Goal: Task Accomplishment & Management: Manage account settings

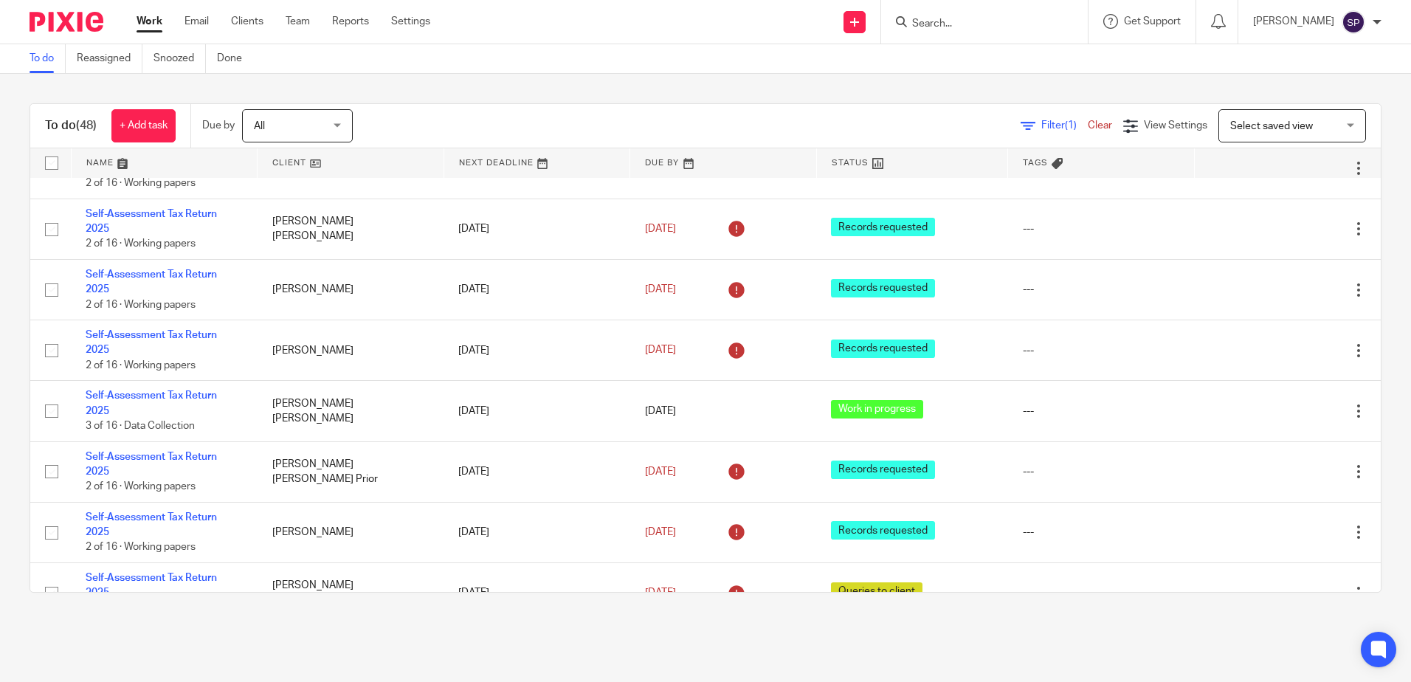
scroll to position [1992, 0]
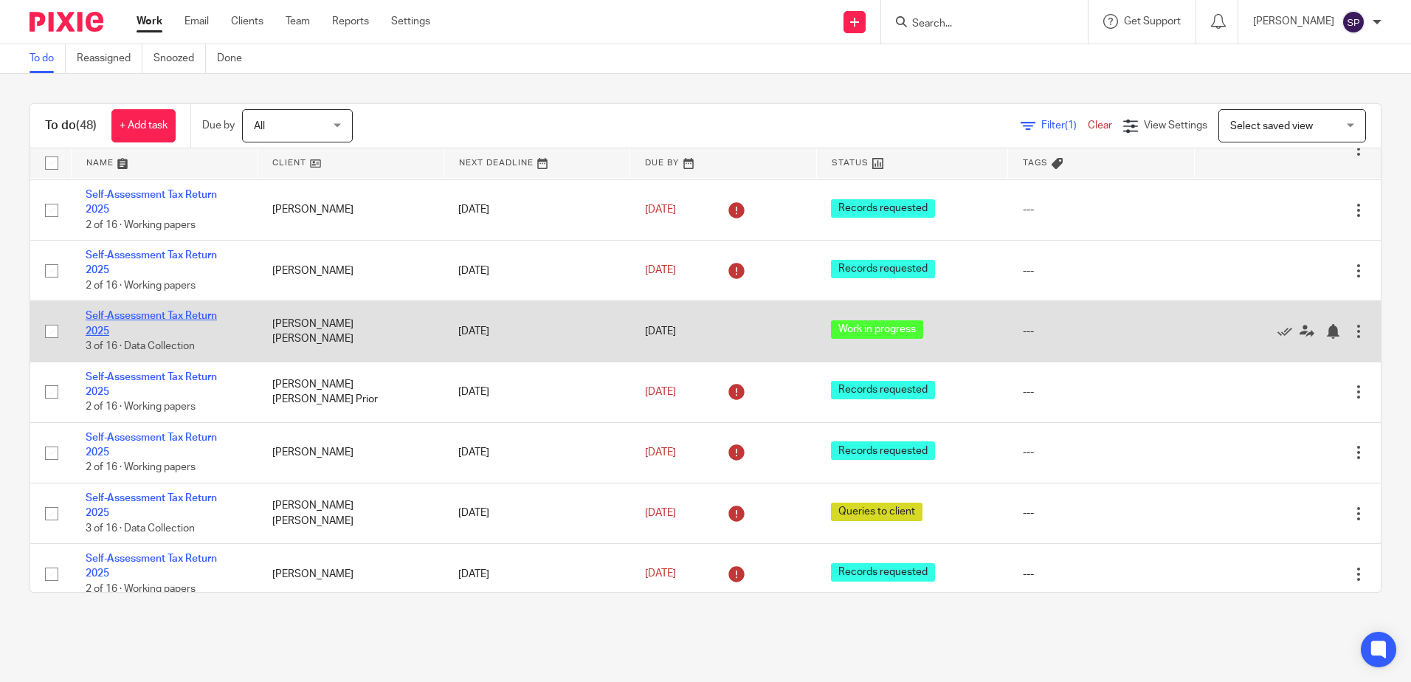
click at [195, 311] on link "Self-Assessment Tax Return 2025" at bounding box center [151, 323] width 131 height 25
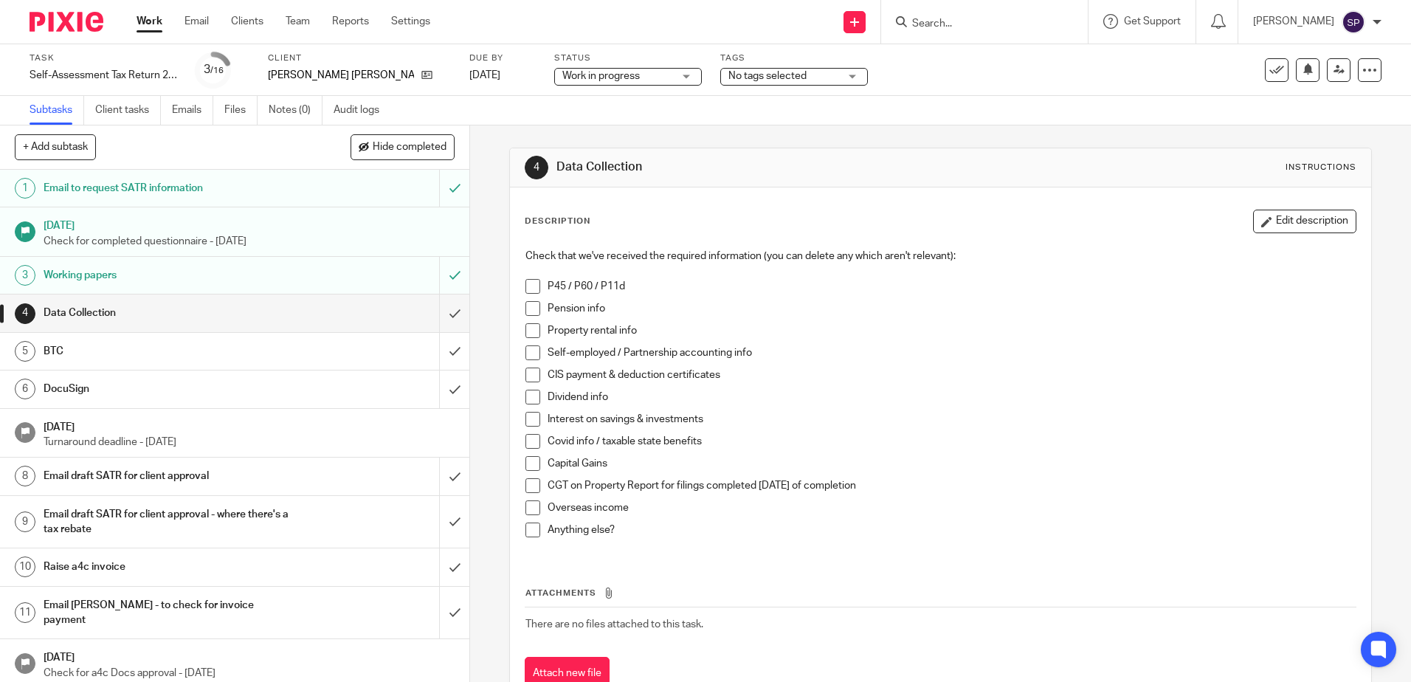
click at [530, 391] on span at bounding box center [532, 397] width 15 height 15
click at [527, 418] on span at bounding box center [532, 419] width 15 height 15
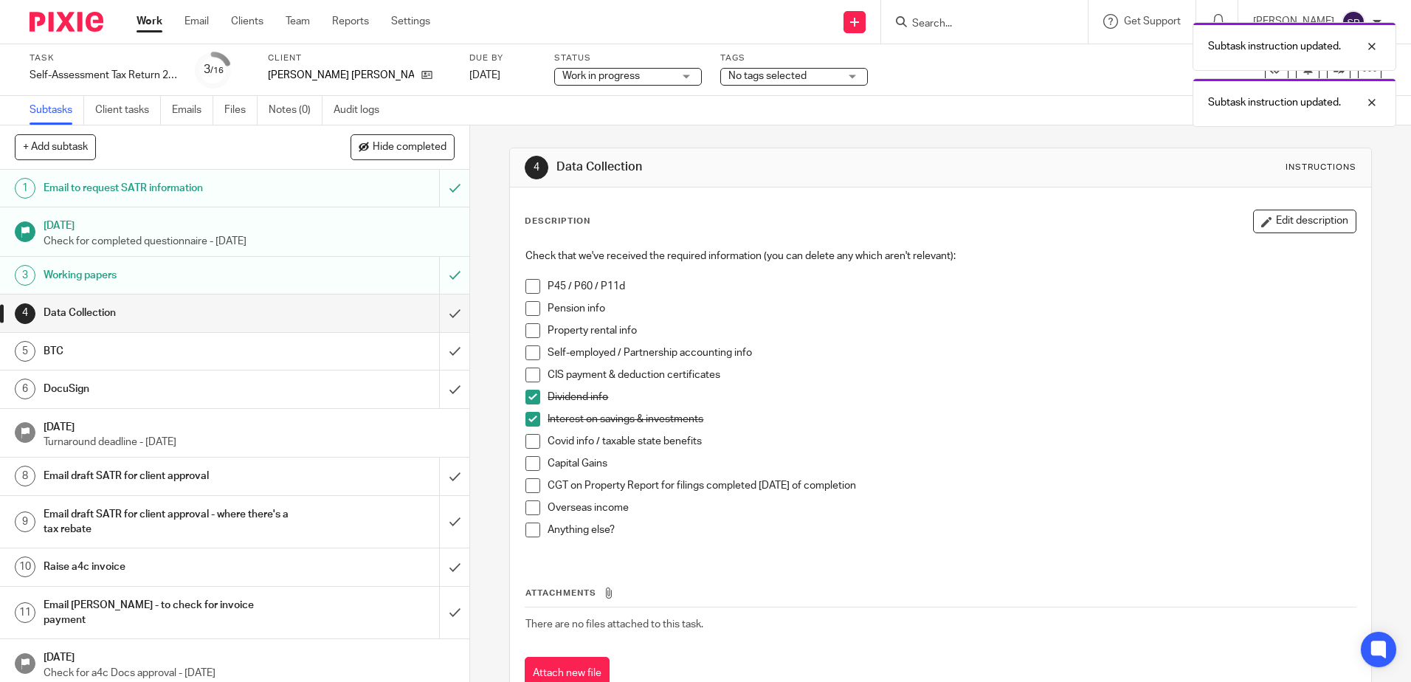
click at [525, 462] on span at bounding box center [532, 463] width 15 height 15
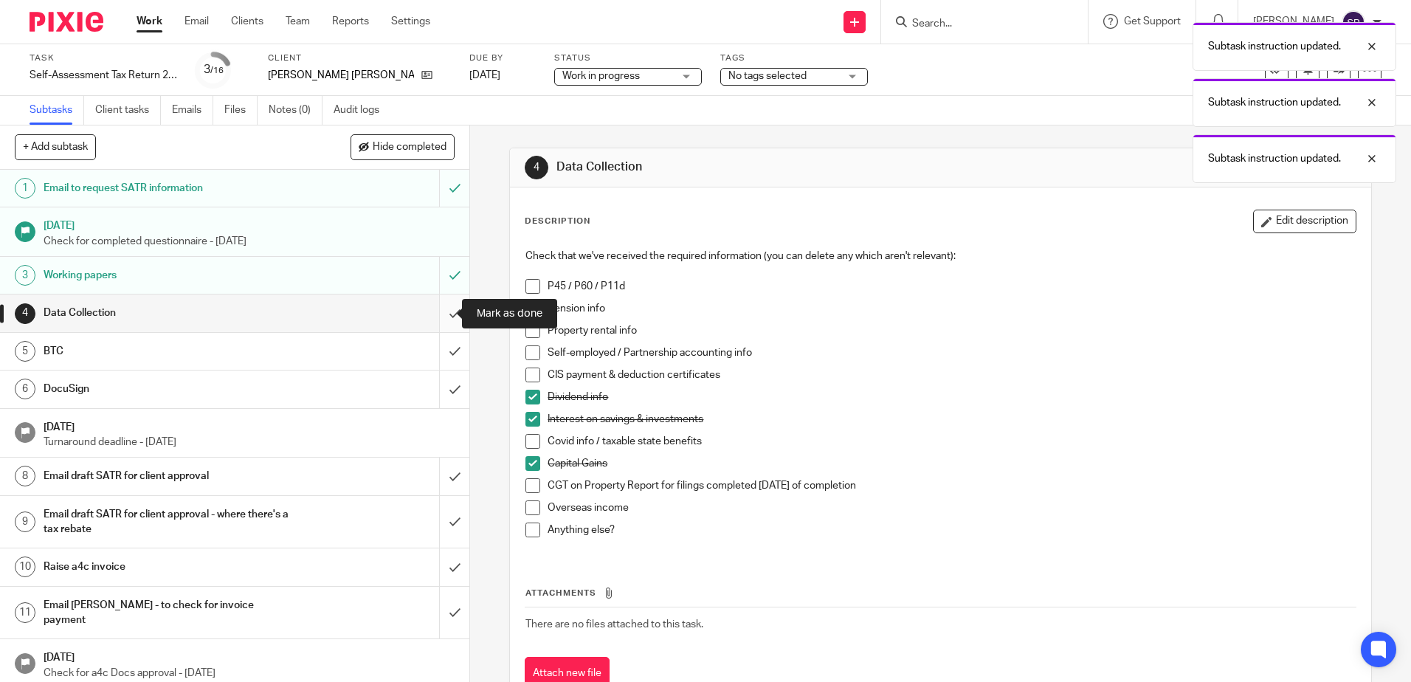
click at [438, 314] on input "submit" at bounding box center [234, 312] width 469 height 37
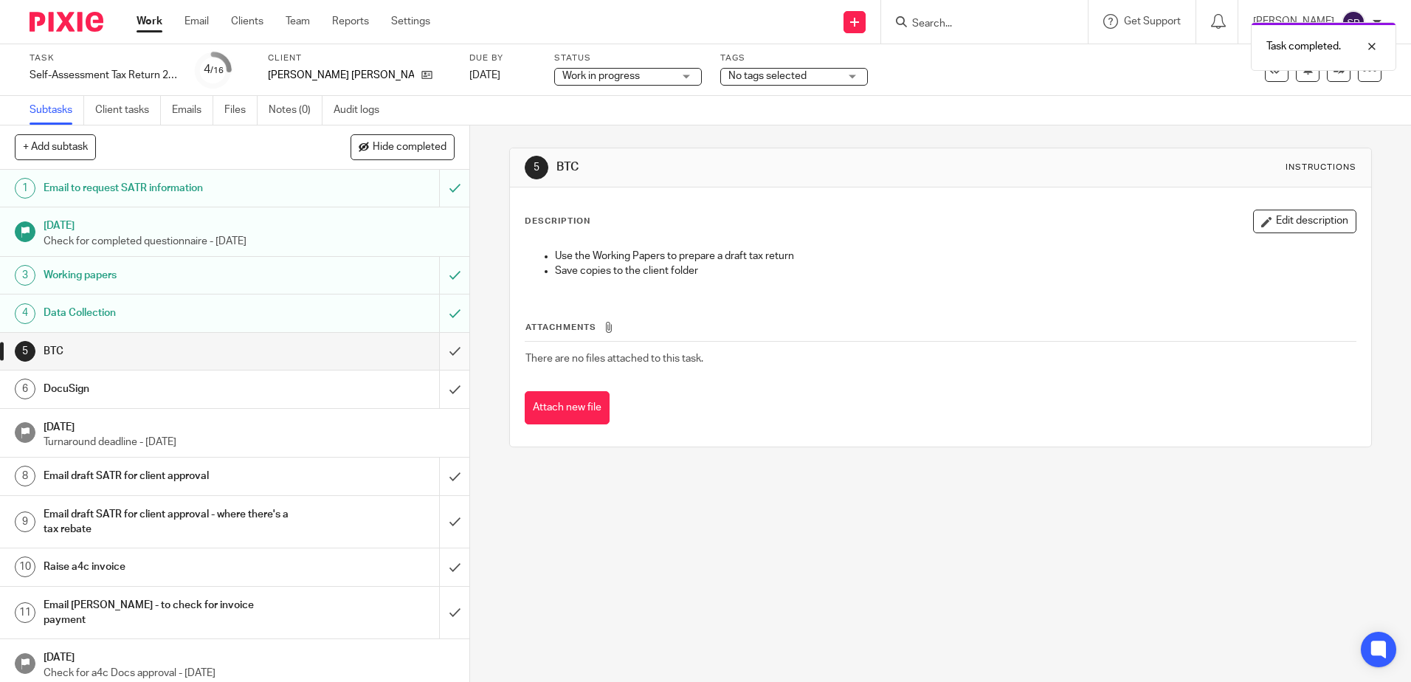
click at [437, 356] on input "submit" at bounding box center [234, 351] width 469 height 37
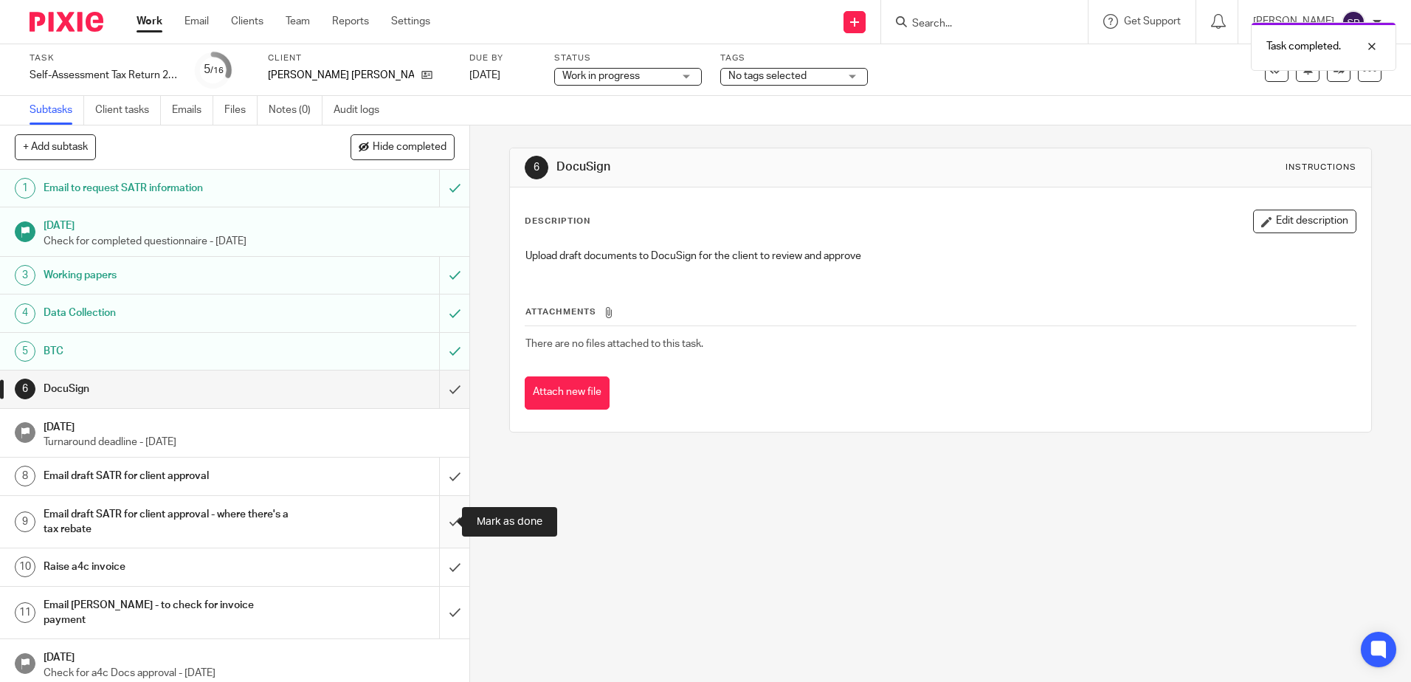
click at [439, 521] on input "submit" at bounding box center [234, 522] width 469 height 52
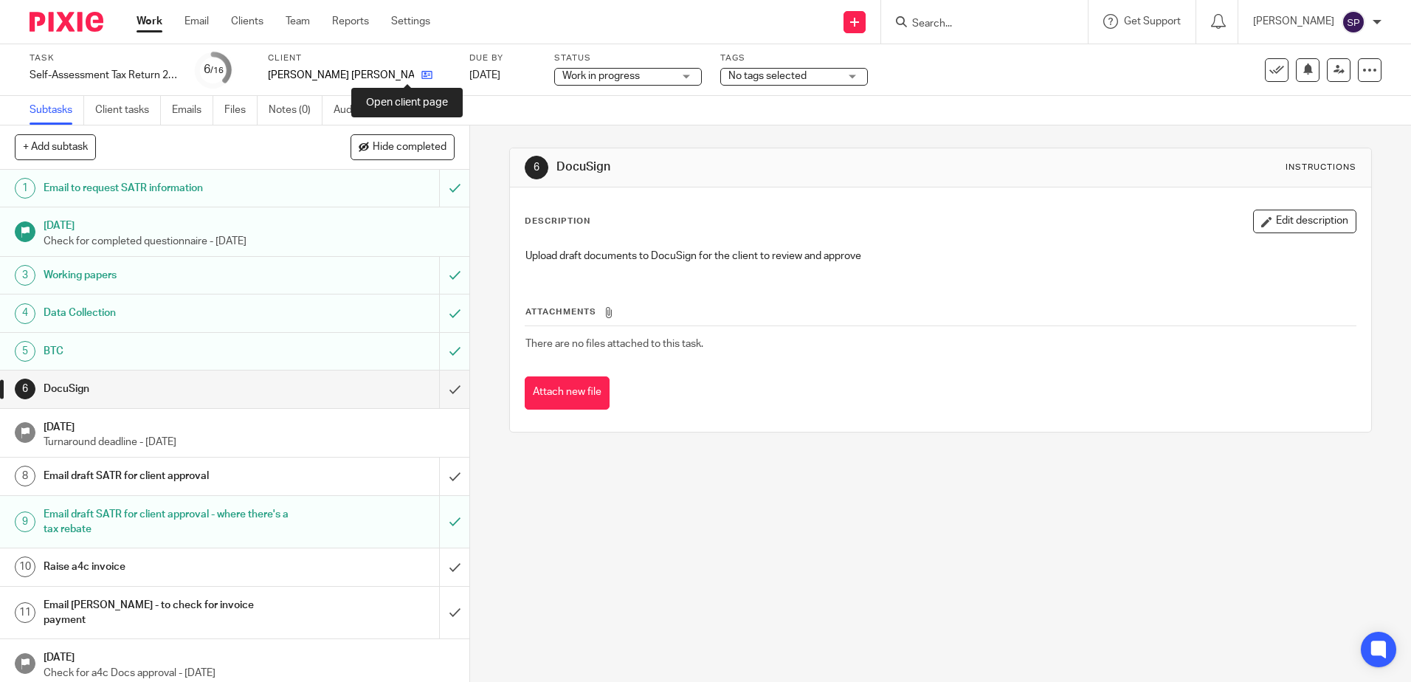
click at [421, 76] on icon at bounding box center [426, 74] width 11 height 11
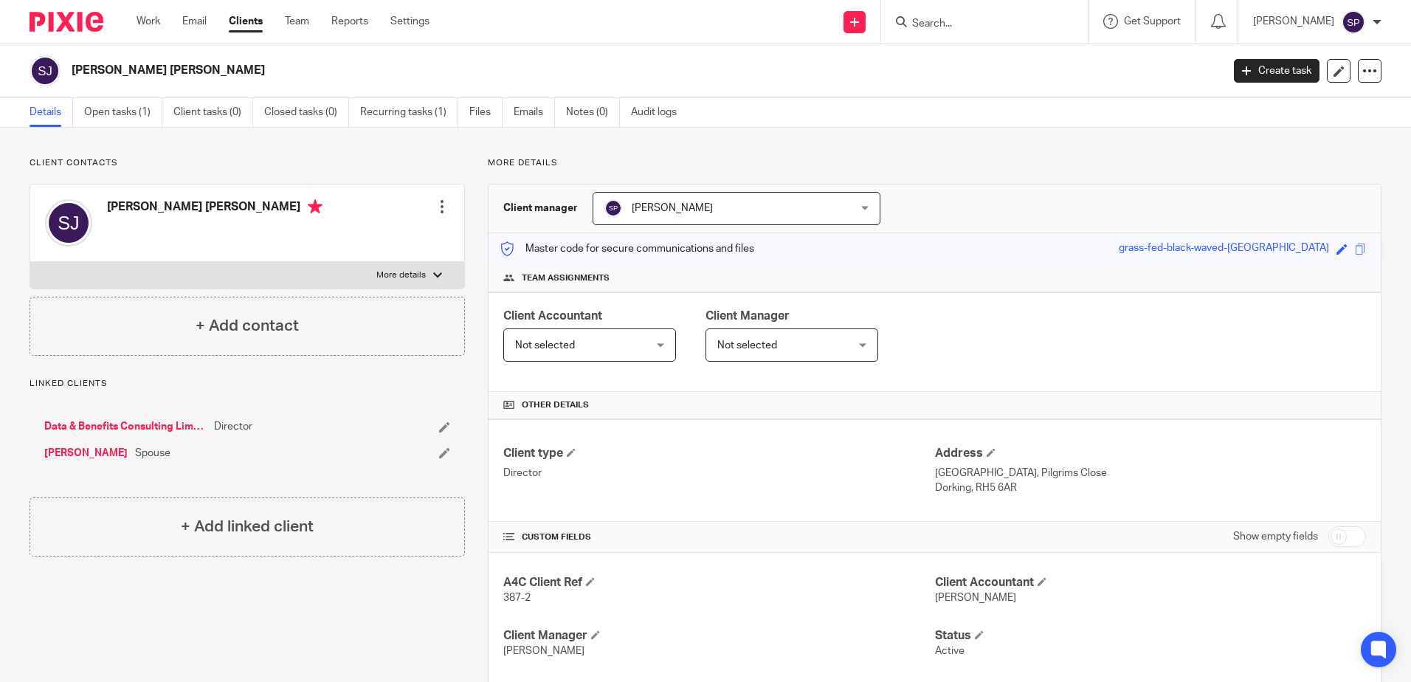
click at [432, 269] on label "More details" at bounding box center [247, 275] width 434 height 27
click at [30, 262] on input "More details" at bounding box center [30, 261] width 1 height 1
checkbox input "true"
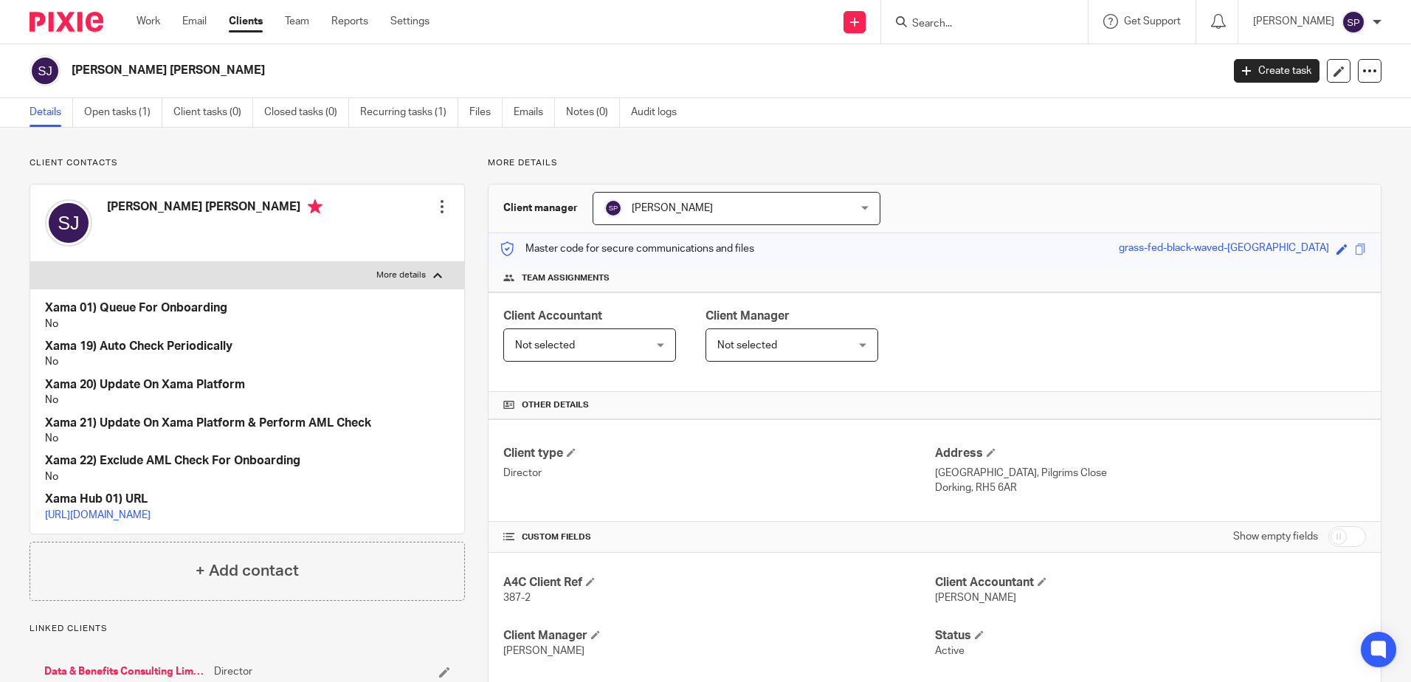
click at [435, 207] on div at bounding box center [442, 206] width 15 height 15
click at [364, 243] on link "Edit contact" at bounding box center [372, 239] width 141 height 21
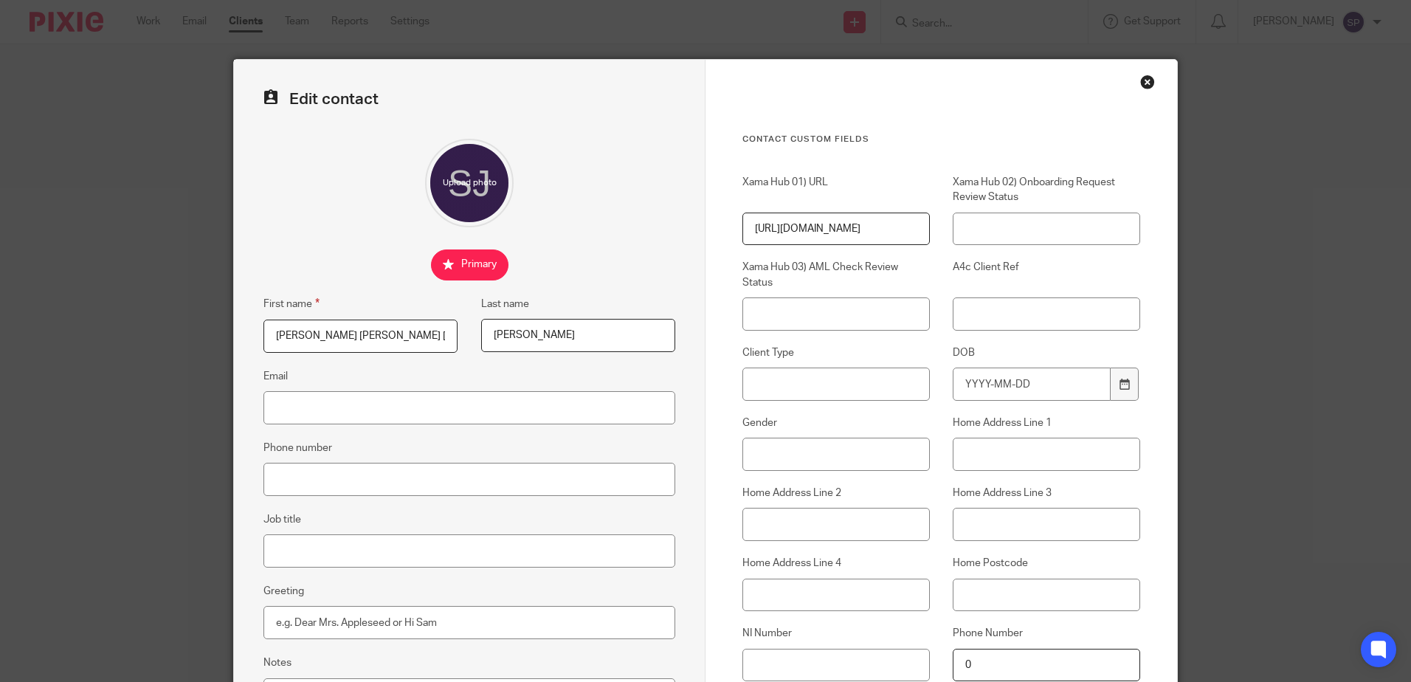
click at [1140, 83] on div "Close this dialog window" at bounding box center [1147, 82] width 15 height 15
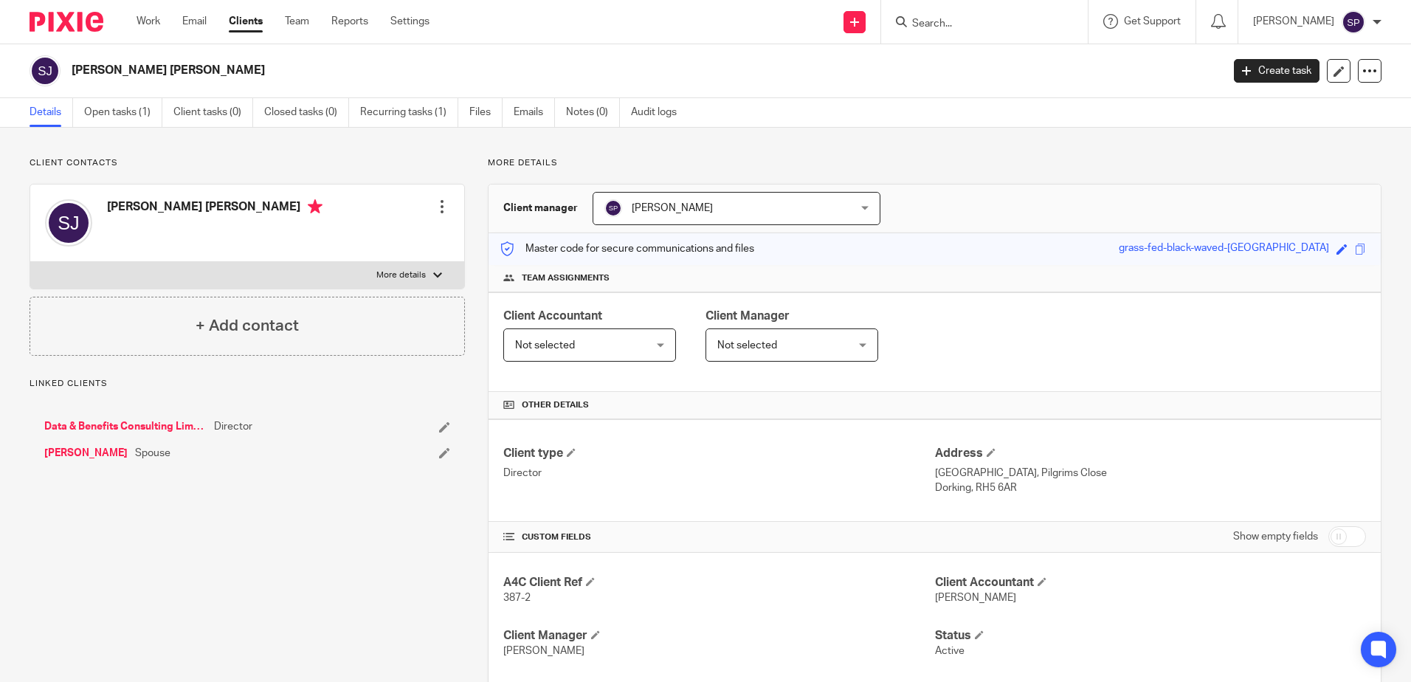
click at [101, 455] on link "[PERSON_NAME]" at bounding box center [85, 453] width 83 height 15
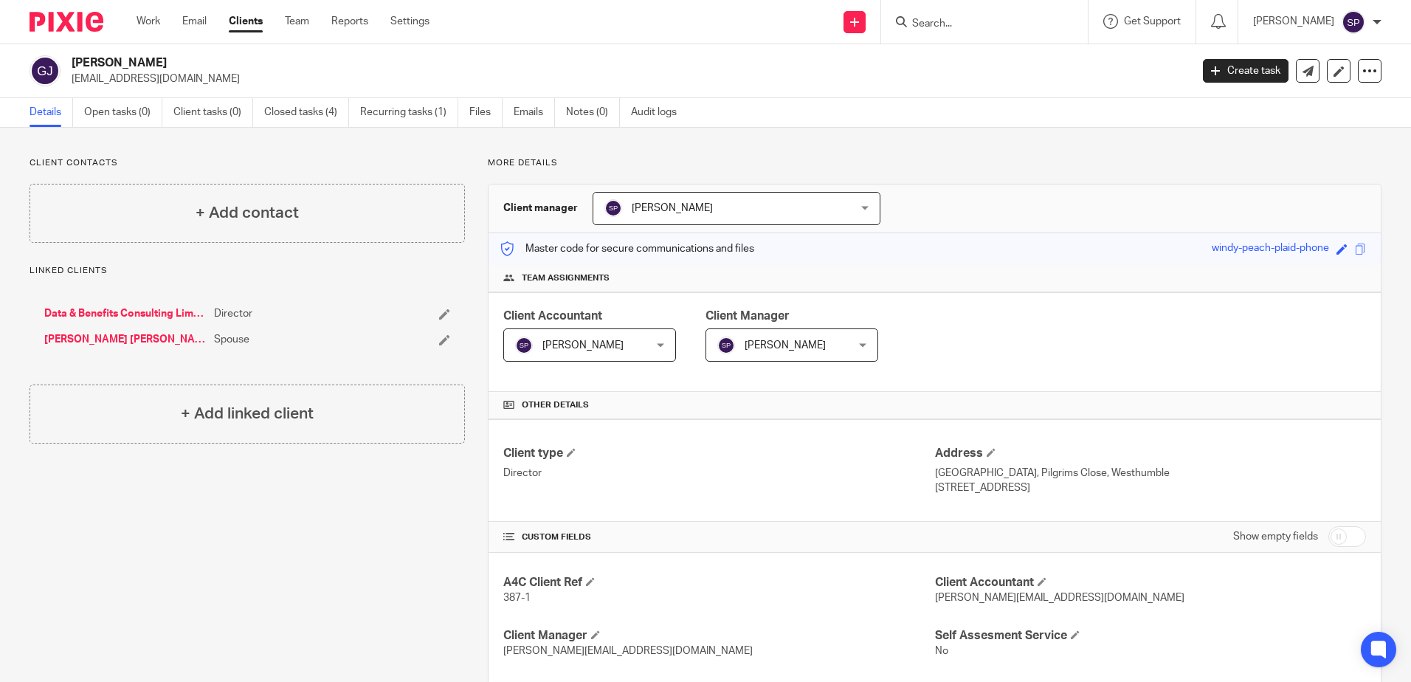
click at [125, 311] on link "Data & Benefits Consulting Limited" at bounding box center [125, 313] width 162 height 15
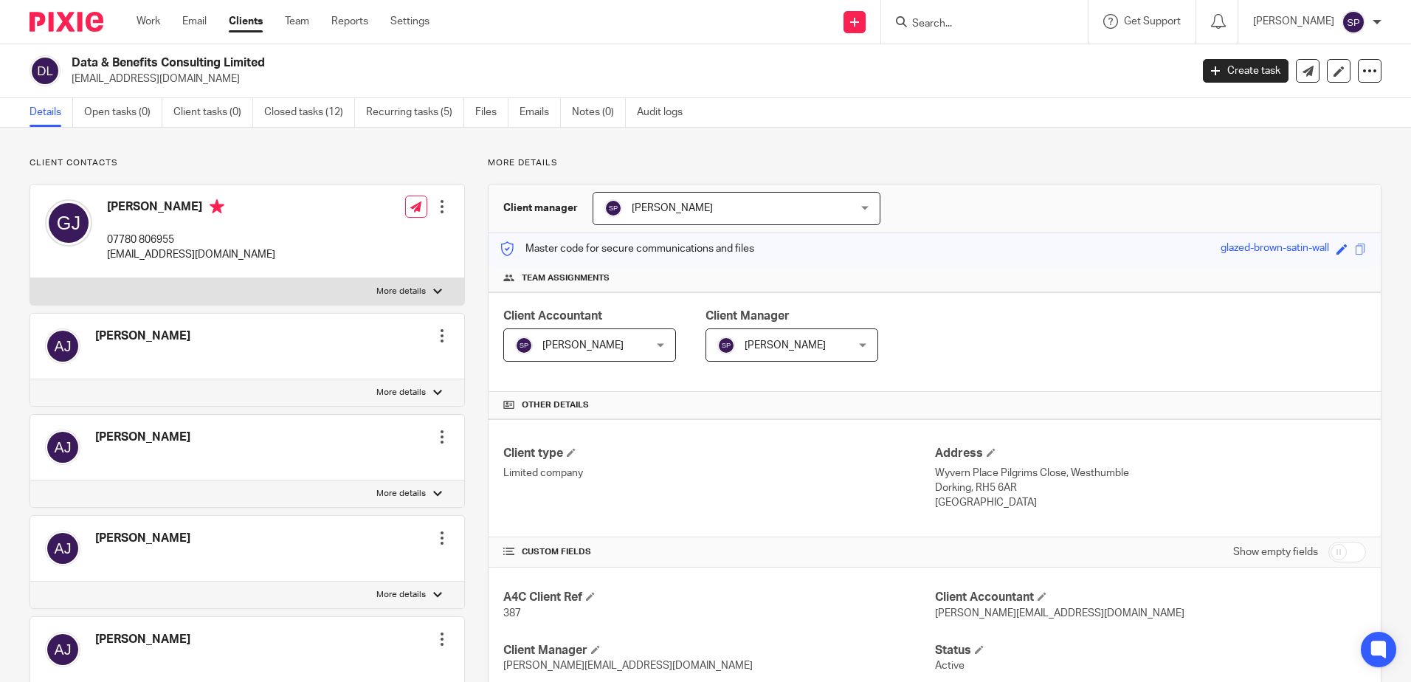
drag, startPoint x: 108, startPoint y: 255, endPoint x: 255, endPoint y: 262, distance: 147.7
click at [255, 262] on p "[EMAIL_ADDRESS][DOMAIN_NAME]" at bounding box center [191, 254] width 168 height 15
copy p "[EMAIL_ADDRESS][DOMAIN_NAME]"
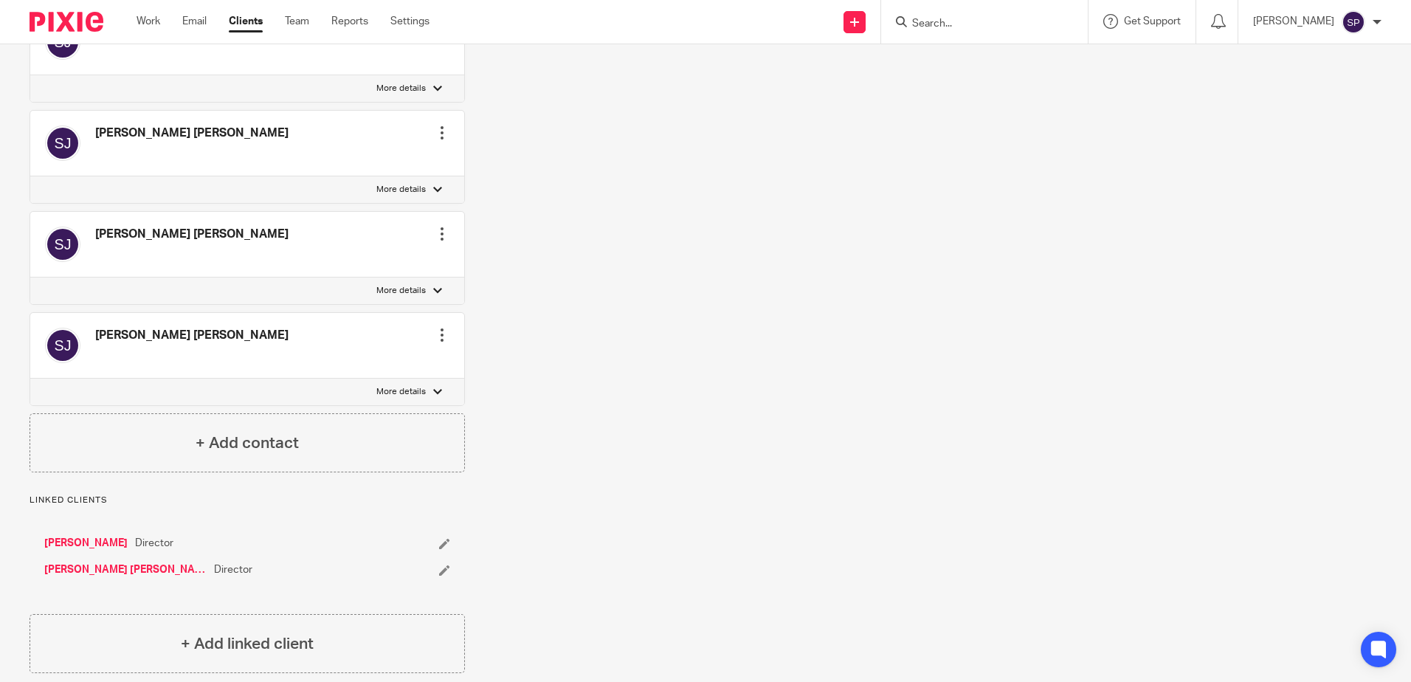
scroll to position [2448, 0]
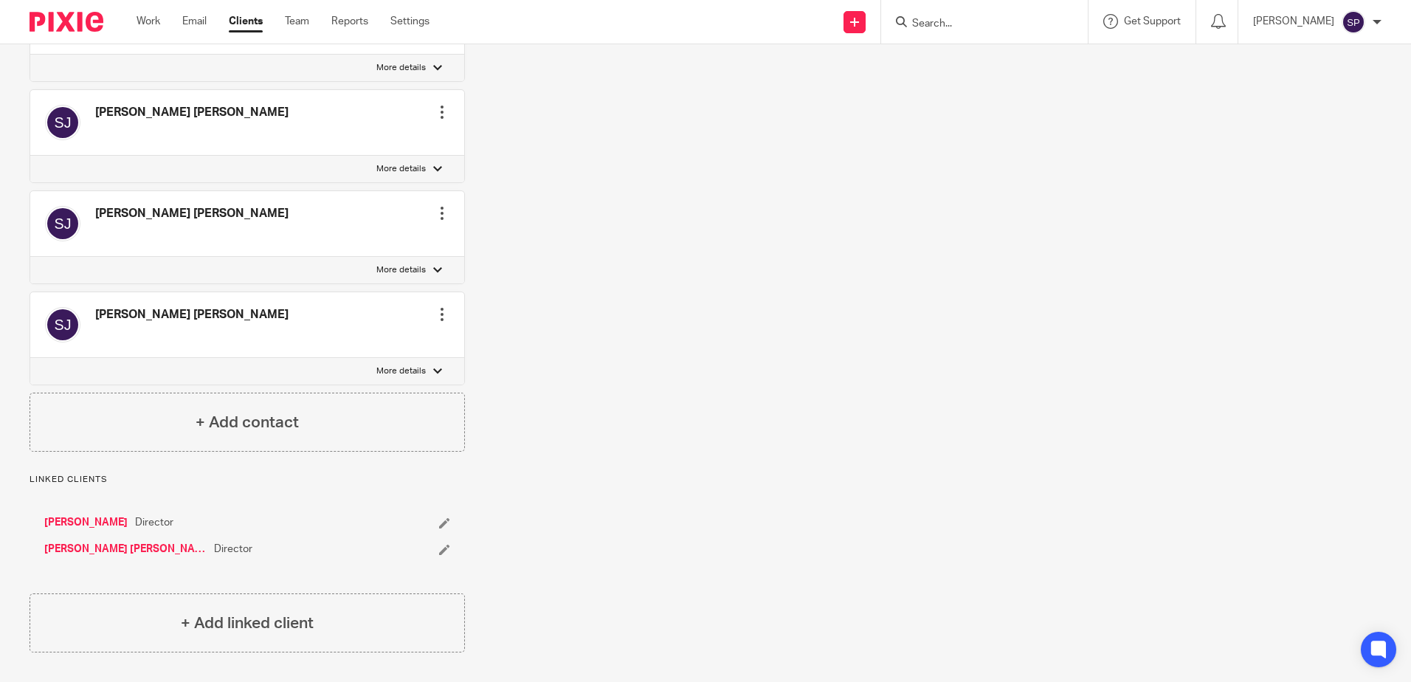
click at [121, 548] on link "[PERSON_NAME] [PERSON_NAME]" at bounding box center [125, 549] width 162 height 15
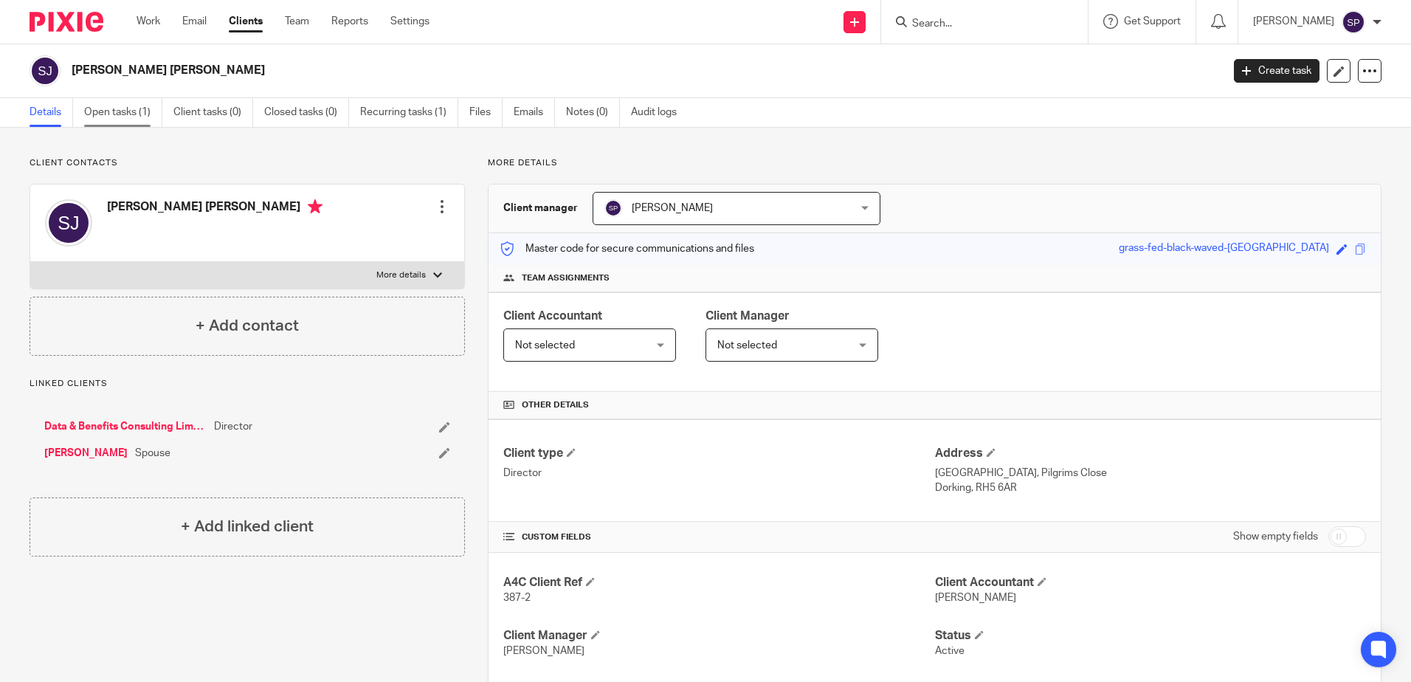
click at [129, 111] on link "Open tasks (1)" at bounding box center [123, 112] width 78 height 29
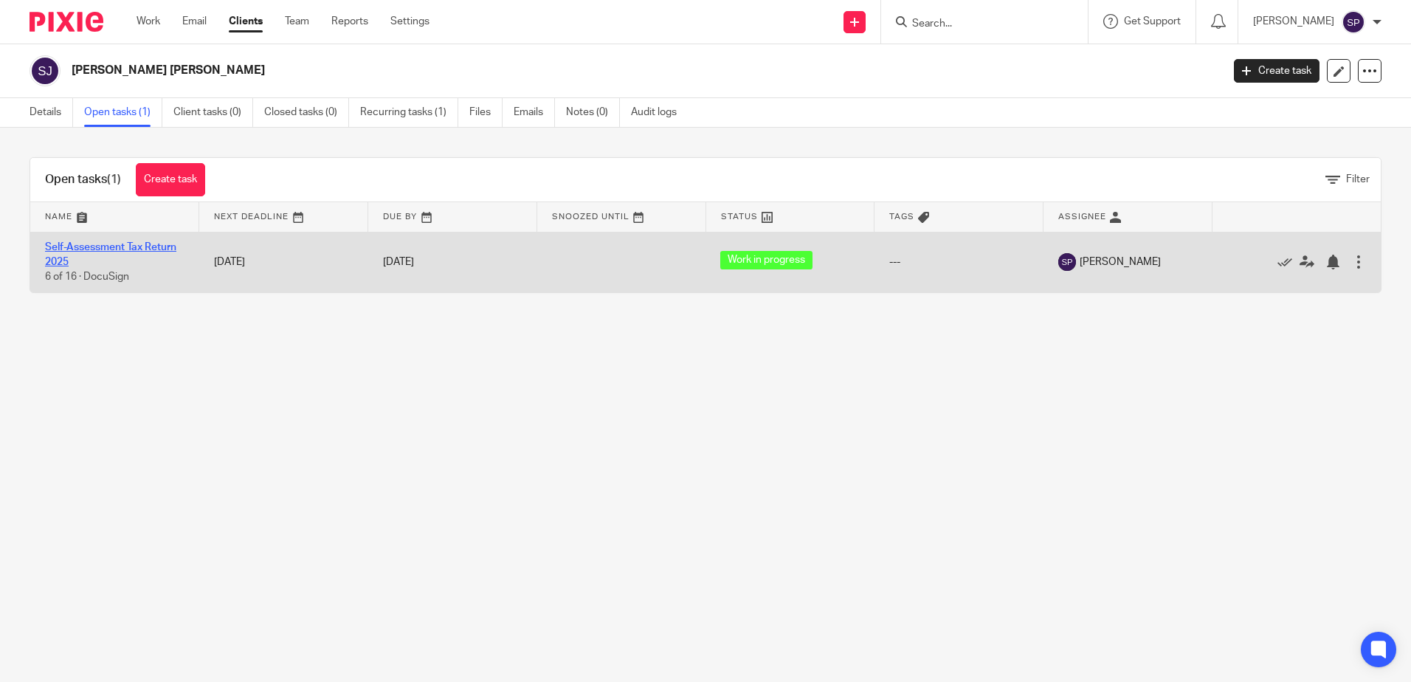
click at [141, 247] on link "Self-Assessment Tax Return 2025" at bounding box center [110, 254] width 131 height 25
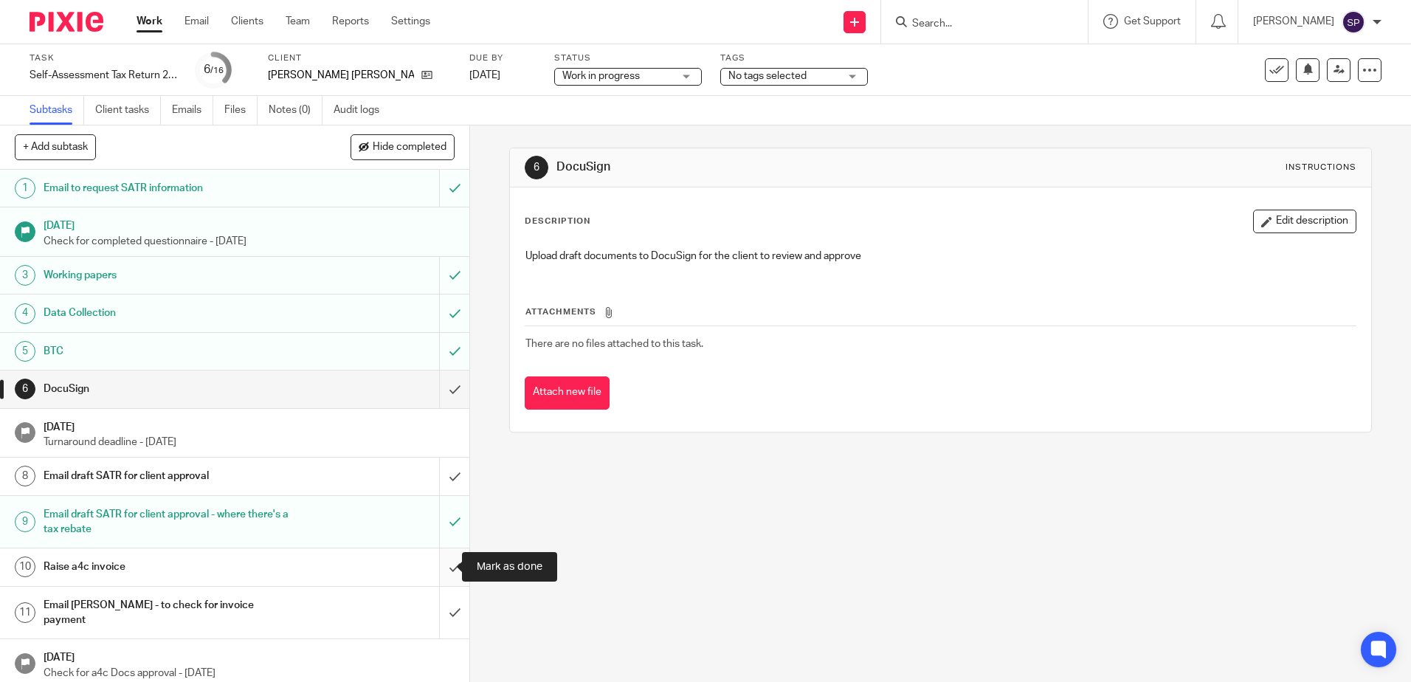
click at [438, 565] on input "submit" at bounding box center [234, 566] width 469 height 37
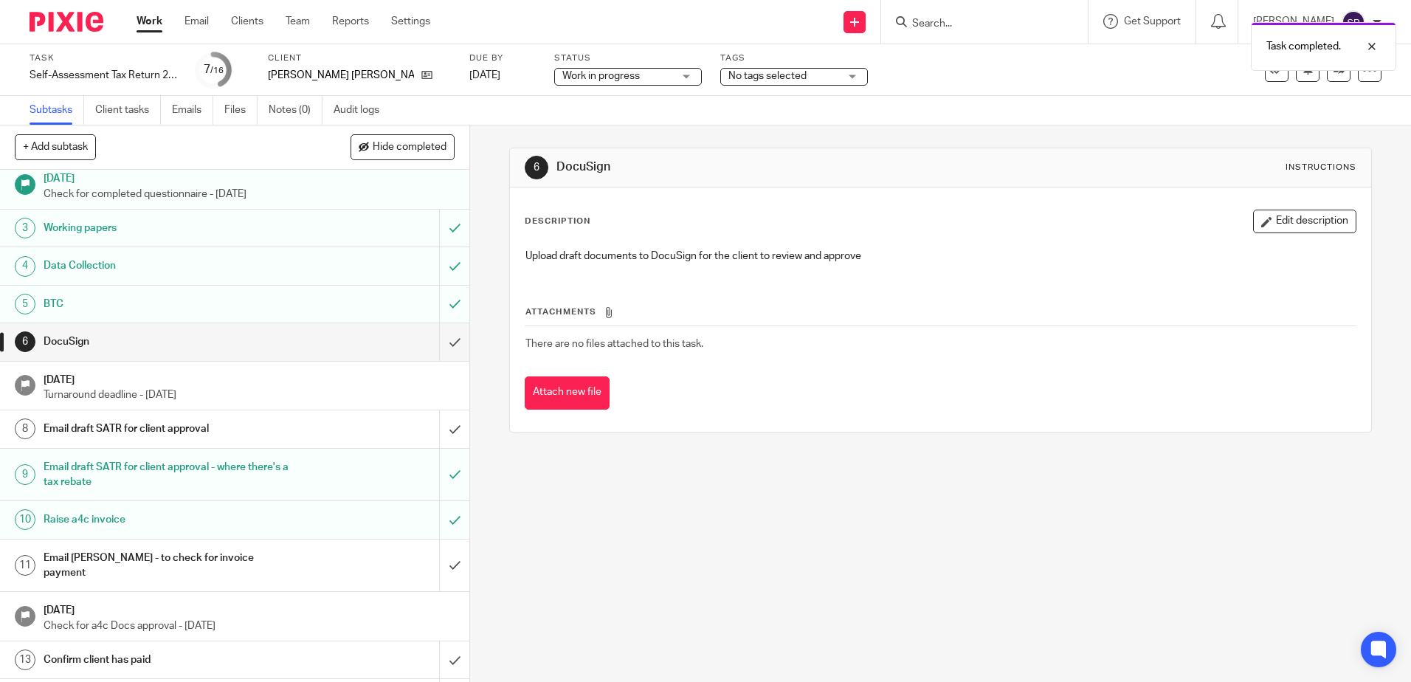
scroll to position [74, 0]
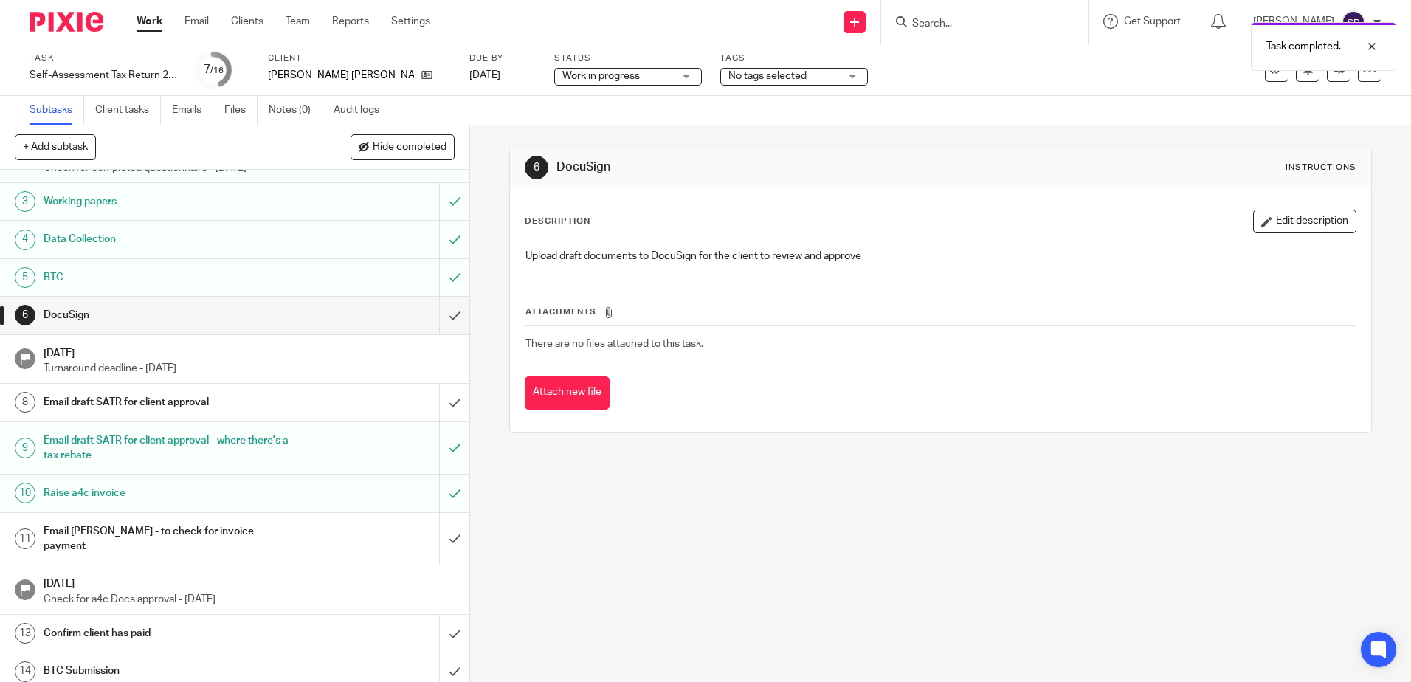
click at [122, 399] on h1 "Email draft SATR for client approval" at bounding box center [171, 402] width 254 height 22
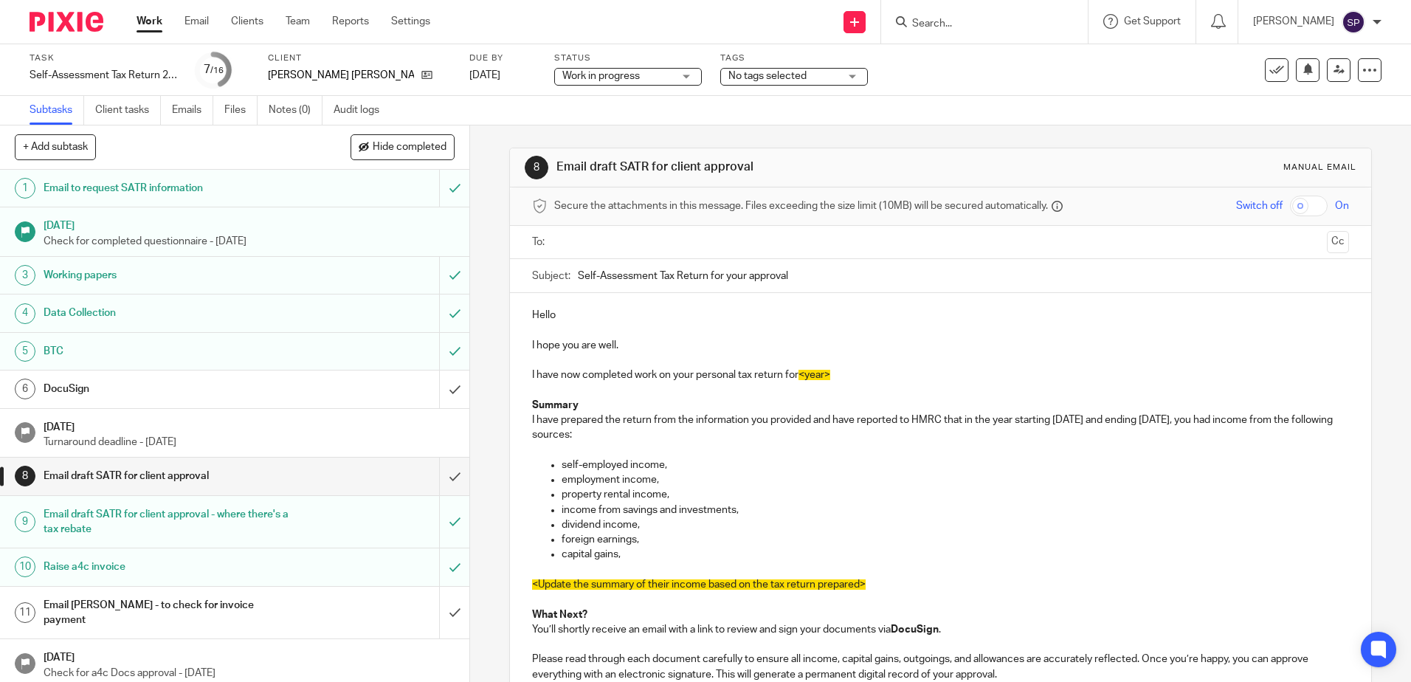
click at [578, 274] on input "Self-Assessment Tax Return for your approval" at bounding box center [963, 275] width 770 height 33
type input "2024/2025 Self-Assessment Tax Return for your approval"
click at [567, 318] on p "Hello" at bounding box center [940, 315] width 816 height 15
click at [577, 246] on input "text" at bounding box center [939, 242] width 761 height 17
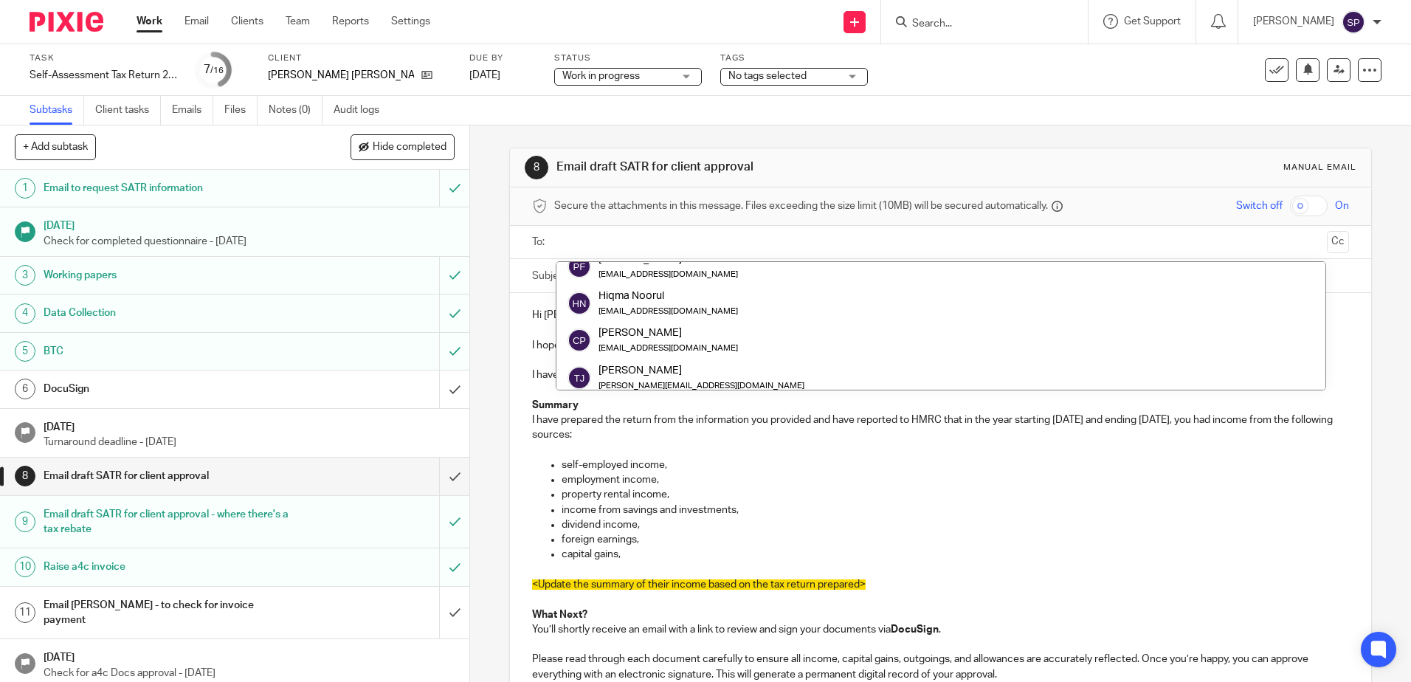
scroll to position [170, 0]
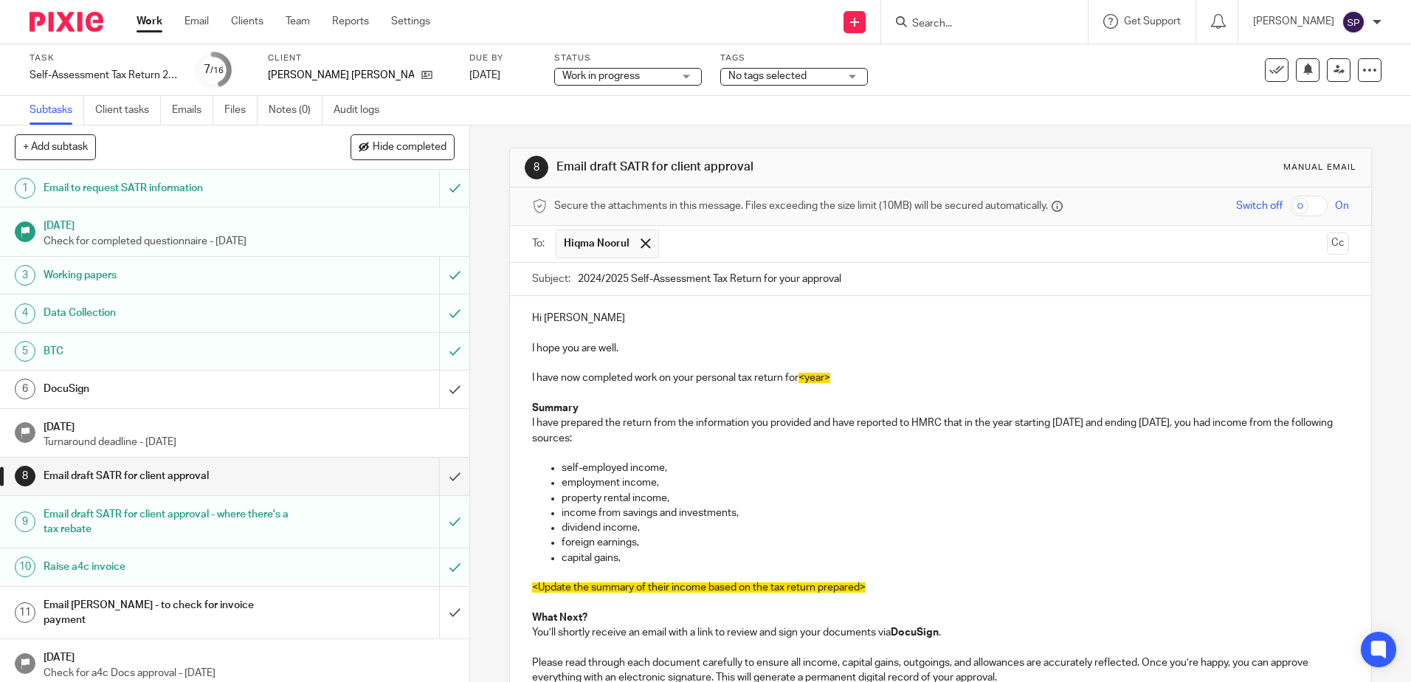
click at [492, 330] on div "8 Email draft SATR for client approval Manual email Secure the attachments in t…" at bounding box center [940, 403] width 941 height 556
drag, startPoint x: 799, startPoint y: 378, endPoint x: 832, endPoint y: 379, distance: 32.5
click at [832, 379] on p "I have now completed work on your personal tax return for <year>" at bounding box center [940, 377] width 816 height 15
drag, startPoint x: 801, startPoint y: 379, endPoint x: 862, endPoint y: 379, distance: 61.2
click at [862, 379] on p "I have now completed work on your personal tax return for 2024/2025." at bounding box center [940, 377] width 816 height 15
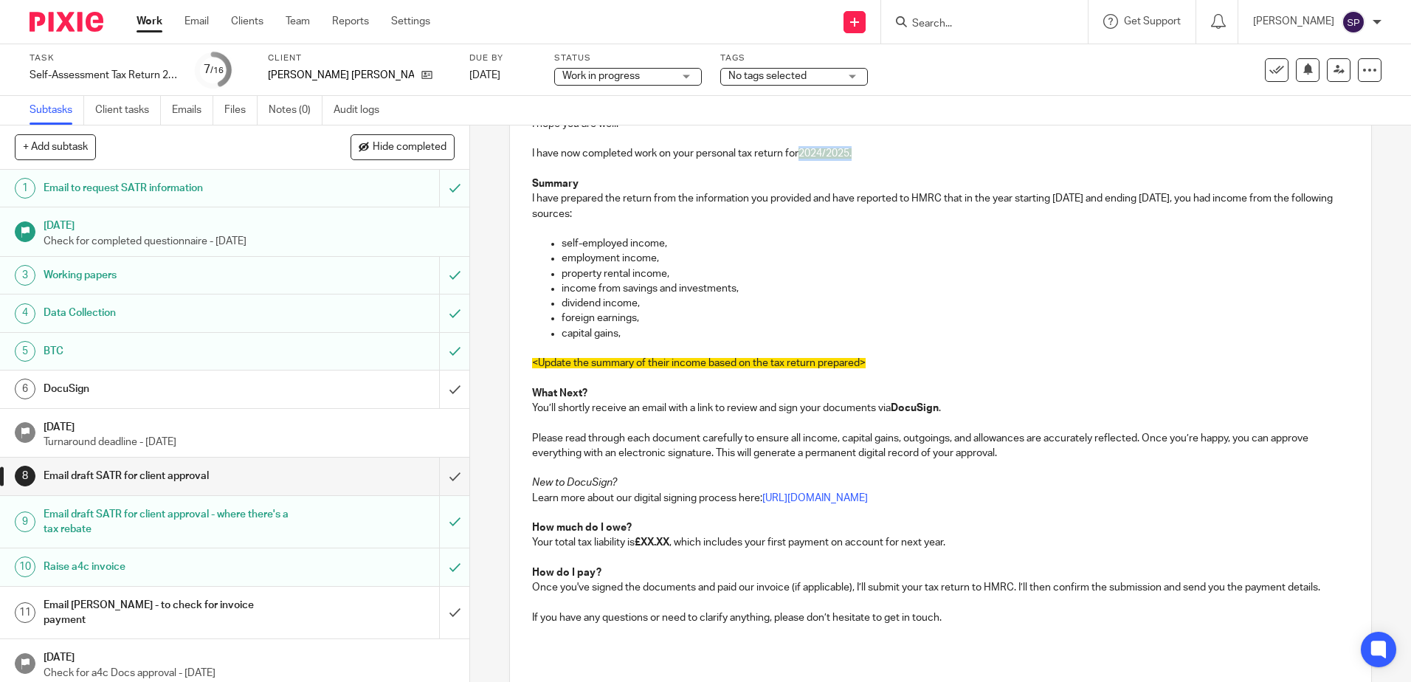
scroll to position [356, 0]
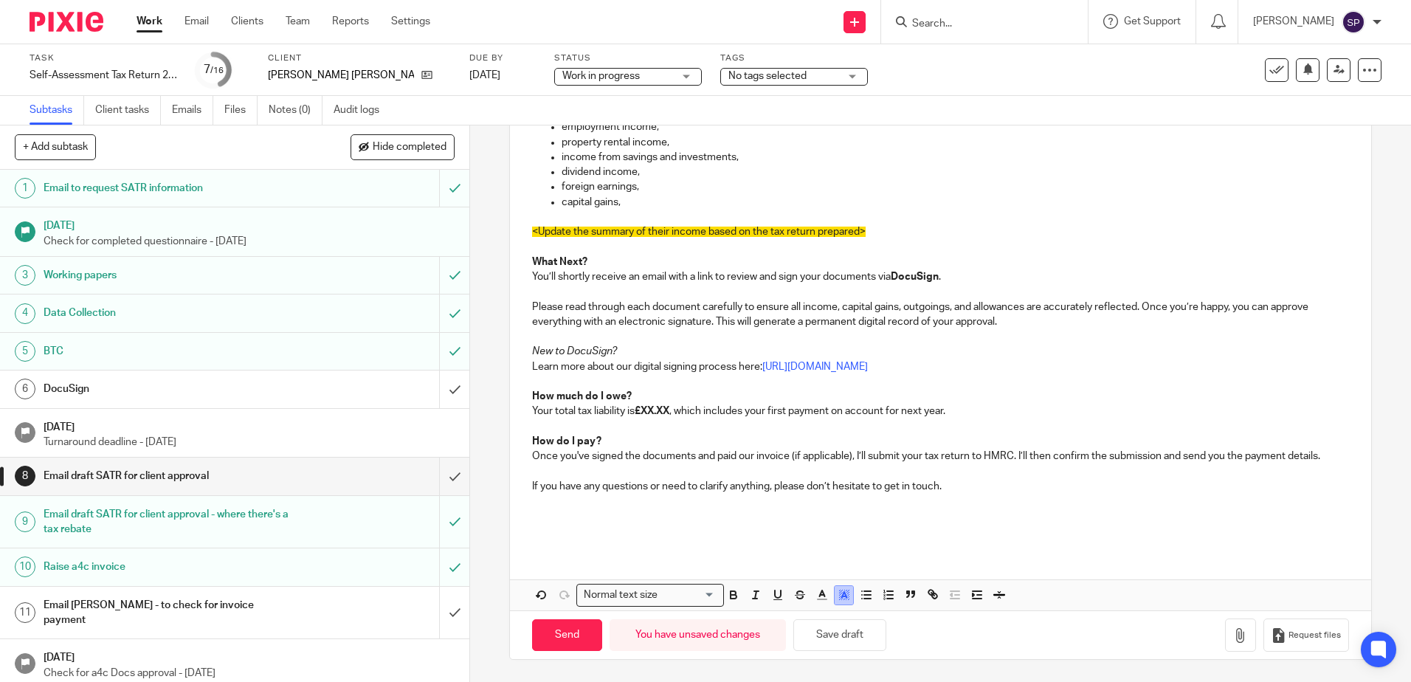
click at [840, 601] on icon "button" at bounding box center [843, 594] width 13 height 13
click at [806, 615] on li "color:#FFFFFF" at bounding box center [811, 614] width 11 height 11
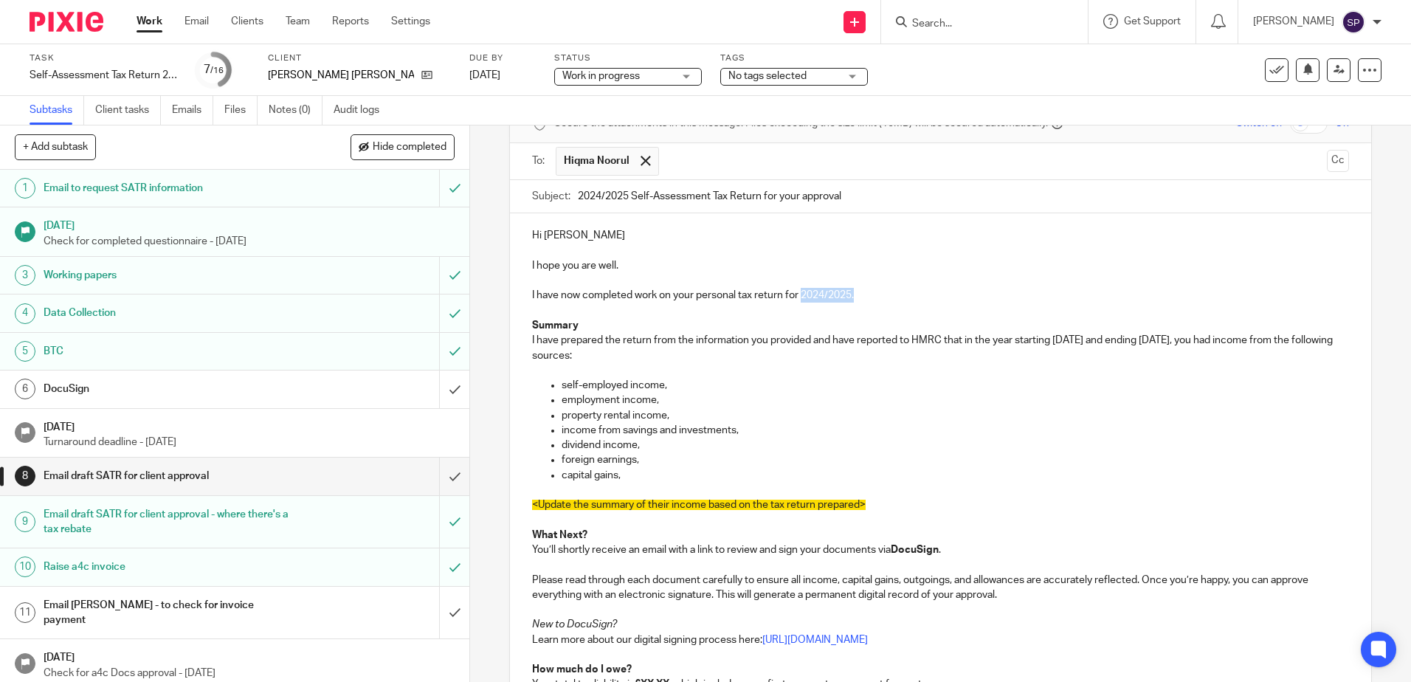
scroll to position [61, 0]
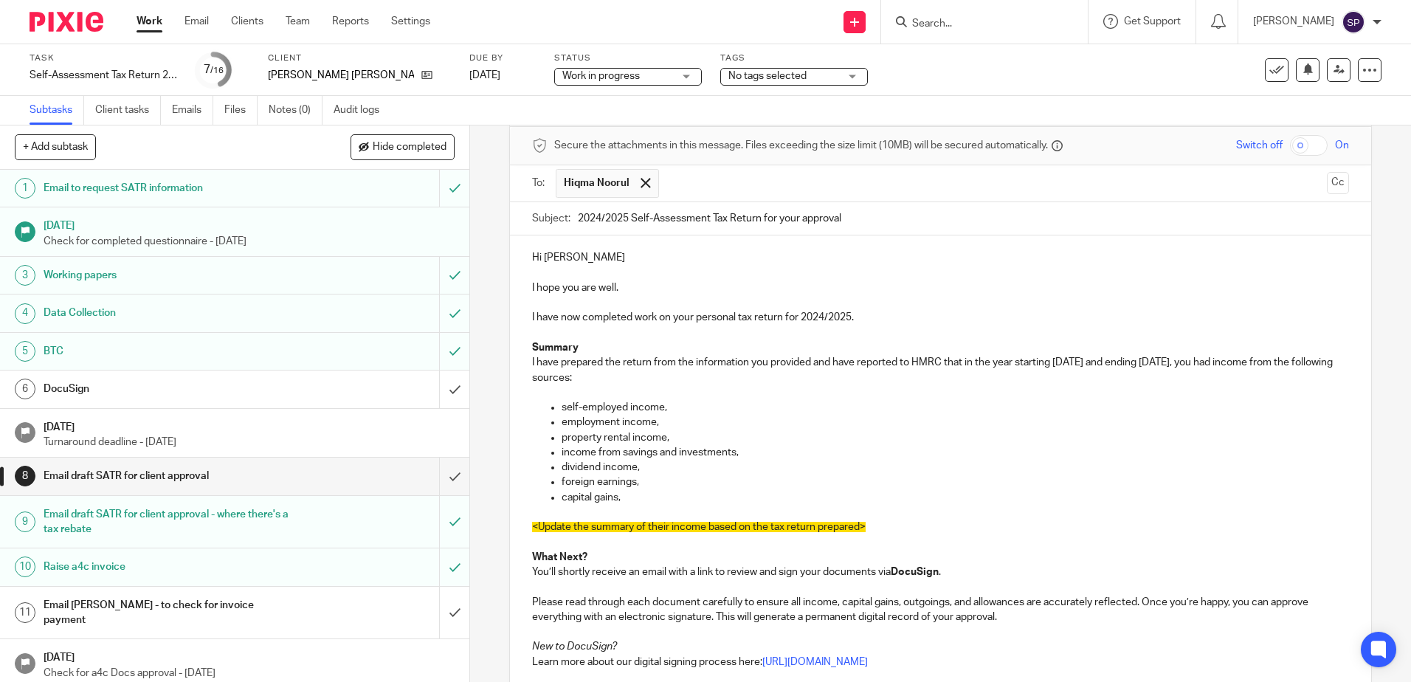
click at [792, 370] on p "I have prepared the return from the information you provided and have reported …" at bounding box center [940, 370] width 816 height 30
click at [1063, 364] on p "I have prepared the return from the information you provided and have reported …" at bounding box center [940, 370] width 816 height 30
click at [1181, 362] on p "I have prepared the return from the information you provided and have reported …" at bounding box center [940, 370] width 816 height 30
drag, startPoint x: 538, startPoint y: 407, endPoint x: 665, endPoint y: 433, distance: 129.5
click at [665, 433] on ul "self-employed income, employment income, property rental income, income from sa…" at bounding box center [940, 452] width 816 height 105
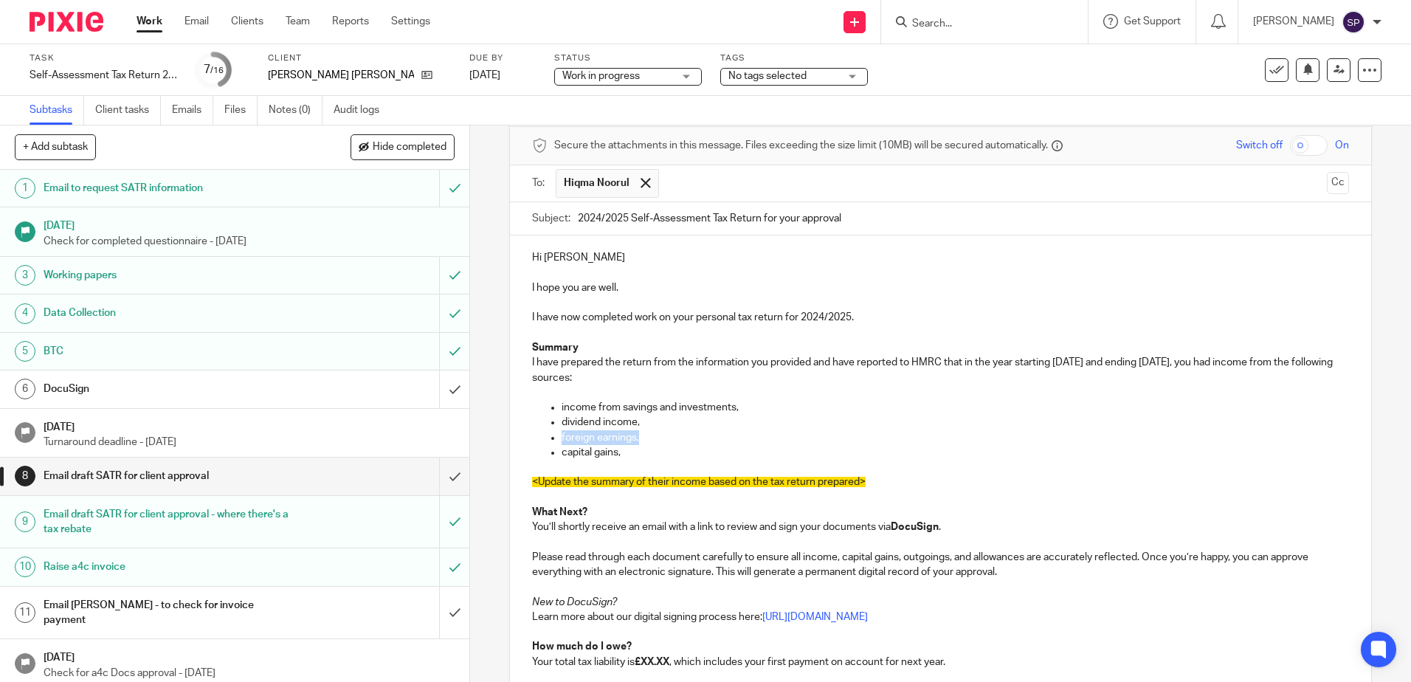
drag, startPoint x: 536, startPoint y: 438, endPoint x: 640, endPoint y: 436, distance: 104.0
click at [640, 436] on ul "income from savings and investments, dividend income, foreign earnings, capital…" at bounding box center [940, 430] width 816 height 60
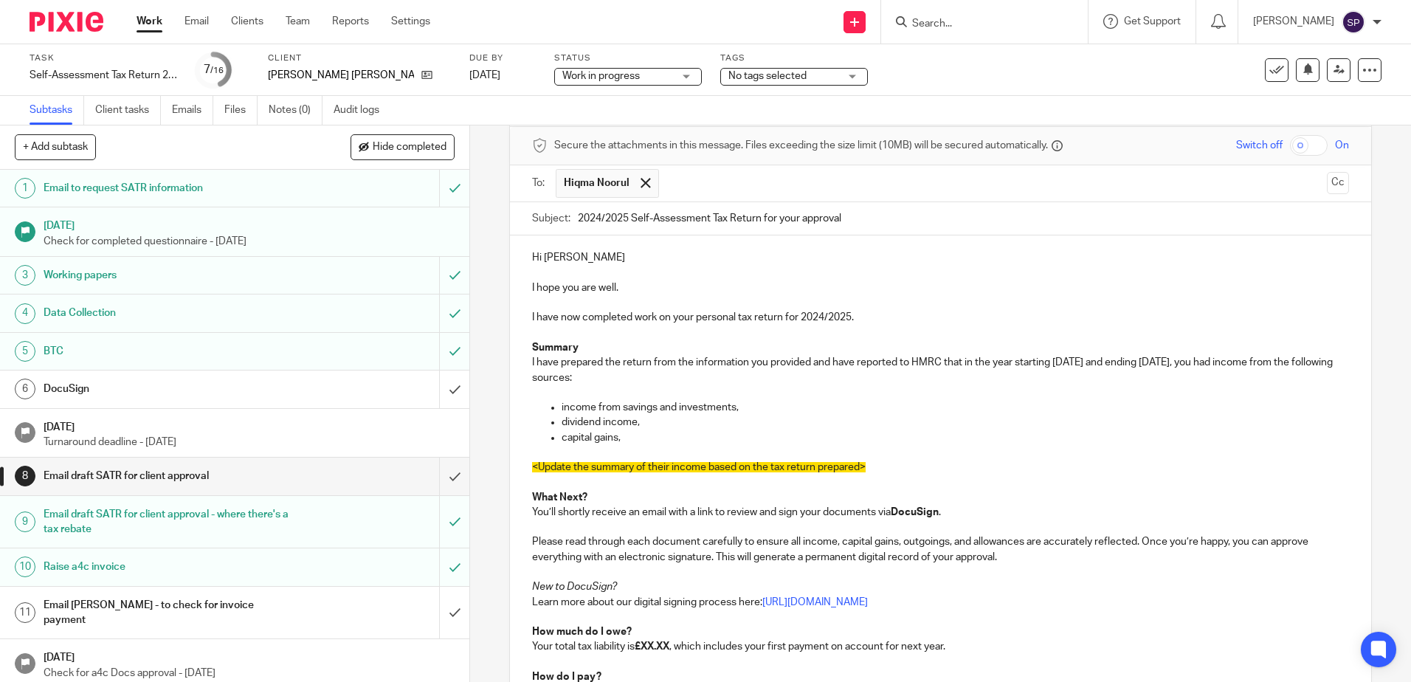
click at [666, 443] on p "capital gains," at bounding box center [955, 437] width 787 height 15
drag, startPoint x: 524, startPoint y: 469, endPoint x: 893, endPoint y: 464, distance: 369.0
click at [893, 464] on div "Hi Siobhan I hope you are well. I have now completed work on your personal tax …" at bounding box center [940, 509] width 860 height 549
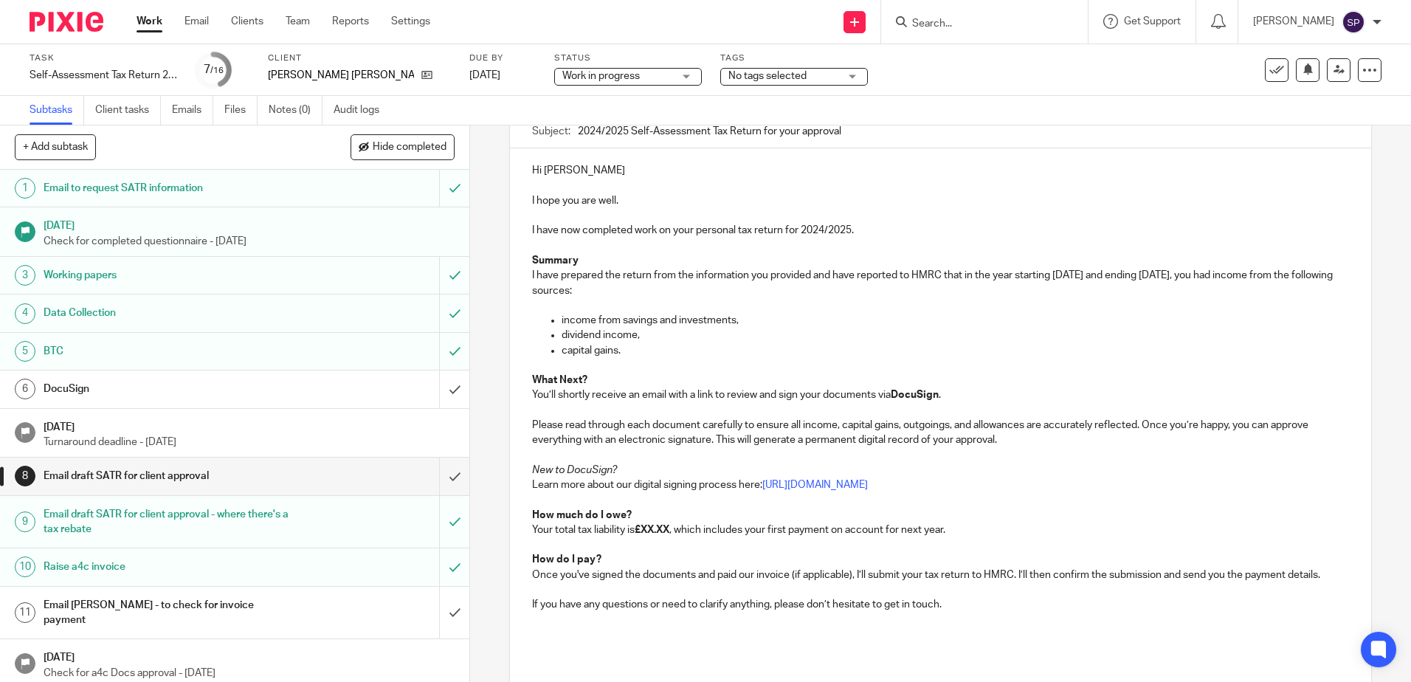
scroll to position [221, 0]
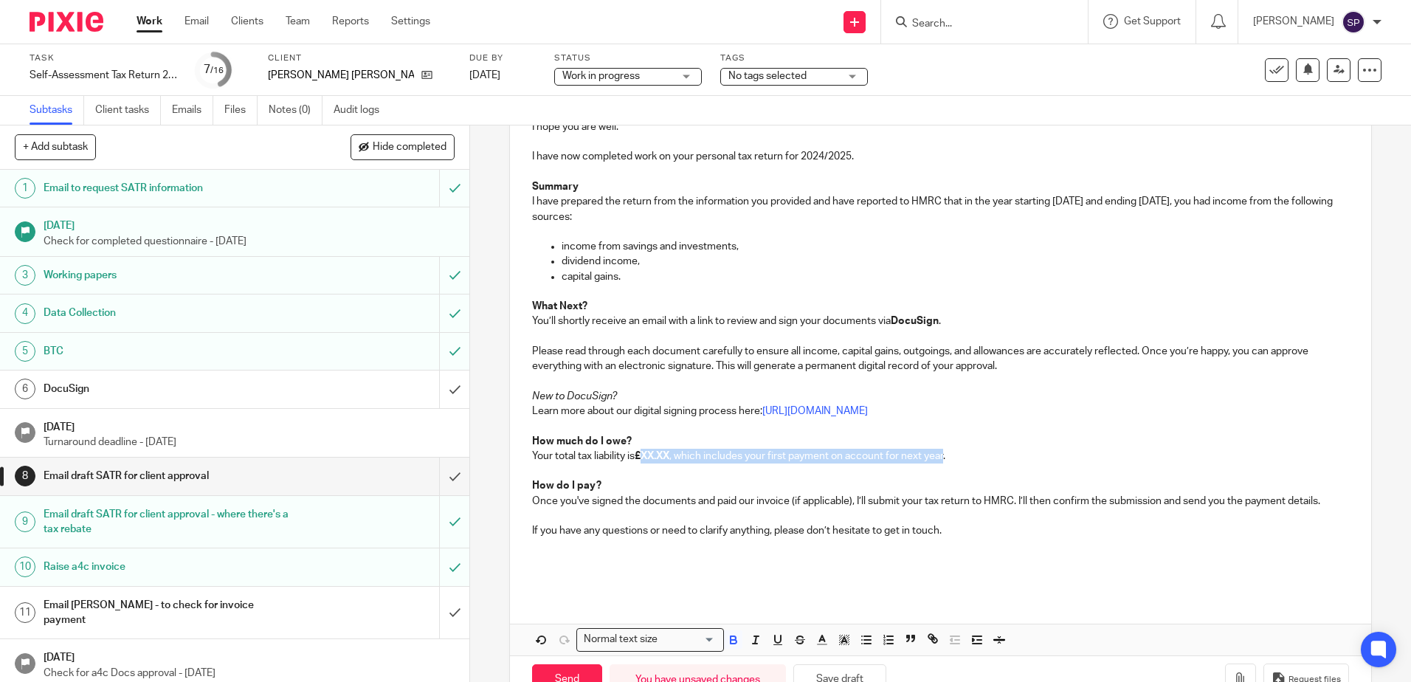
drag, startPoint x: 642, startPoint y: 455, endPoint x: 947, endPoint y: 453, distance: 305.5
click at [947, 453] on p "Your total tax liability is £XX.XX , which includes your first payment on accou…" at bounding box center [940, 456] width 816 height 15
click at [674, 454] on strong "£3,012..82" at bounding box center [659, 456] width 48 height 10
click at [699, 456] on p "Your total tax liability is £3,012.82 ." at bounding box center [940, 456] width 816 height 15
click at [730, 640] on icon "button" at bounding box center [733, 642] width 6 height 4
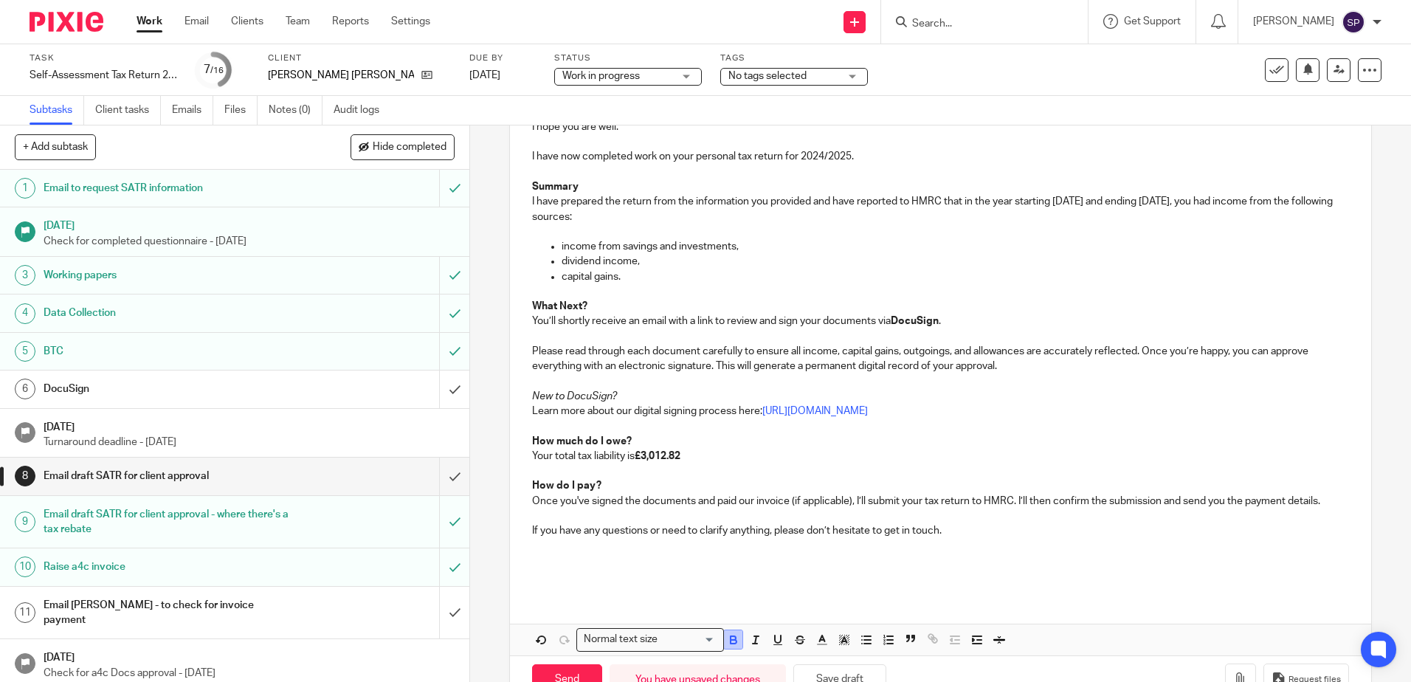
click at [730, 640] on icon "button" at bounding box center [733, 642] width 6 height 4
click at [574, 501] on p "Once you've signed the documents and paid our invoice (if applicable), I’ll sub…" at bounding box center [940, 501] width 816 height 15
drag, startPoint x: 801, startPoint y: 502, endPoint x: 818, endPoint y: 501, distance: 17.0
click at [818, 501] on p "Once you have signed the documents and paid our invoice (if applicable), I’ll s…" at bounding box center [940, 501] width 816 height 15
click at [806, 501] on p "Once you have signed the documents and paid our invoice (if applicable), I’ll s…" at bounding box center [940, 501] width 816 height 15
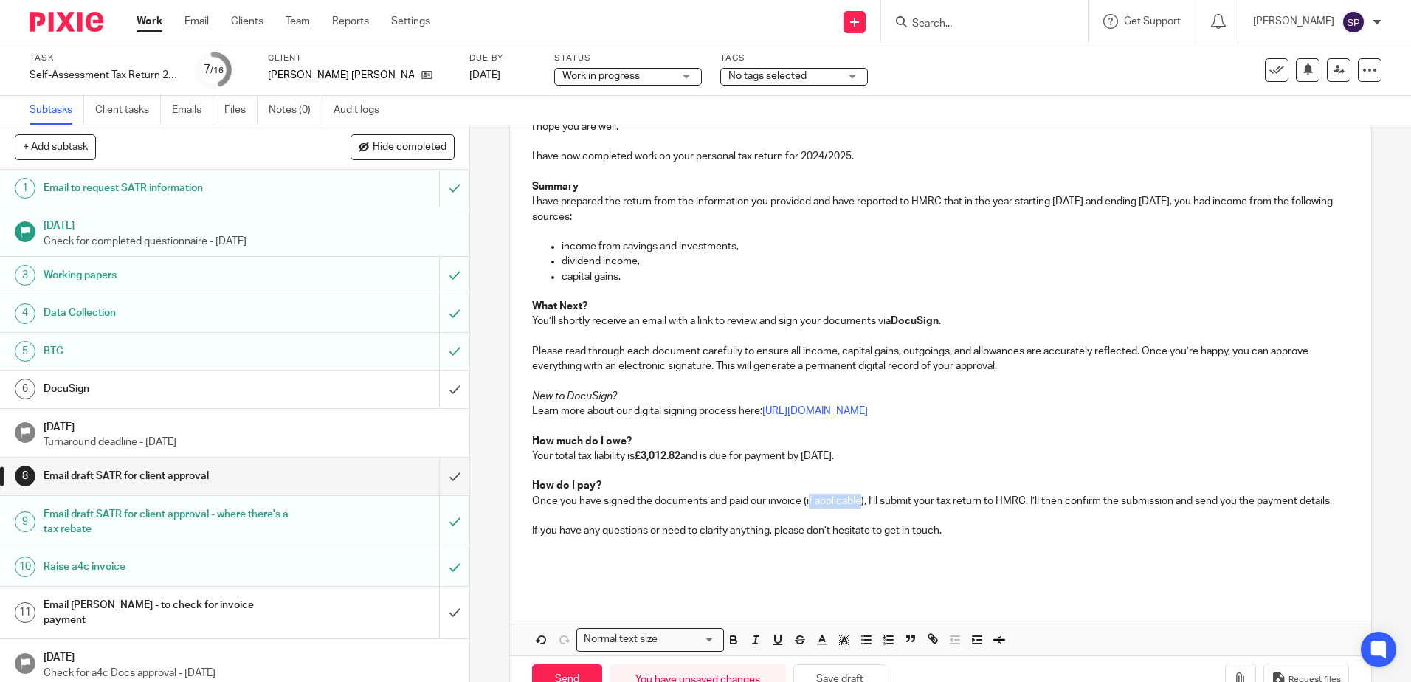
drag, startPoint x: 806, startPoint y: 501, endPoint x: 860, endPoint y: 499, distance: 53.9
click at [860, 499] on p "Once you have signed the documents and paid our invoice (if applicable), I’ll s…" at bounding box center [940, 501] width 816 height 15
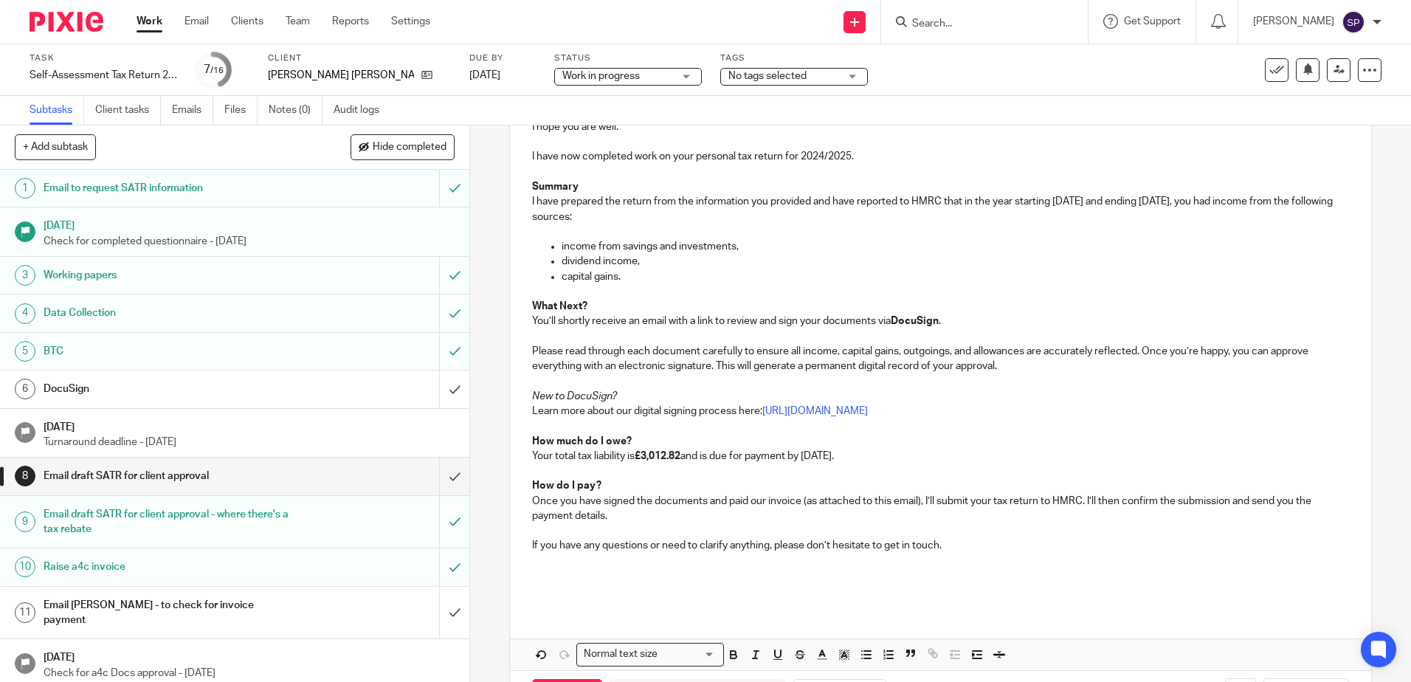
click at [928, 500] on p "Once you have signed the documents and paid our invoice (as attached to this em…" at bounding box center [940, 509] width 816 height 30
click at [1096, 500] on p "Once you have signed the documents and paid our invoice (as attached to this em…" at bounding box center [940, 509] width 816 height 30
click at [562, 562] on p at bounding box center [940, 560] width 816 height 15
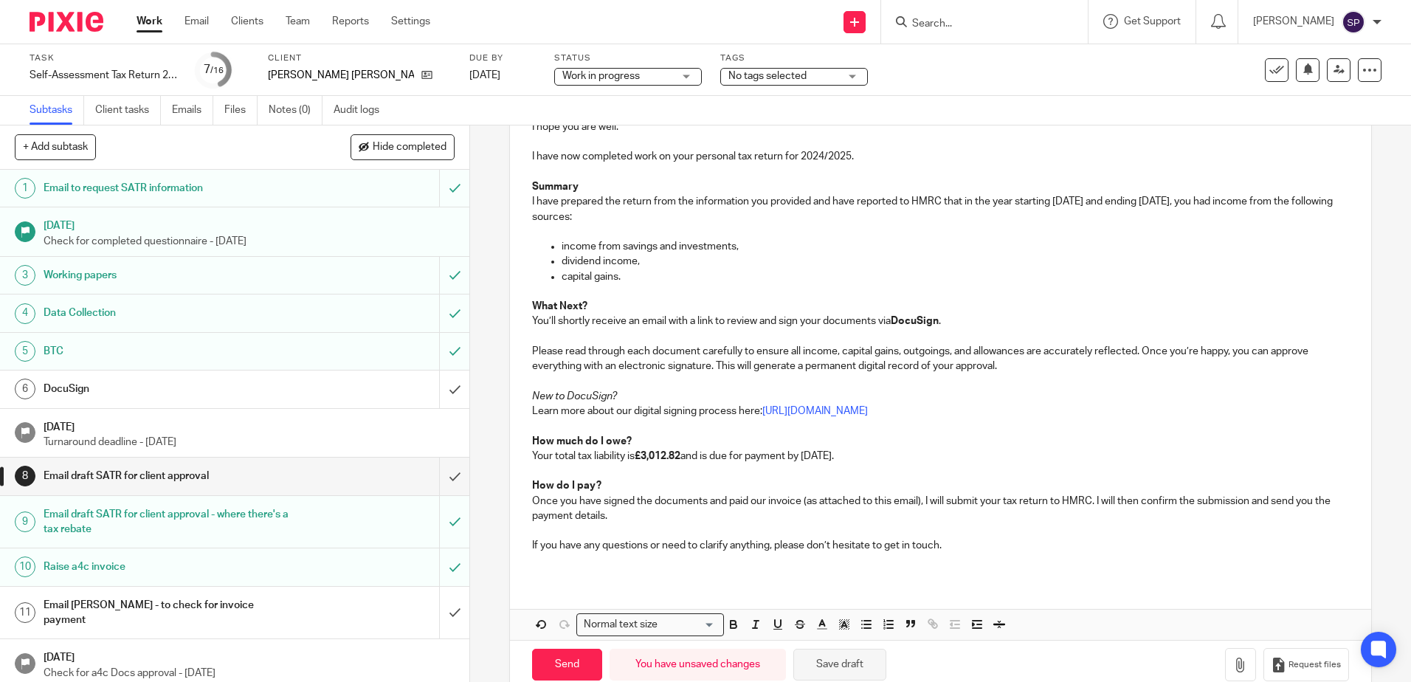
click at [855, 673] on button "Save draft" at bounding box center [839, 665] width 93 height 32
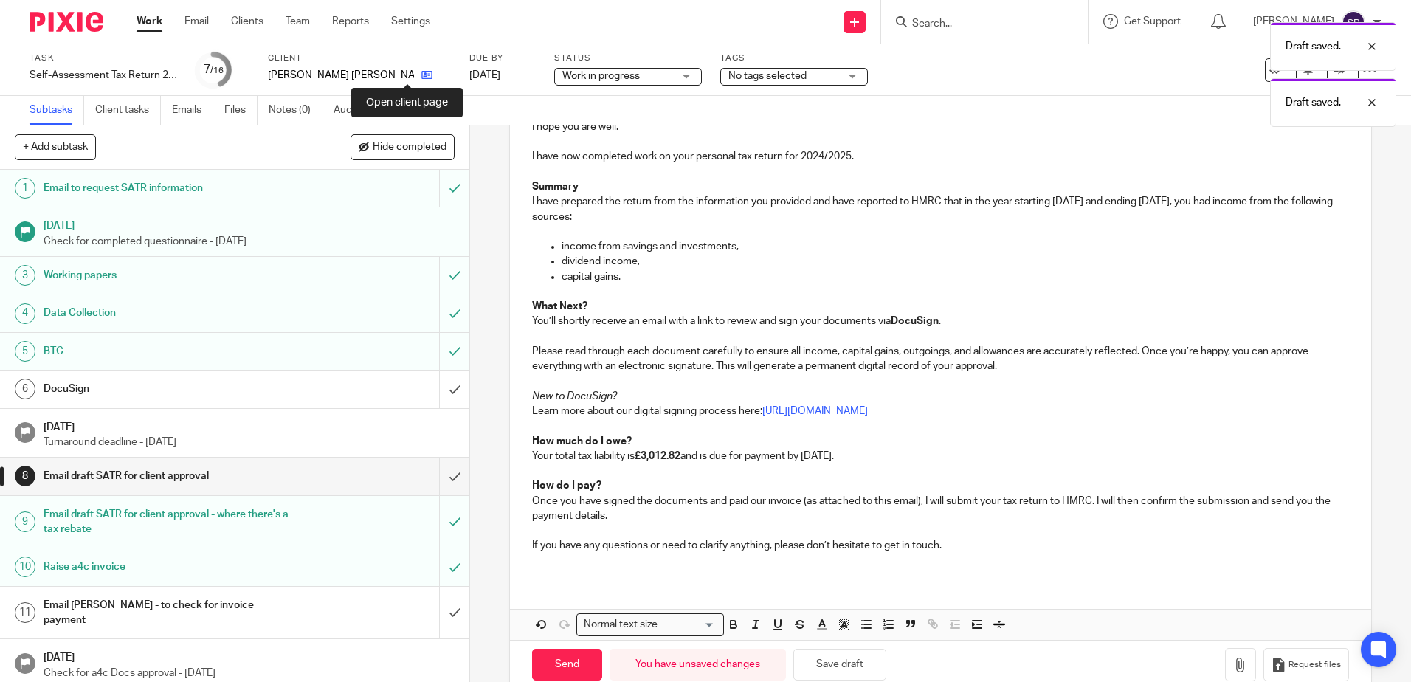
click at [421, 76] on icon at bounding box center [426, 74] width 11 height 11
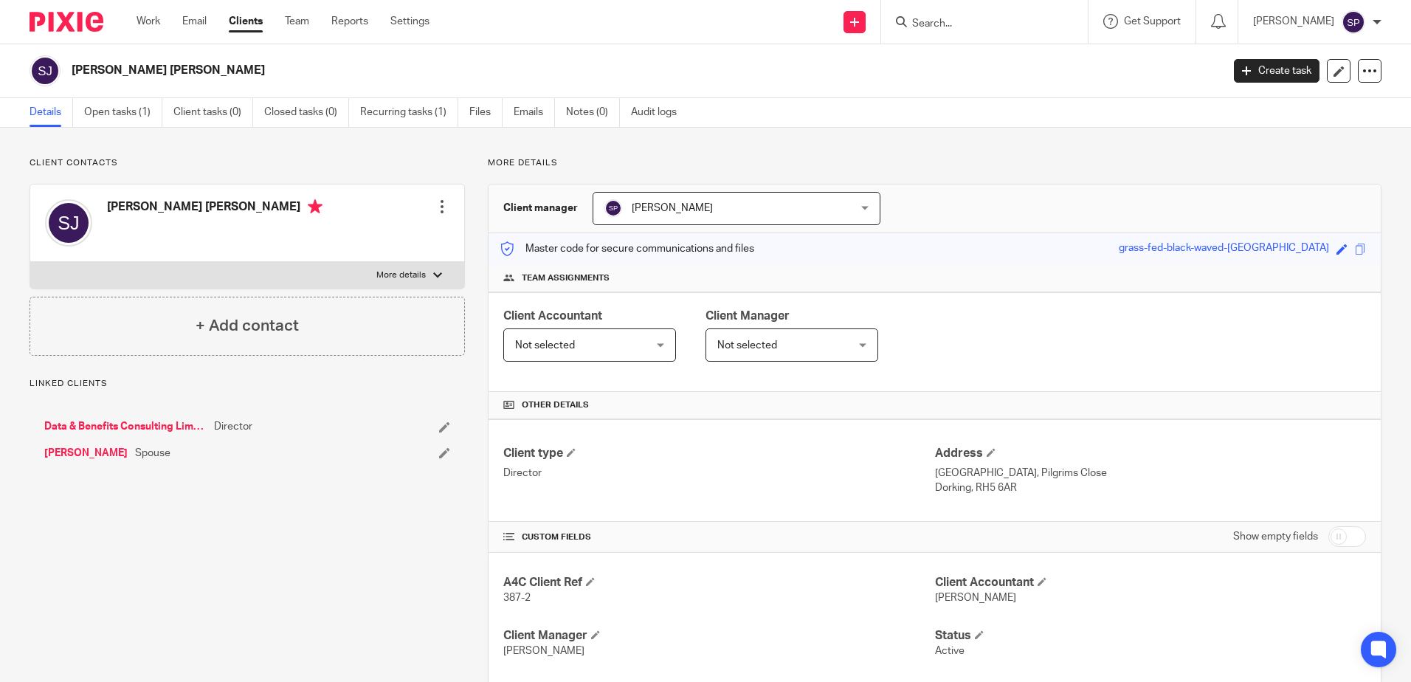
click at [438, 209] on div at bounding box center [442, 206] width 15 height 15
click at [366, 238] on link "Edit contact" at bounding box center [372, 239] width 141 height 21
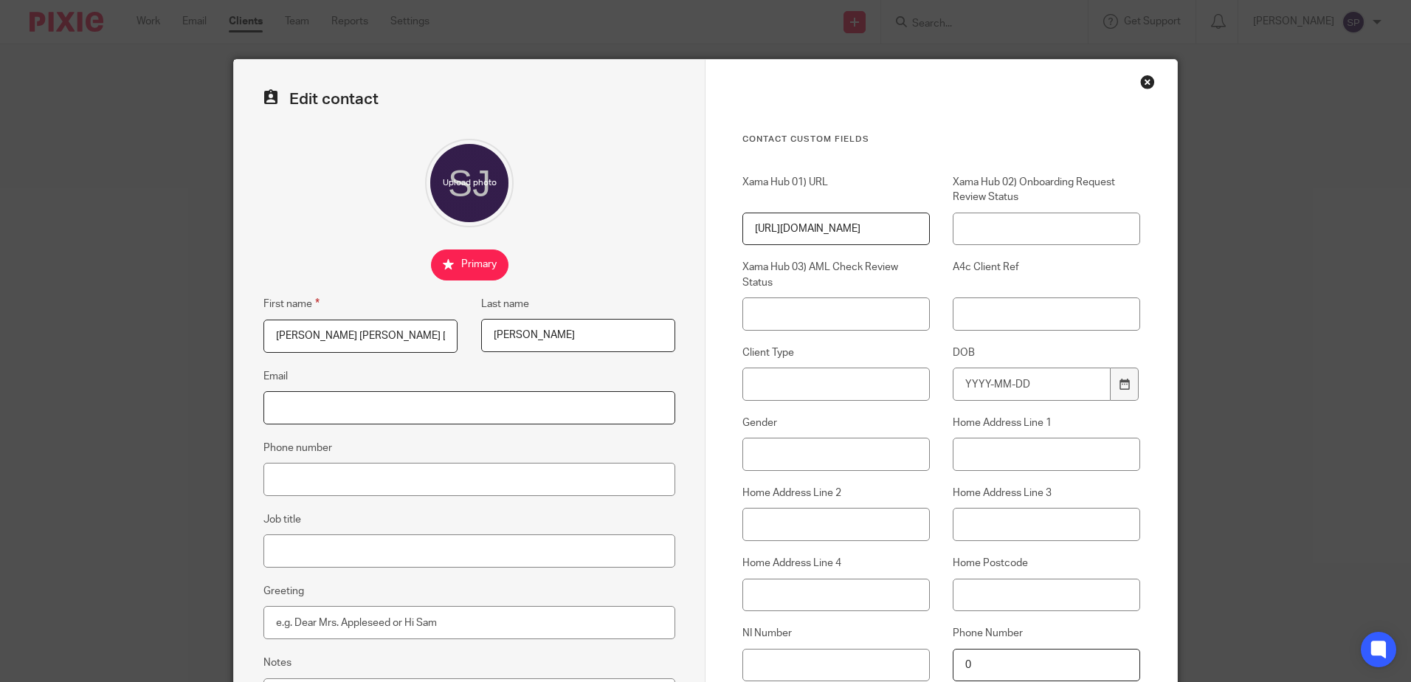
click at [358, 413] on input "Email" at bounding box center [469, 407] width 412 height 33
paste input "[EMAIL_ADDRESS][DOMAIN_NAME]"
type input "[EMAIL_ADDRESS][DOMAIN_NAME]"
click at [562, 471] on input "Phone number" at bounding box center [469, 479] width 412 height 33
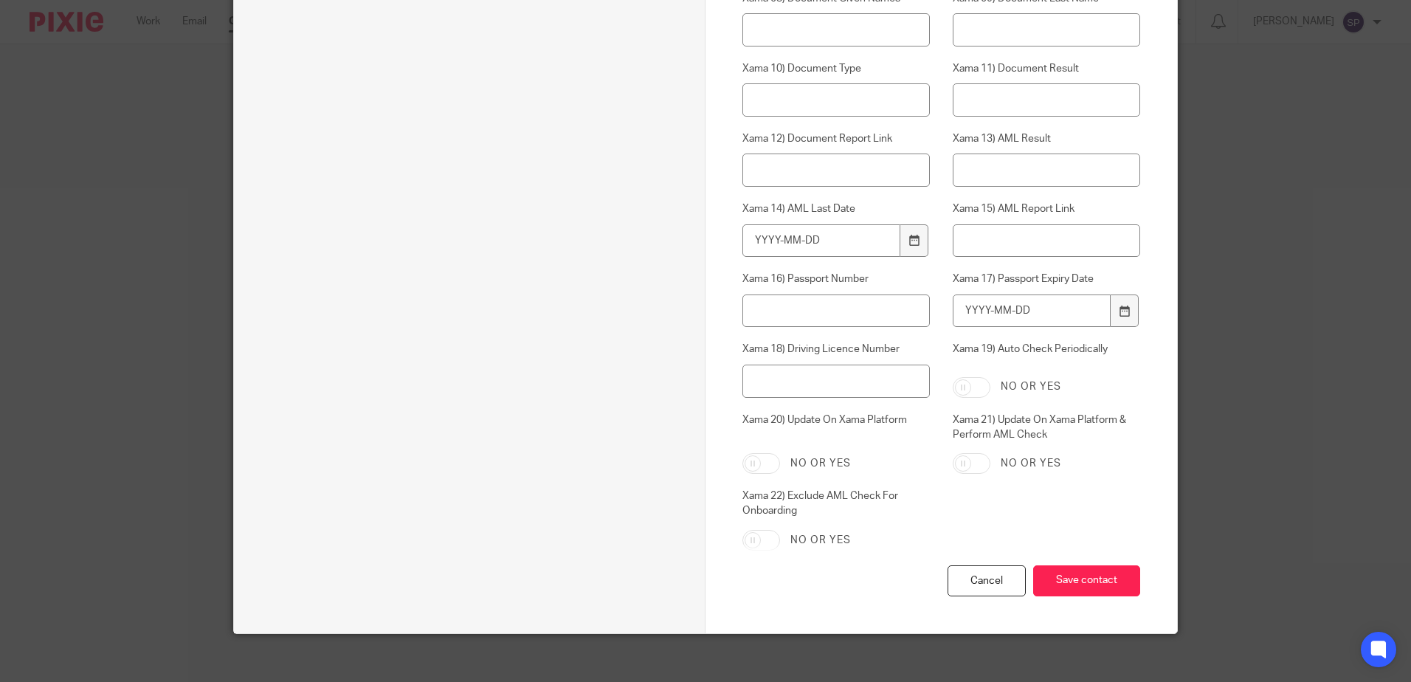
scroll to position [997, 0]
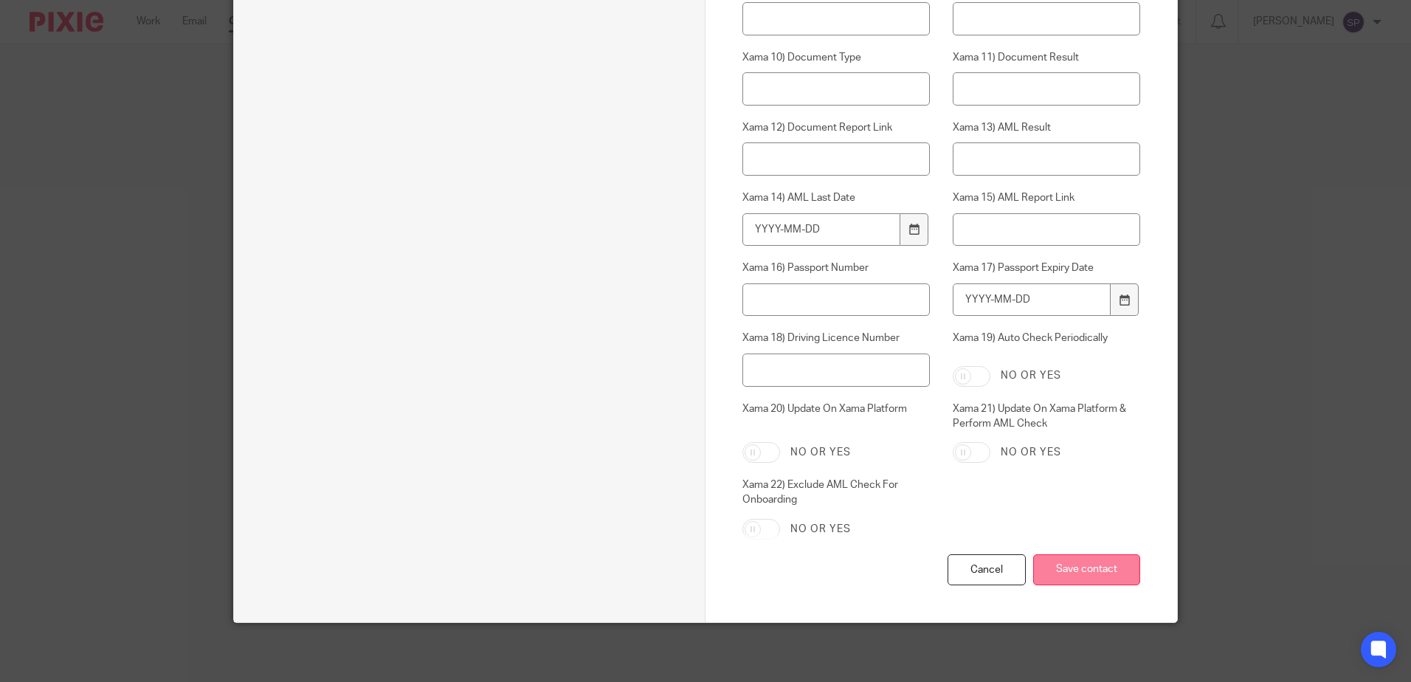
click at [1071, 575] on input "Save contact" at bounding box center [1086, 570] width 107 height 32
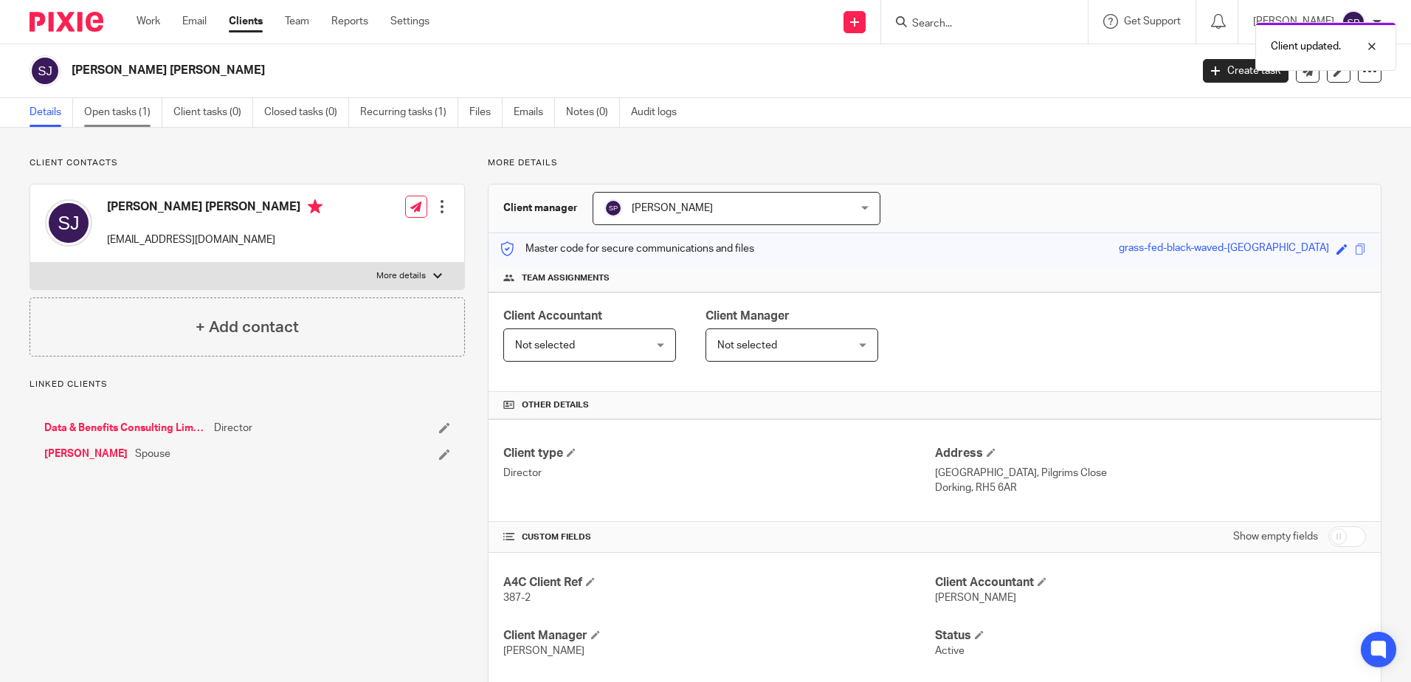
click at [115, 115] on link "Open tasks (1)" at bounding box center [123, 112] width 78 height 29
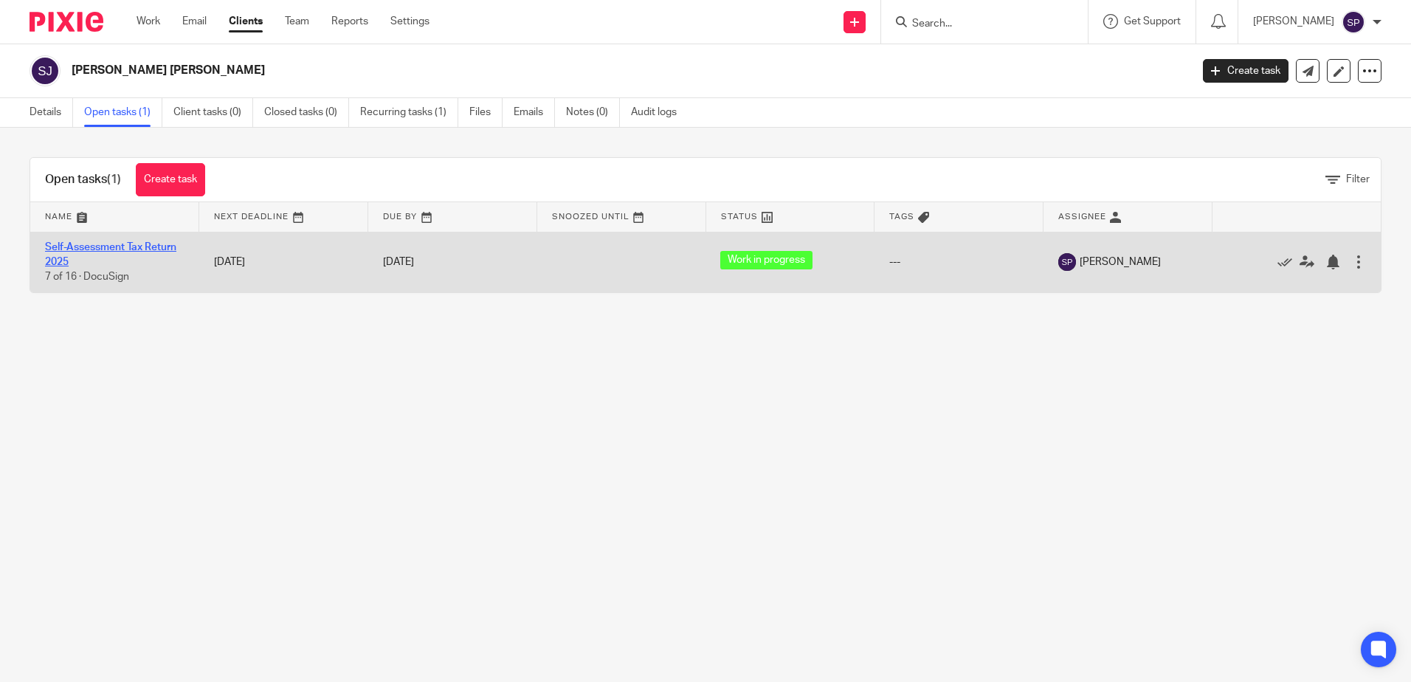
click at [124, 243] on link "Self-Assessment Tax Return 2025" at bounding box center [110, 254] width 131 height 25
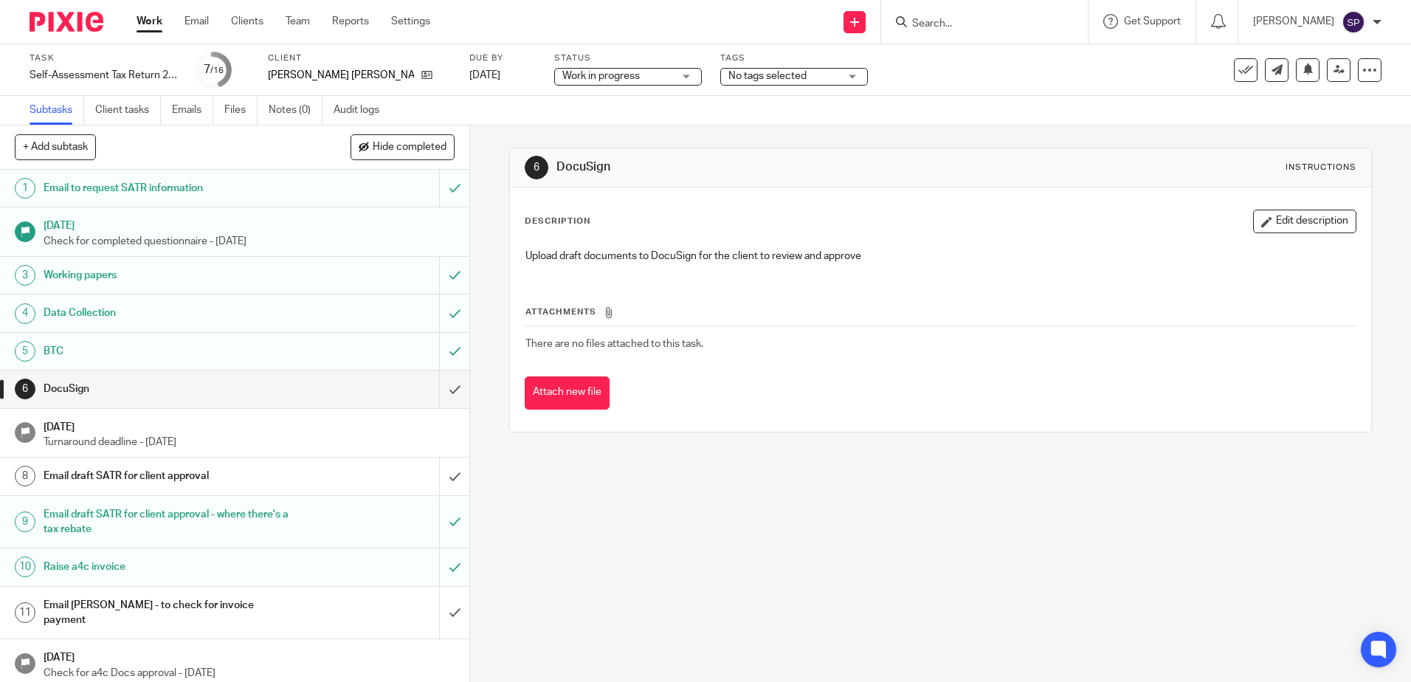
click at [126, 475] on h1 "Email draft SATR for client approval" at bounding box center [171, 476] width 254 height 22
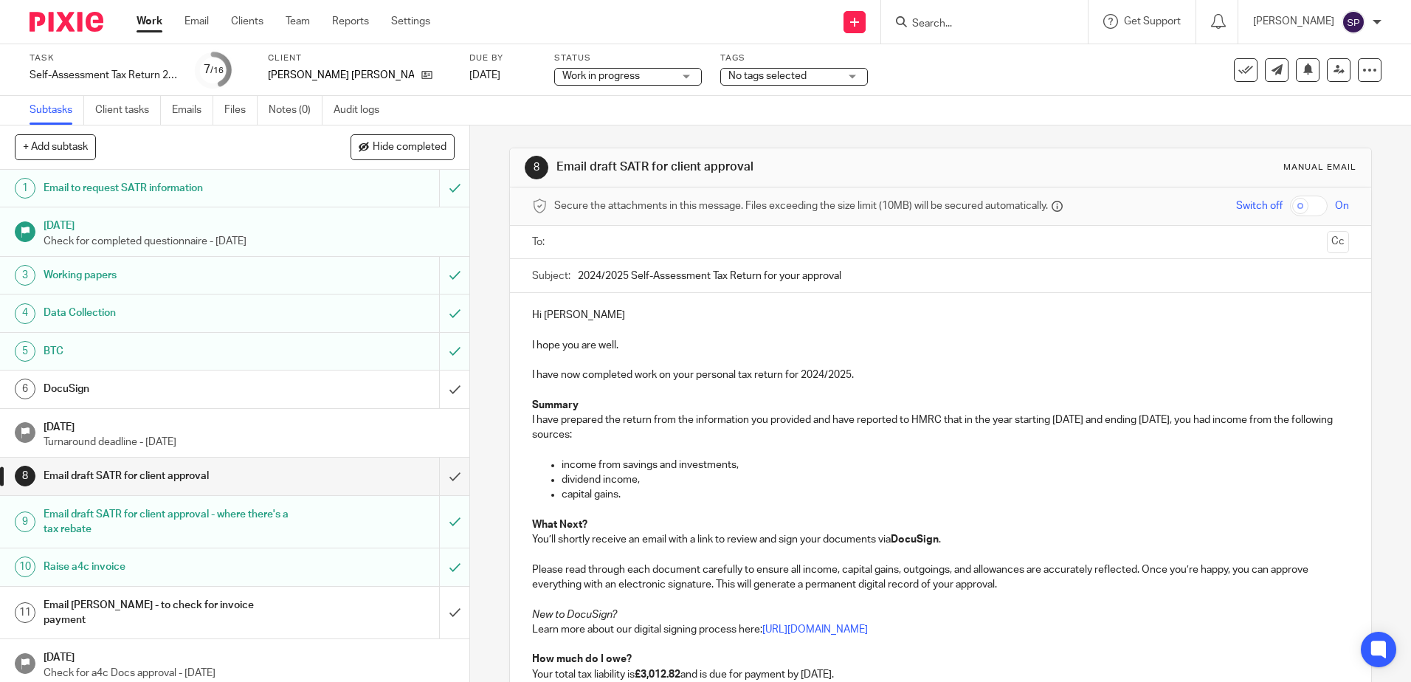
click at [662, 231] on ul at bounding box center [941, 242] width 770 height 24
click at [661, 235] on input "text" at bounding box center [939, 242] width 761 height 17
click at [475, 305] on div "8 Email draft SATR for client approval Manual email Secure the attachments in t…" at bounding box center [940, 403] width 941 height 556
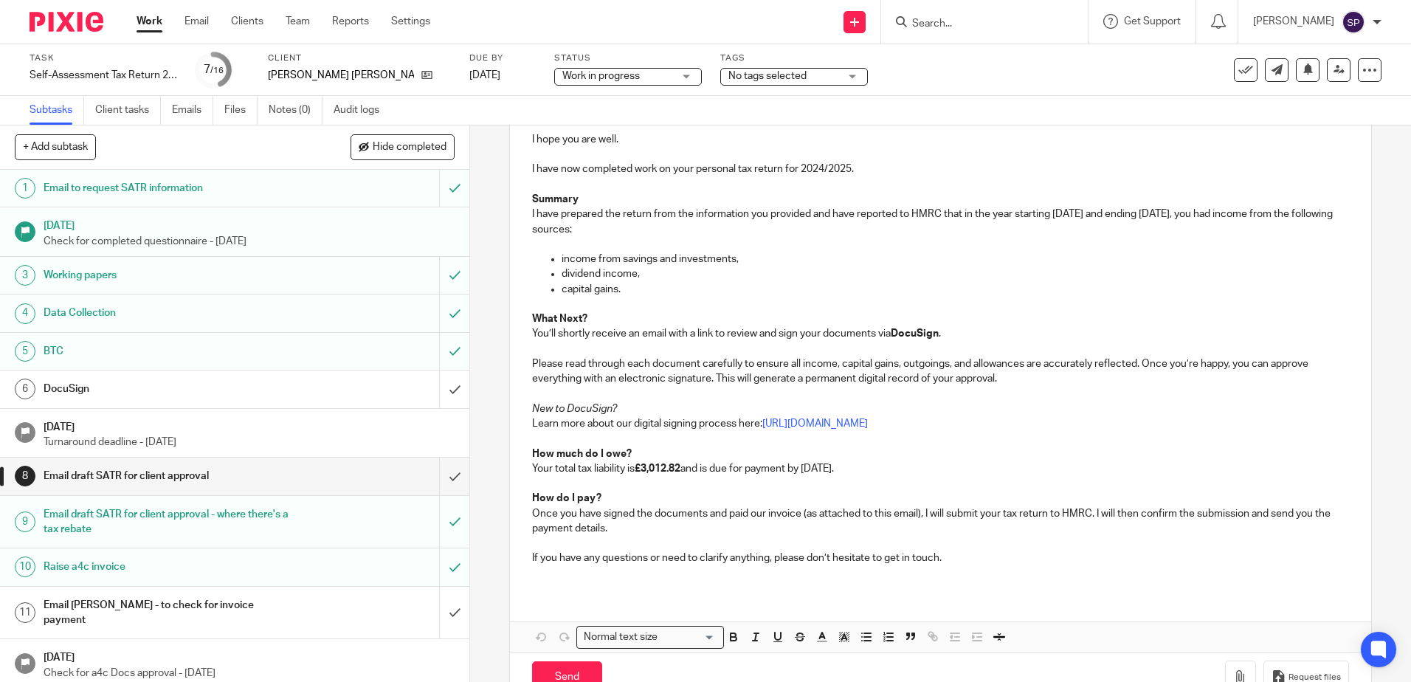
scroll to position [251, 0]
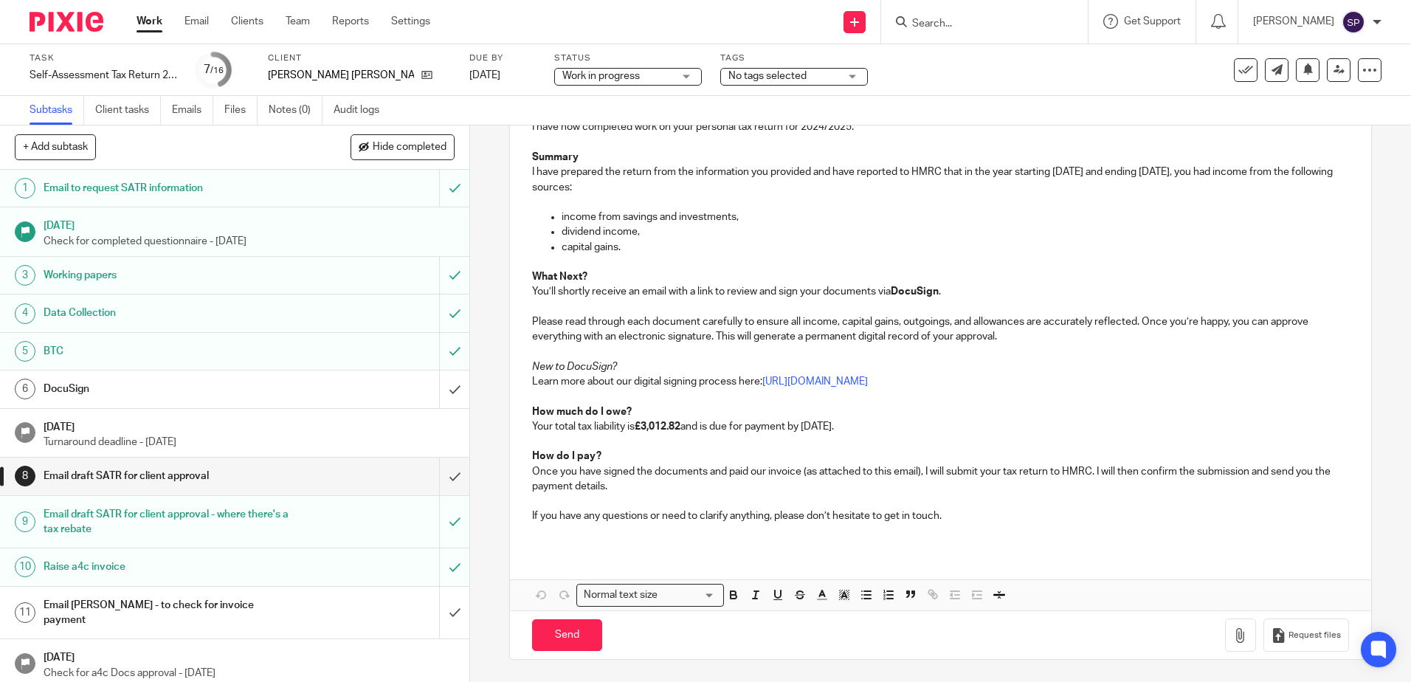
click at [180, 609] on h1 "Email Wijay - to check for invoice payment" at bounding box center [171, 613] width 254 height 38
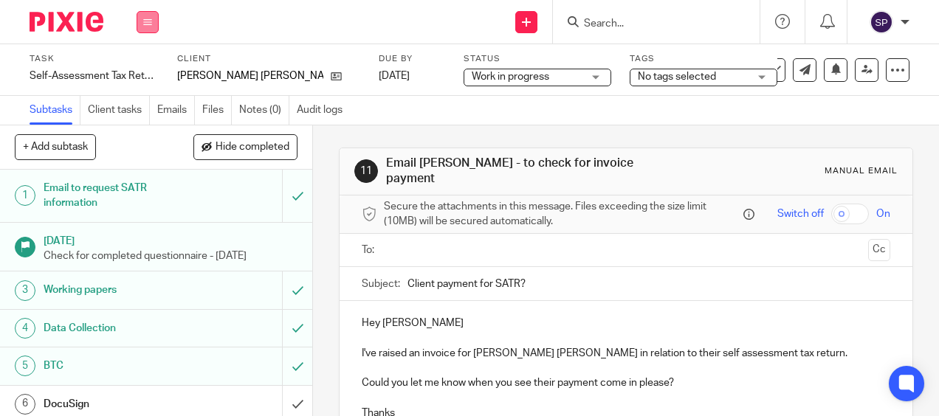
click at [151, 27] on button at bounding box center [148, 22] width 22 height 22
click at [140, 66] on link "Work" at bounding box center [141, 68] width 26 height 10
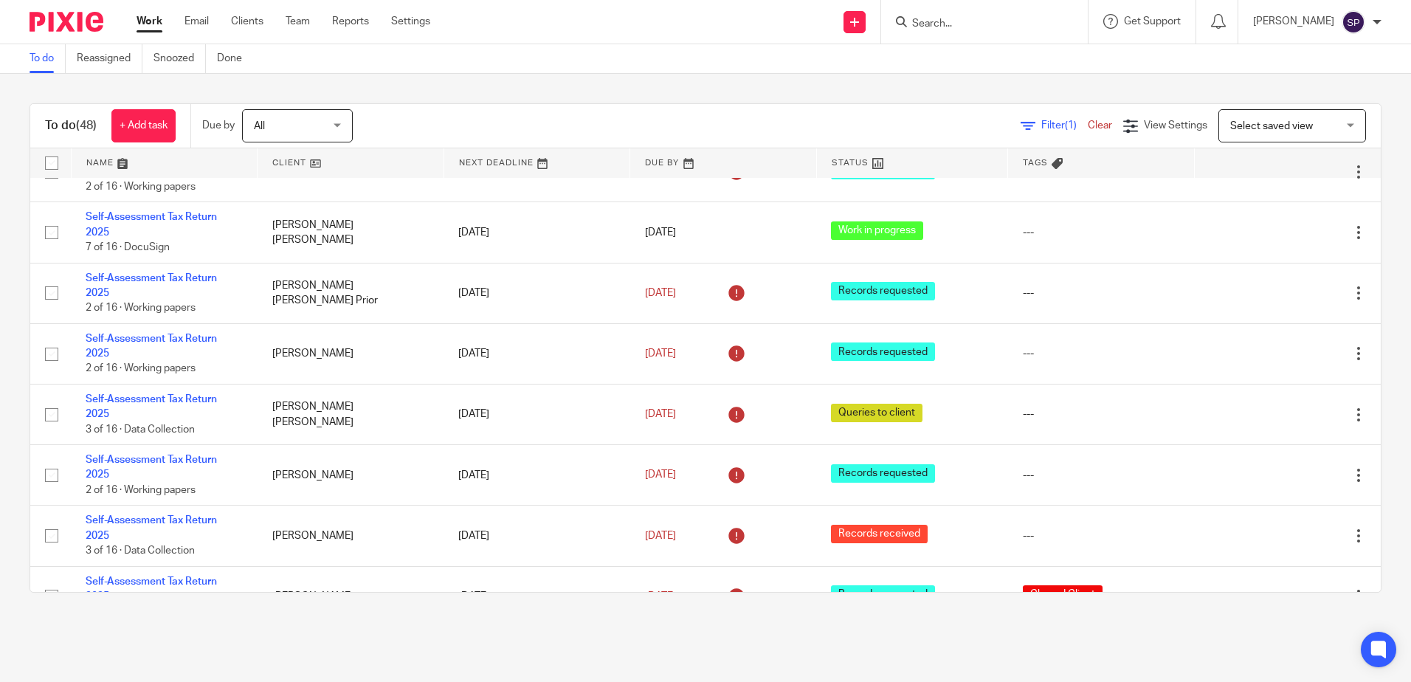
scroll to position [2140, 0]
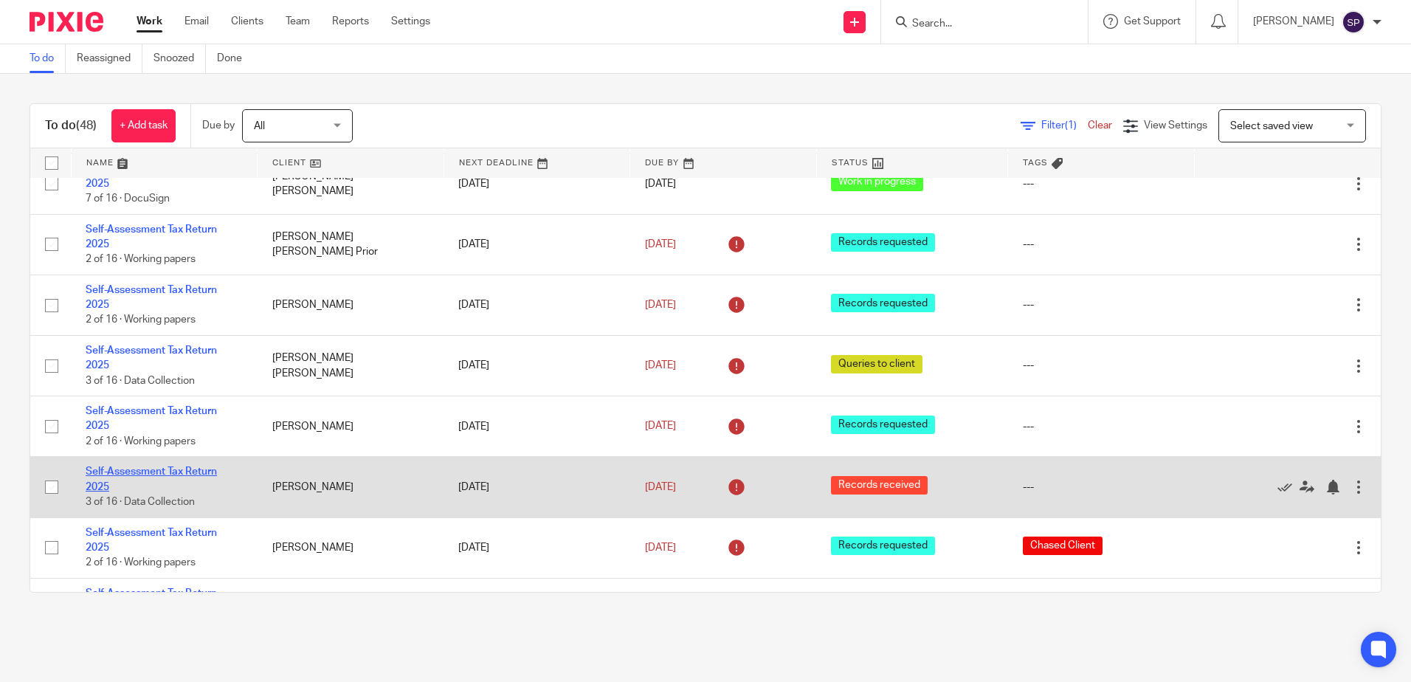
click at [162, 415] on link "Self-Assessment Tax Return 2025" at bounding box center [151, 478] width 131 height 25
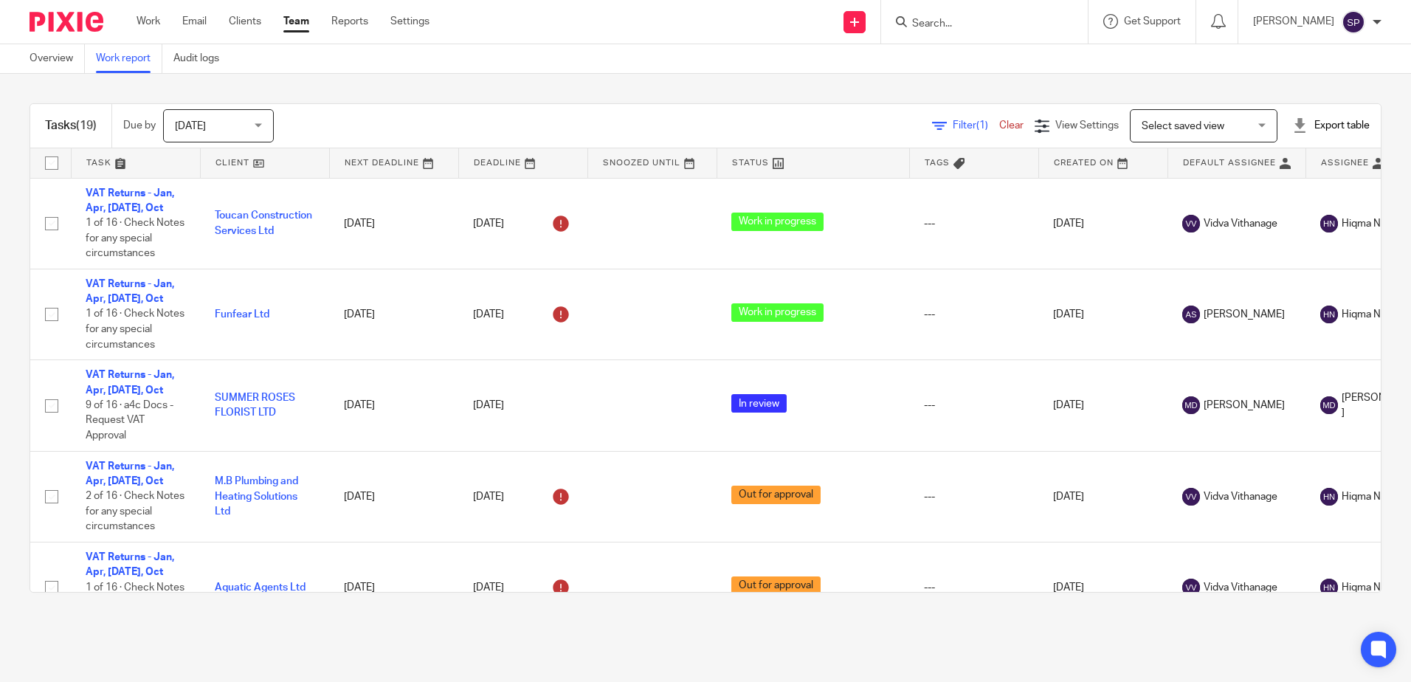
click at [953, 128] on span "Filter (1)" at bounding box center [976, 125] width 46 height 10
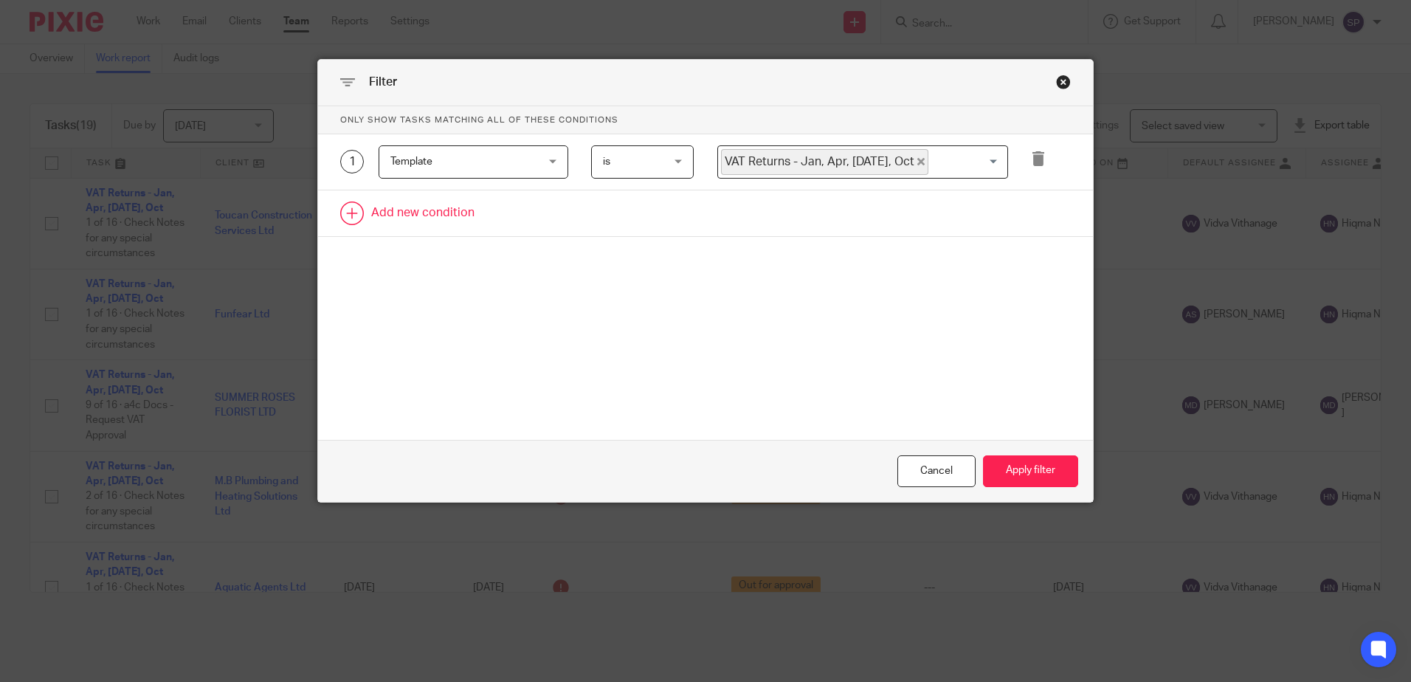
click at [445, 212] on link at bounding box center [705, 213] width 775 height 46
click at [443, 213] on div "Field" at bounding box center [461, 217] width 142 height 31
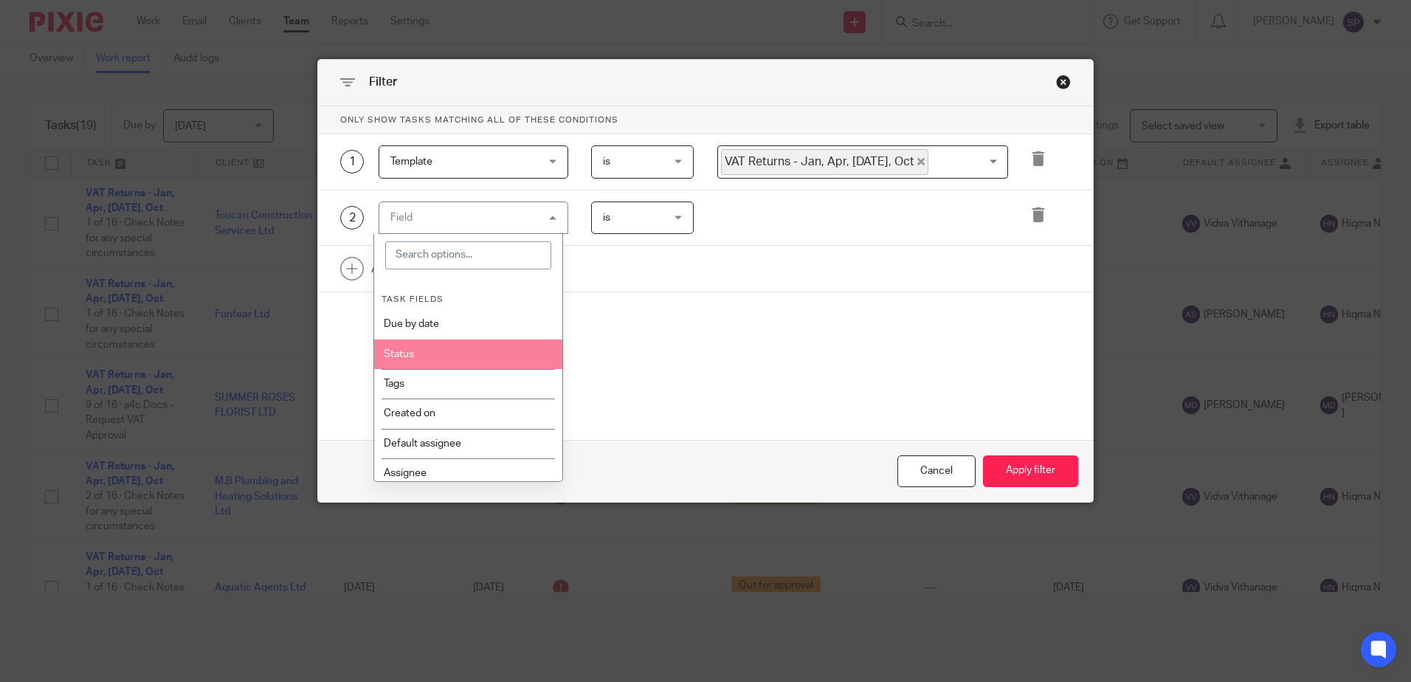
click at [420, 360] on li "Status" at bounding box center [468, 354] width 188 height 30
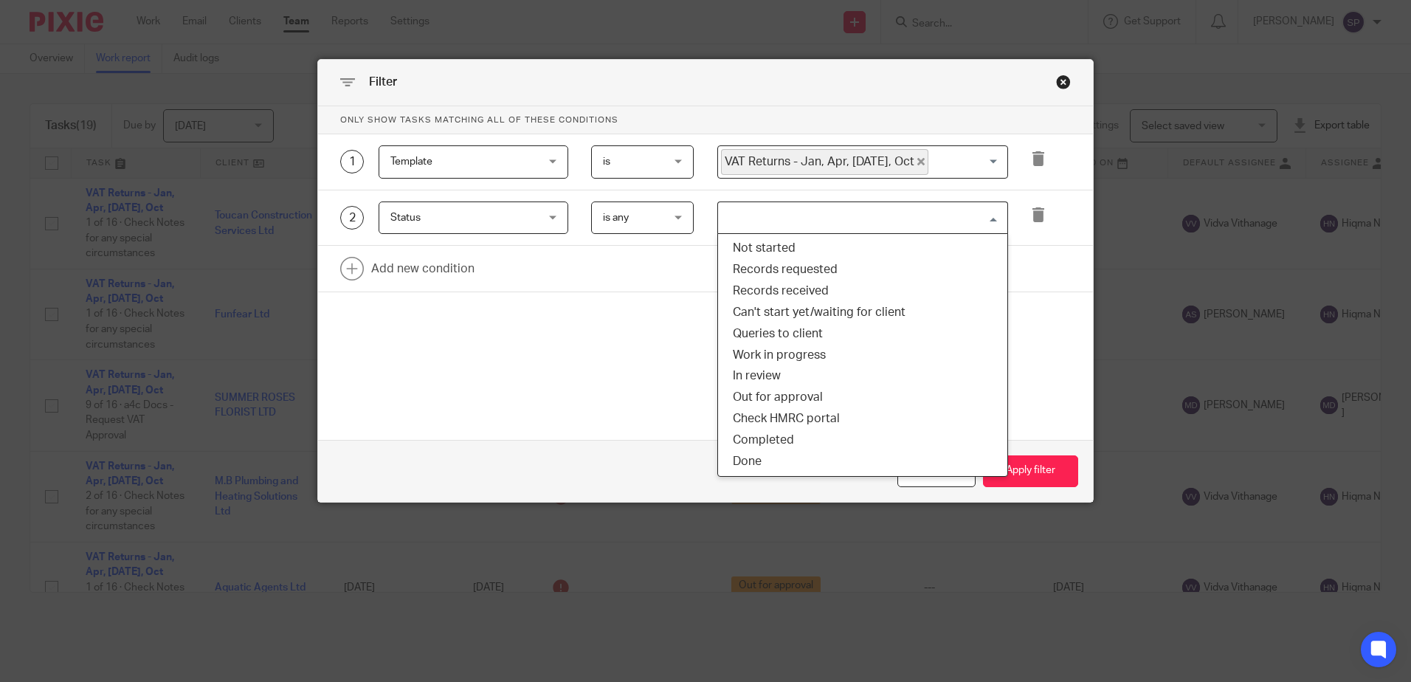
click at [759, 205] on input "Search for option" at bounding box center [859, 218] width 280 height 26
click at [755, 261] on li "Records requested" at bounding box center [862, 269] width 289 height 21
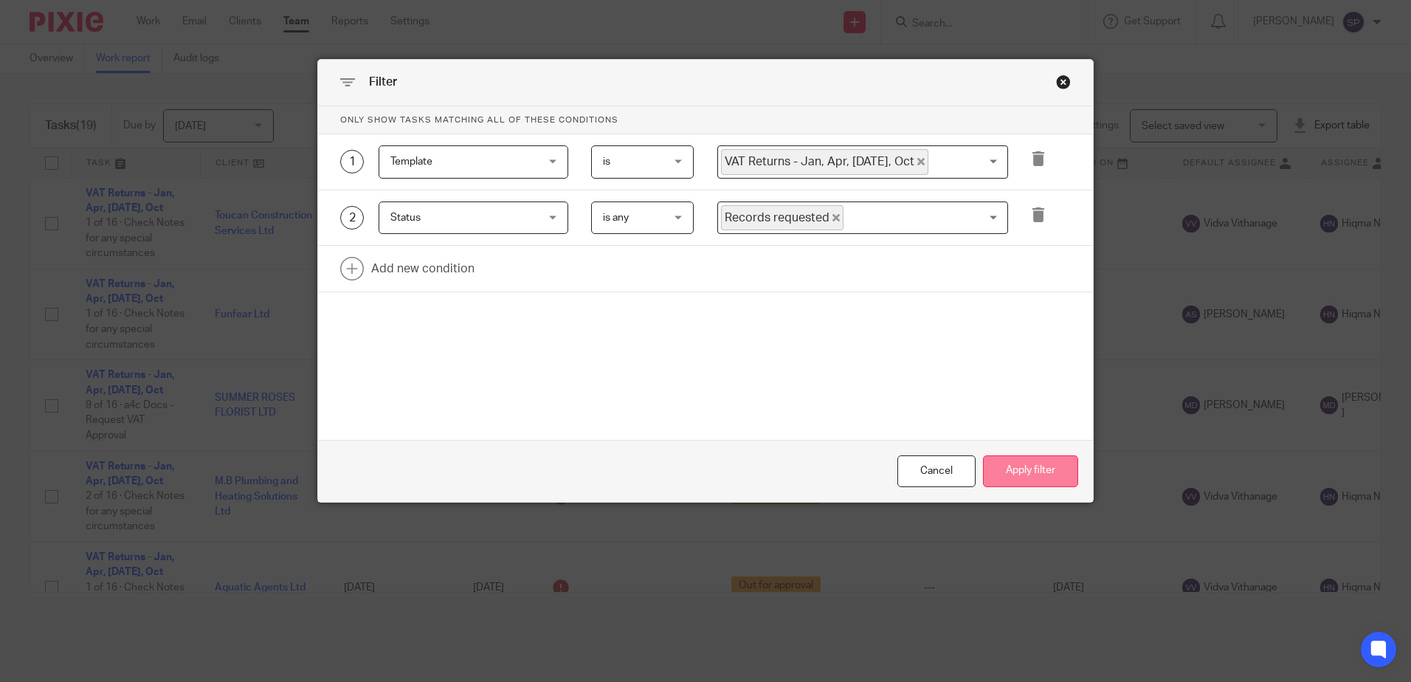
click at [1021, 466] on button "Apply filter" at bounding box center [1030, 471] width 95 height 32
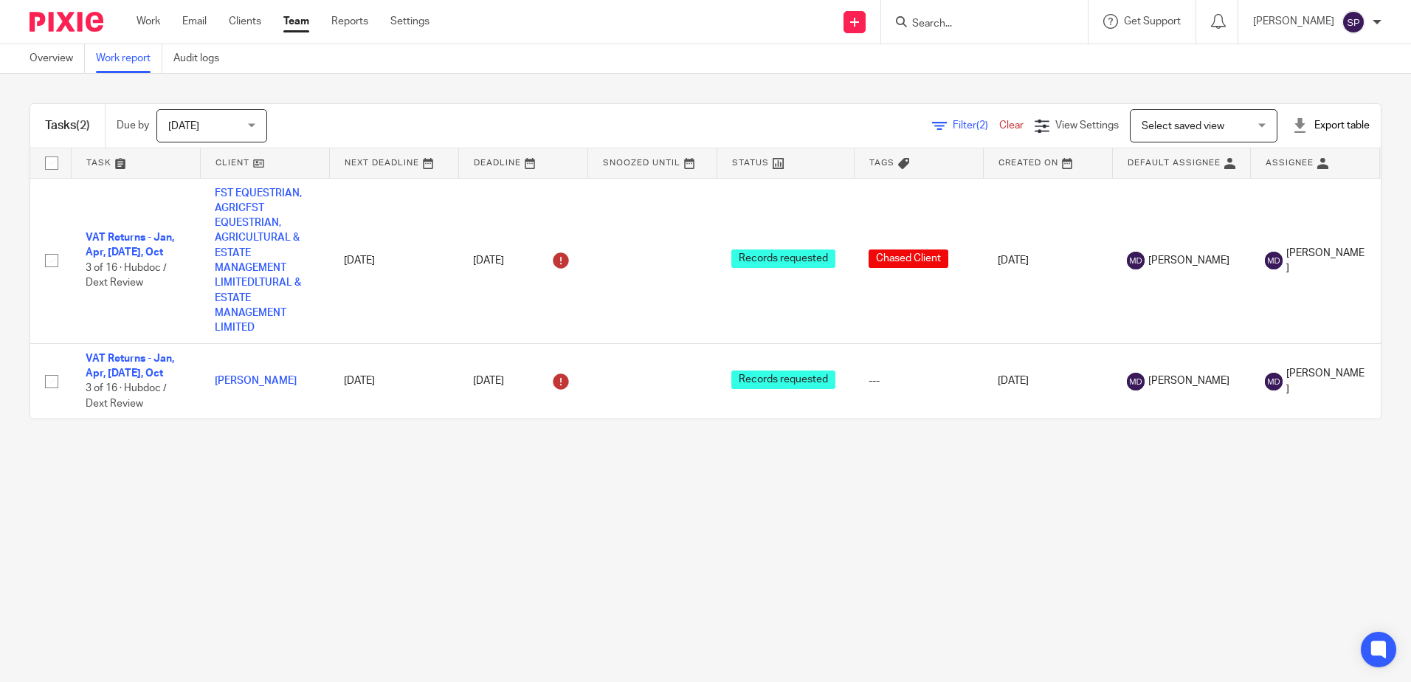
click at [932, 122] on link "Filter (2)" at bounding box center [965, 125] width 67 height 10
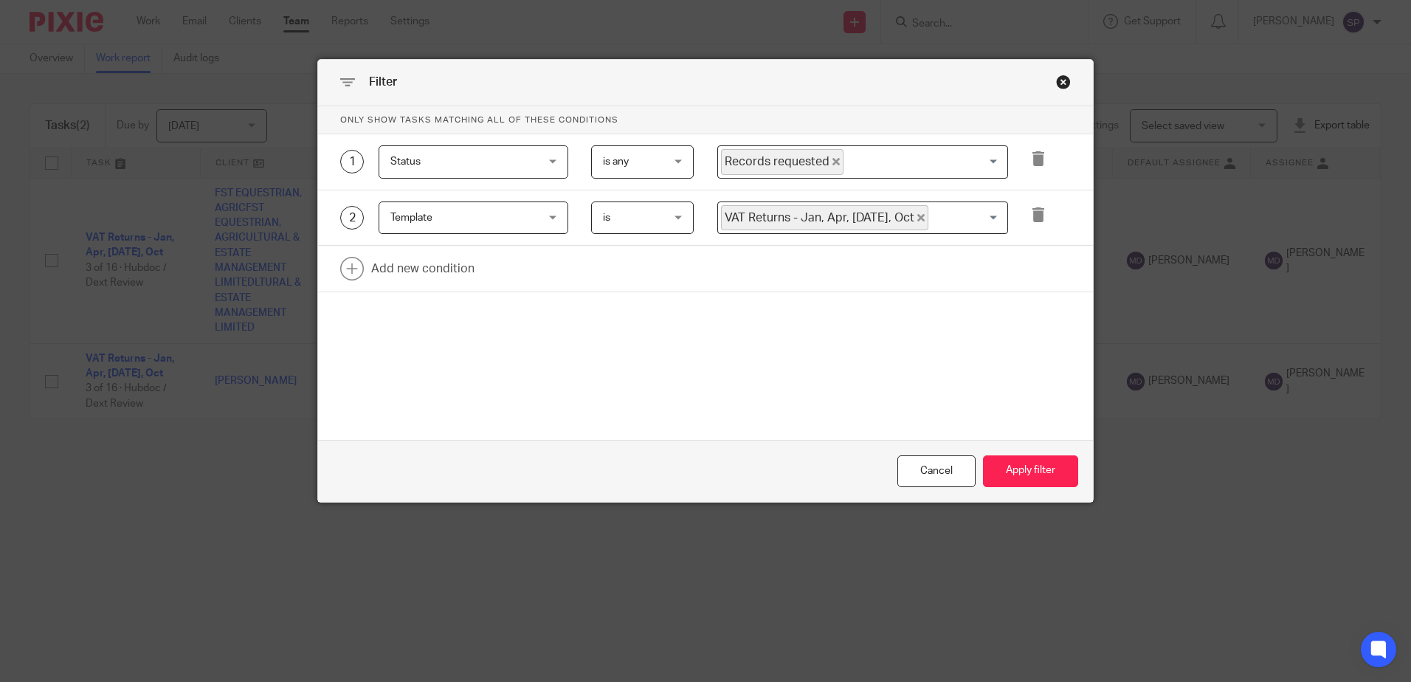
click at [832, 161] on icon "Deselect Records requested" at bounding box center [835, 161] width 7 height 7
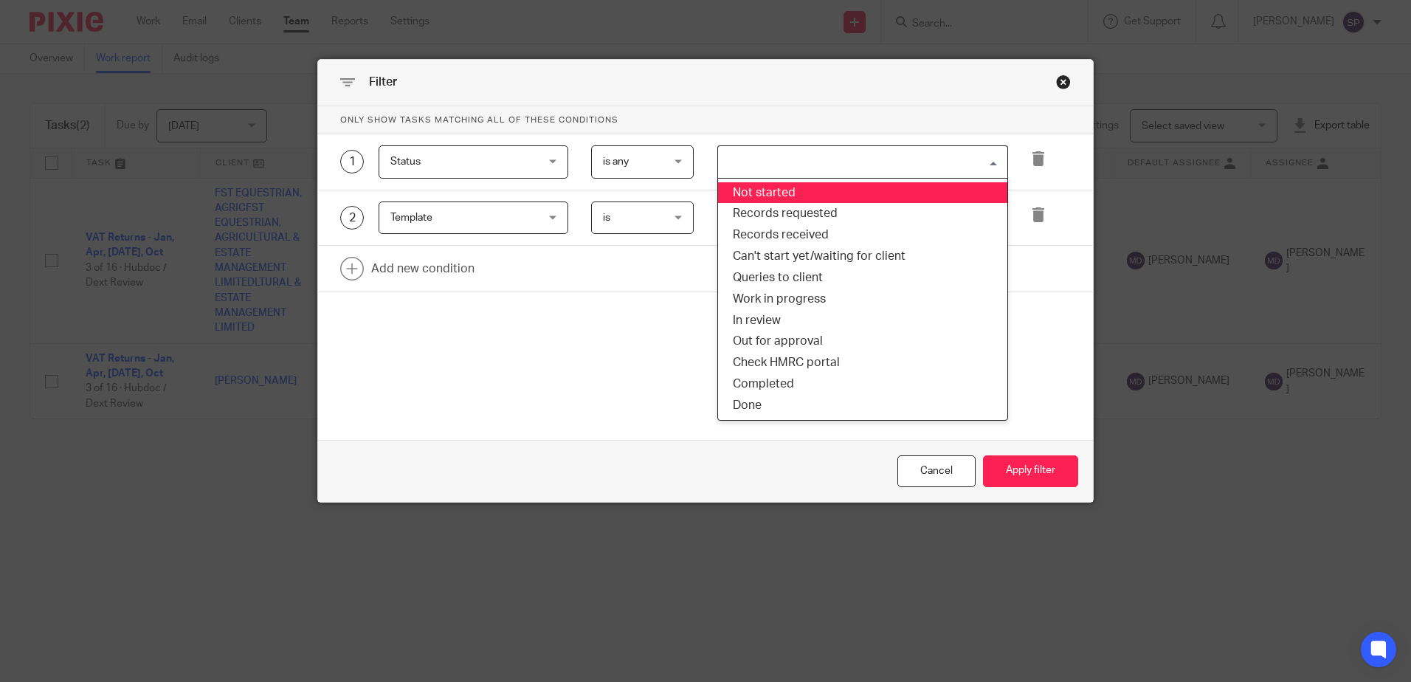
click at [802, 171] on input "Search for option" at bounding box center [859, 162] width 280 height 26
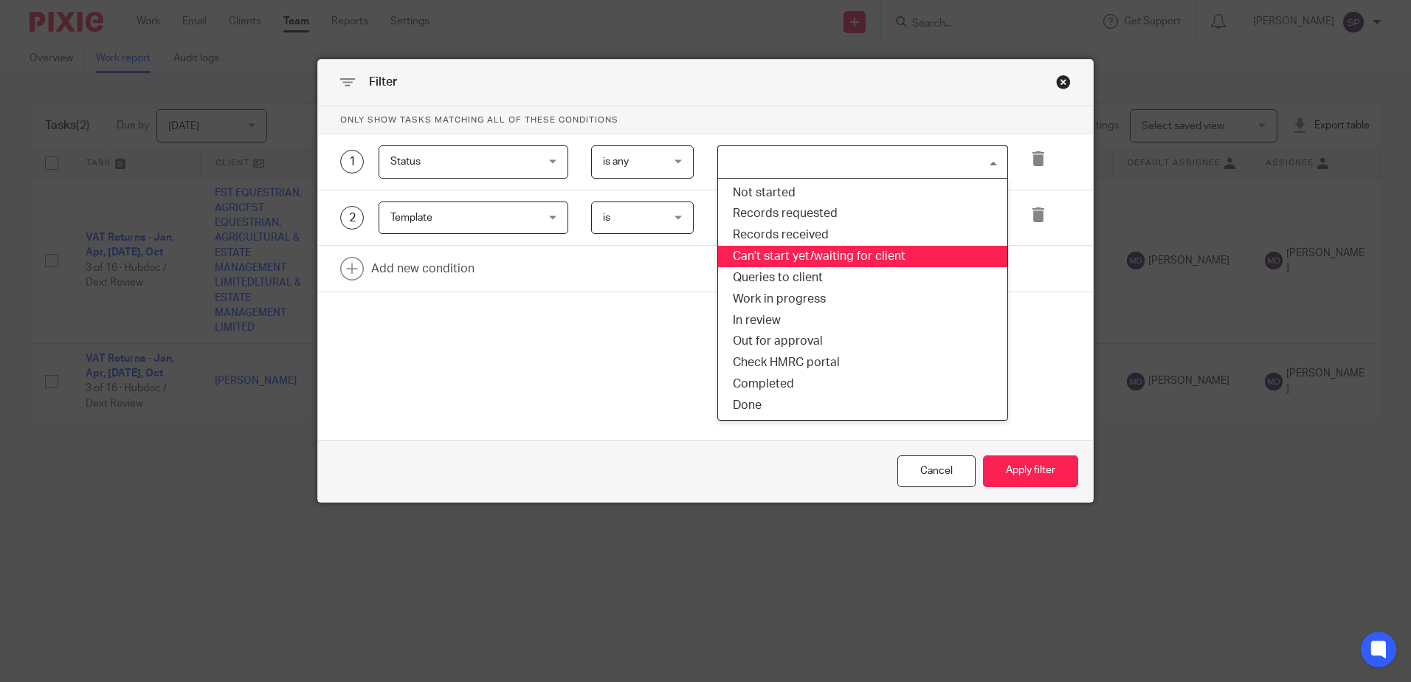
click at [787, 252] on li "Can't start yet/waiting for client" at bounding box center [862, 256] width 289 height 21
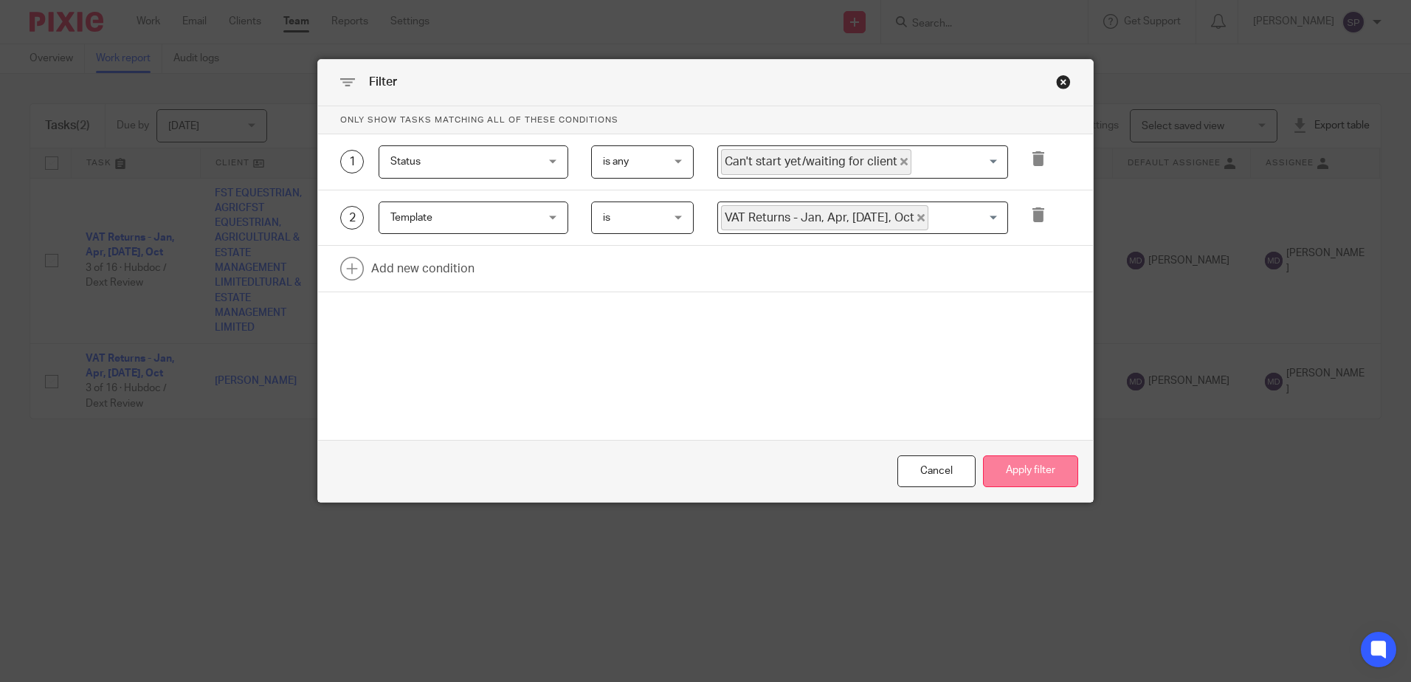
click at [1017, 481] on button "Apply filter" at bounding box center [1030, 471] width 95 height 32
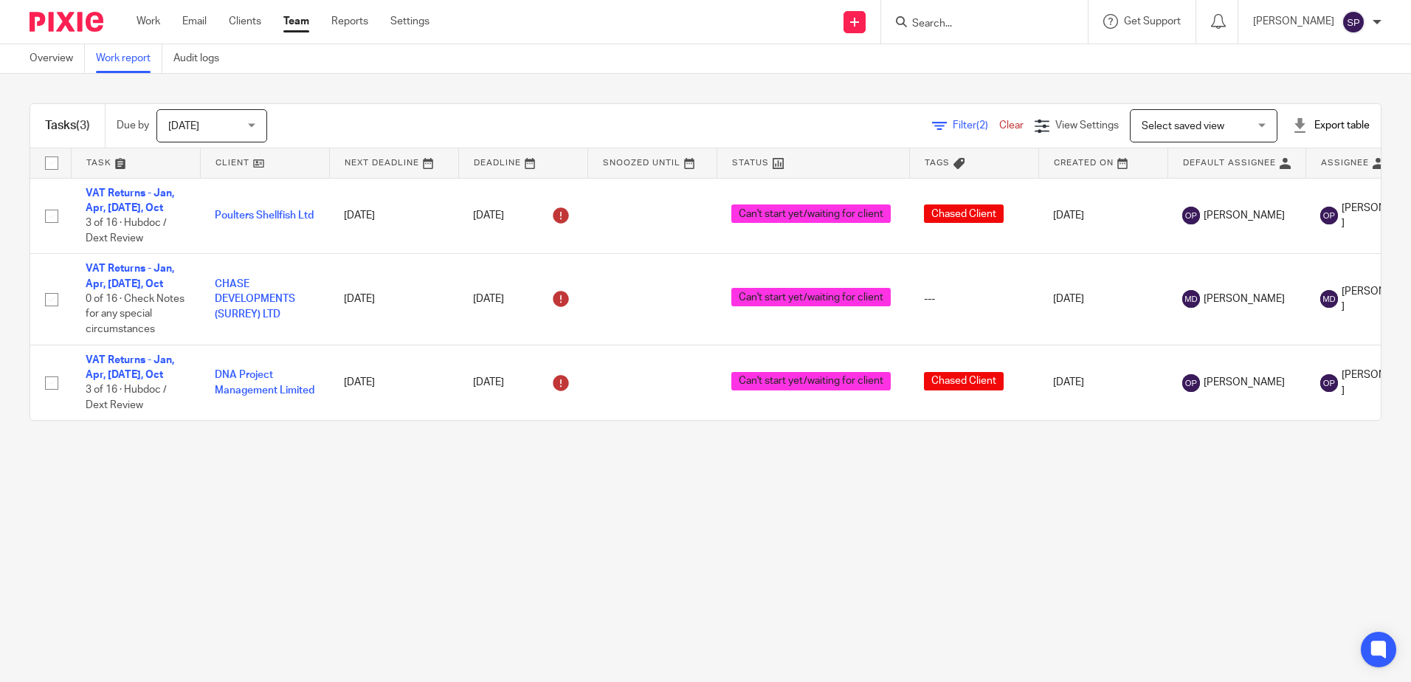
click at [932, 126] on link "Filter (2)" at bounding box center [965, 125] width 67 height 10
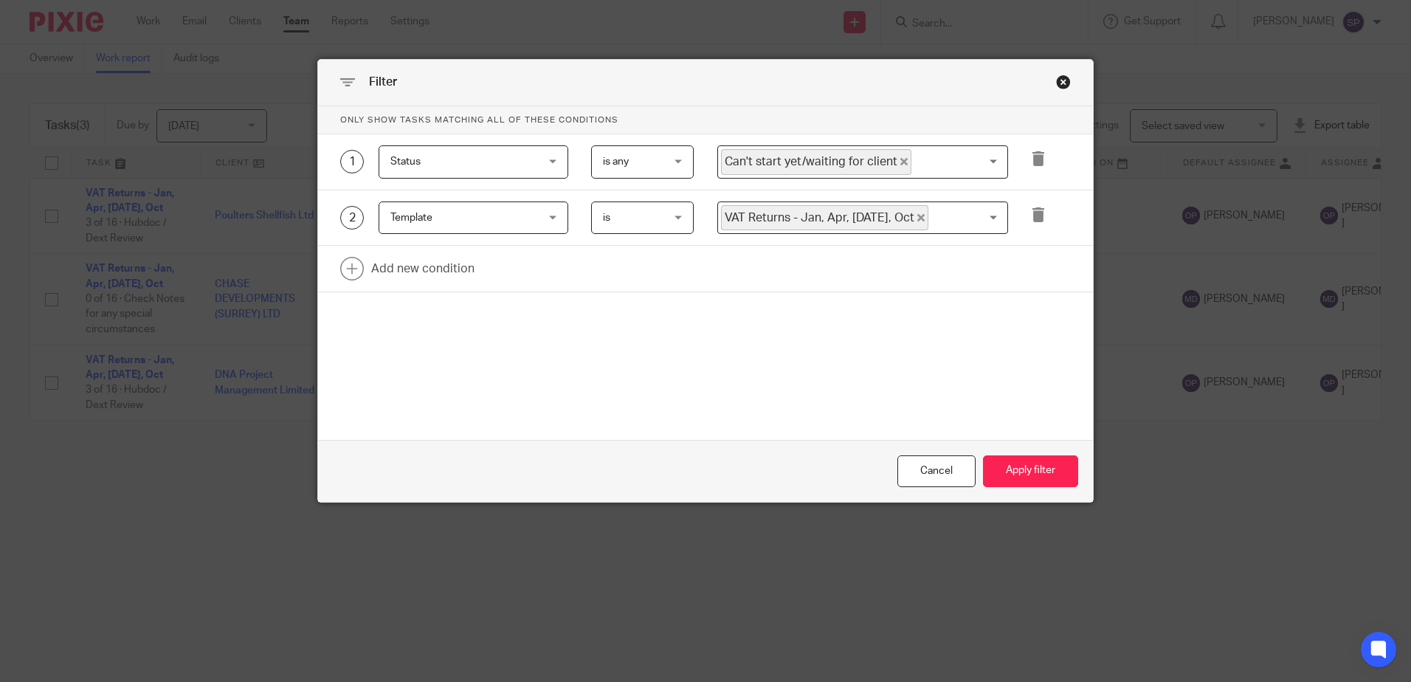
click at [900, 165] on icon "Deselect Can't start yet/waiting for client" at bounding box center [903, 161] width 7 height 7
click at [836, 169] on input "Search for option" at bounding box center [859, 162] width 280 height 26
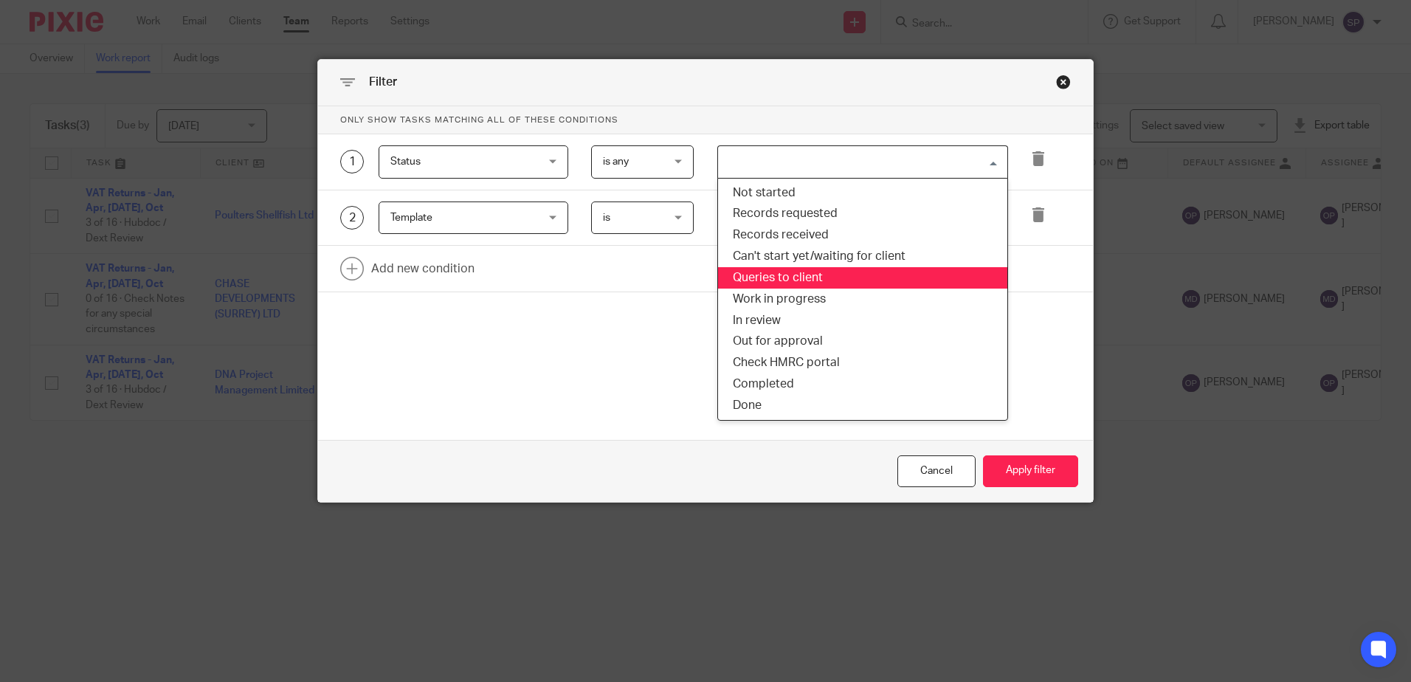
click at [773, 280] on li "Queries to client" at bounding box center [862, 277] width 289 height 21
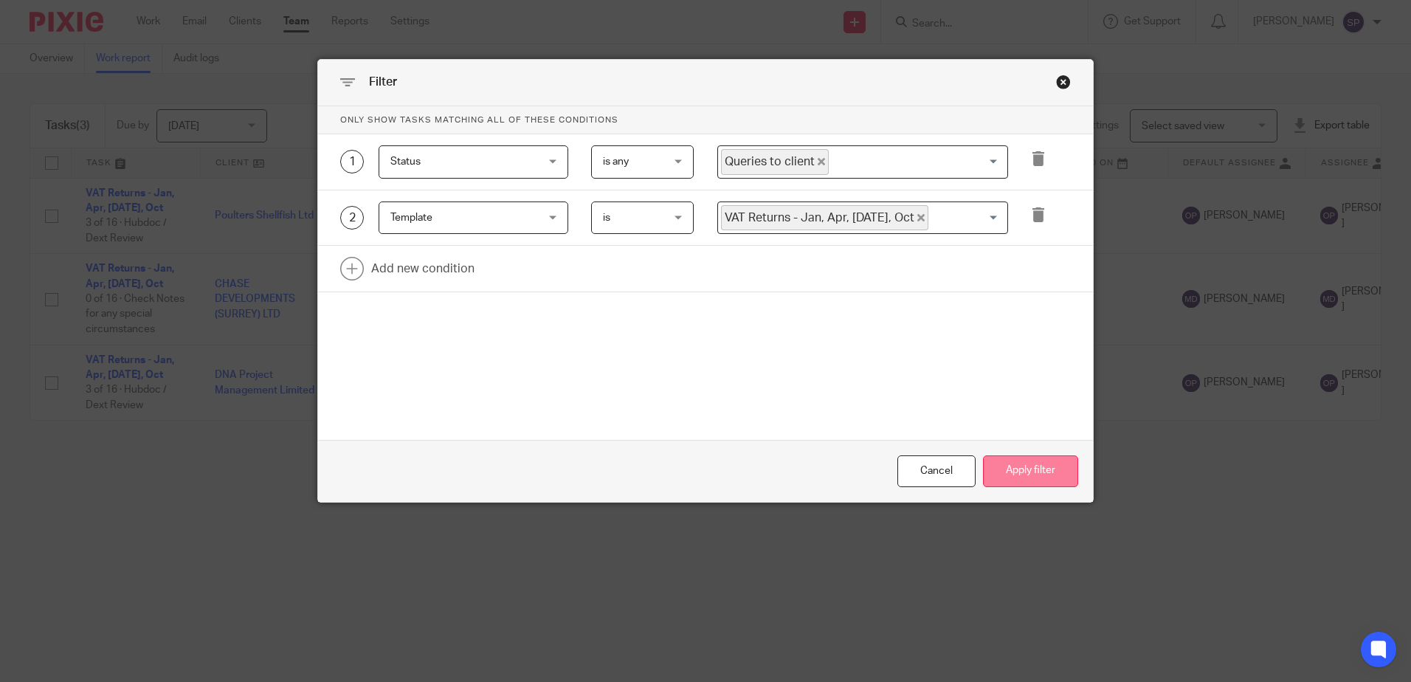
click at [1001, 468] on button "Apply filter" at bounding box center [1030, 471] width 95 height 32
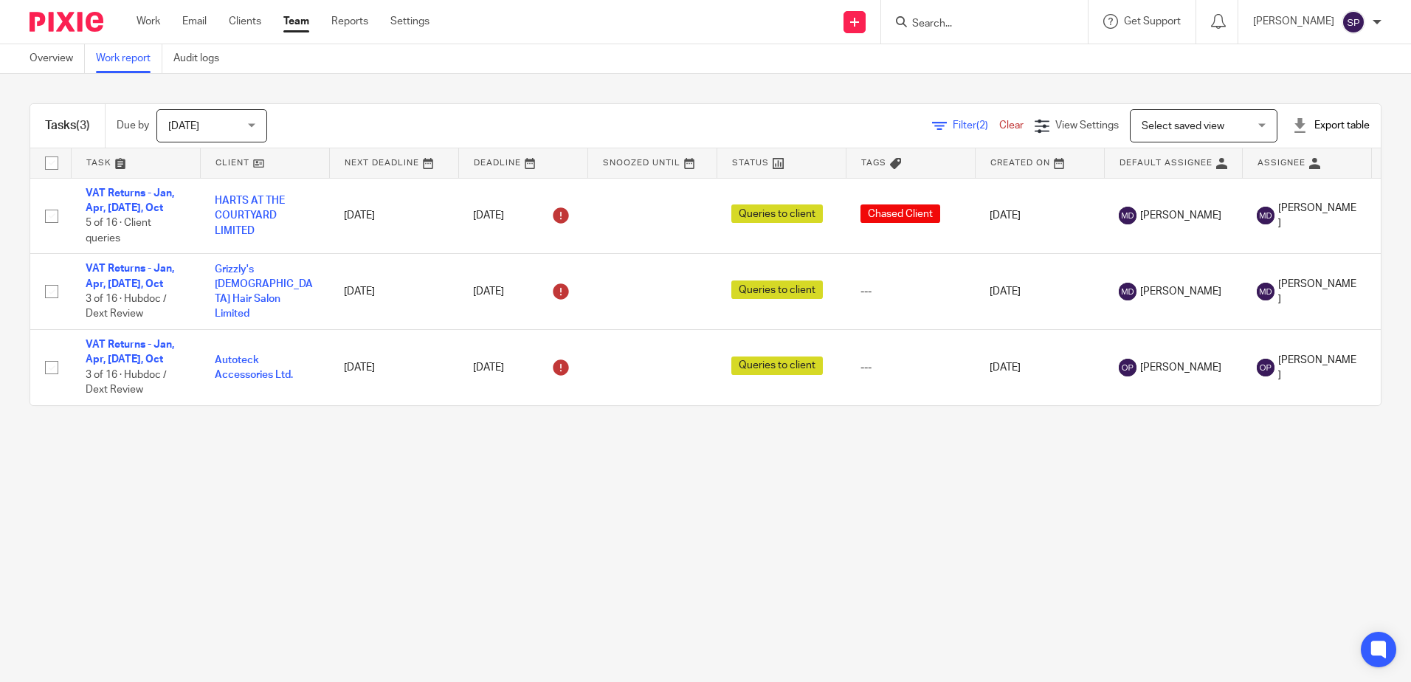
click at [953, 130] on span "Filter (2)" at bounding box center [976, 125] width 46 height 10
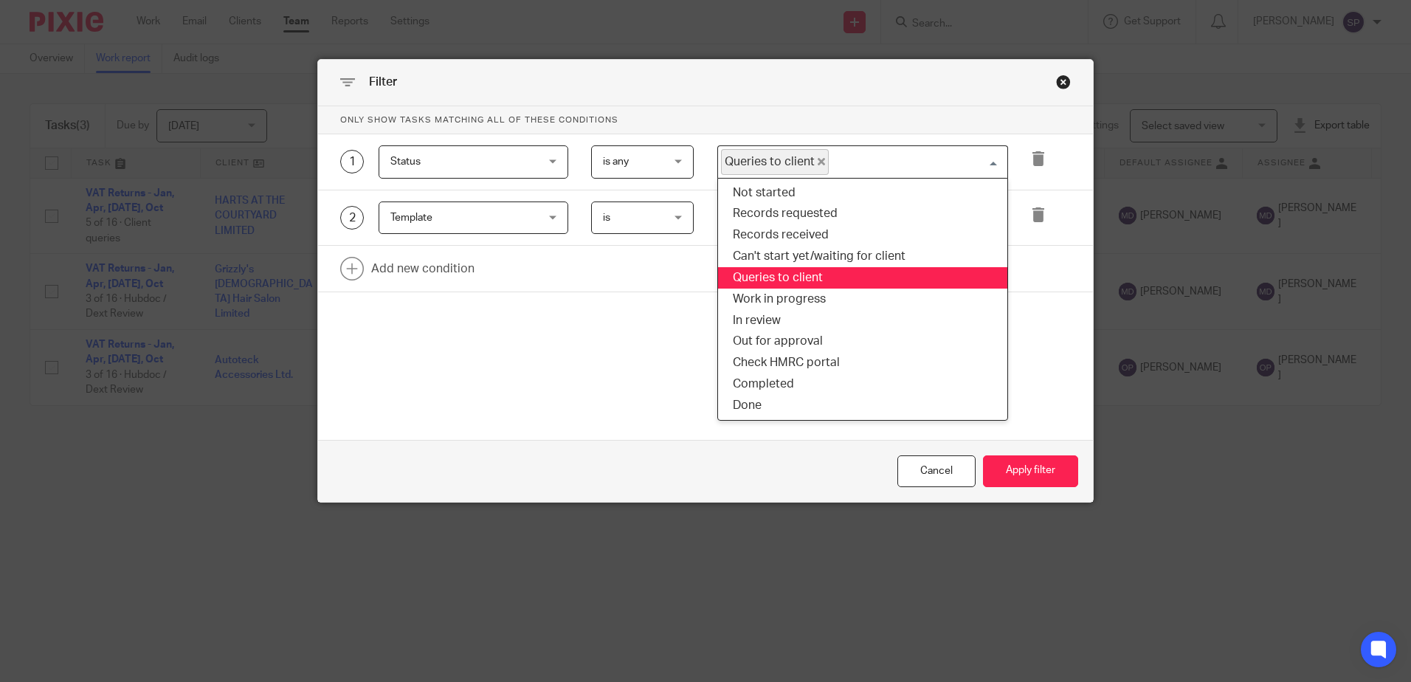
click at [812, 157] on span "Queries to client" at bounding box center [775, 162] width 108 height 26
click at [813, 157] on span "Queries to client" at bounding box center [775, 162] width 108 height 26
click at [818, 161] on icon "Deselect Queries to client" at bounding box center [821, 161] width 7 height 7
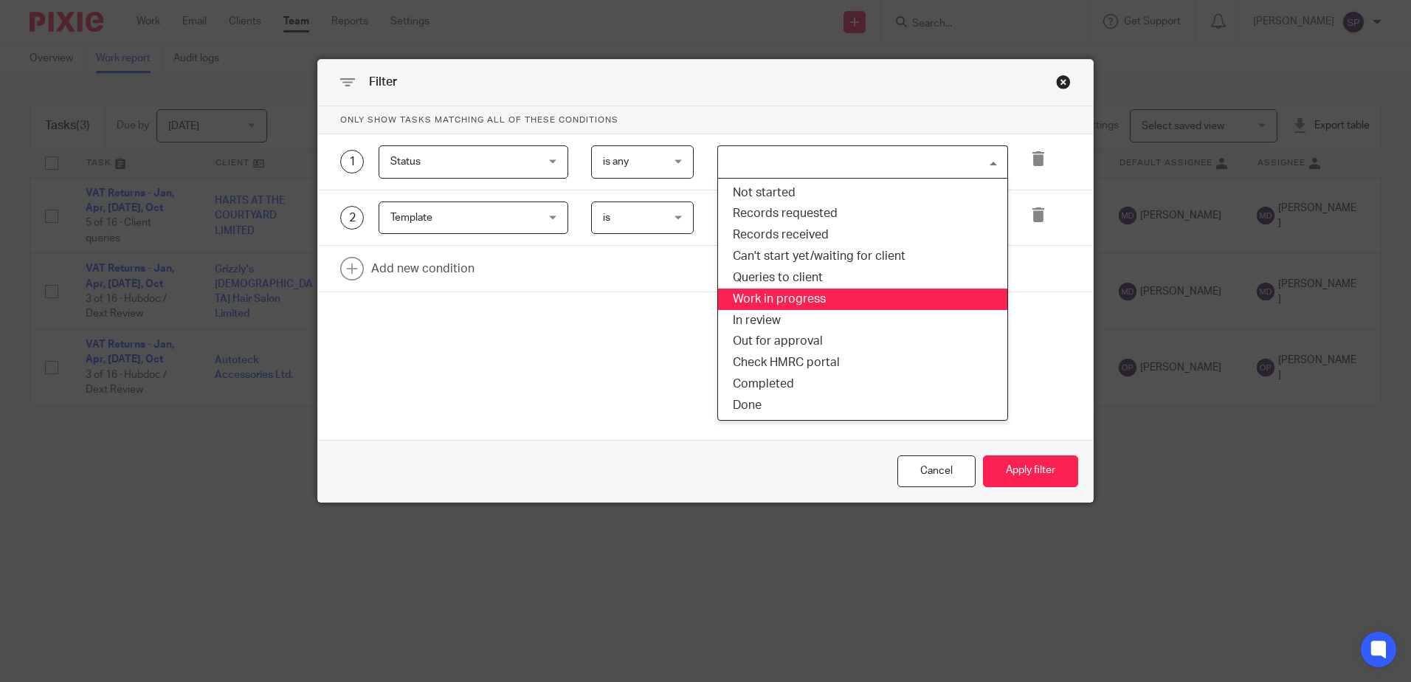
click at [756, 307] on li "Work in progress" at bounding box center [862, 299] width 289 height 21
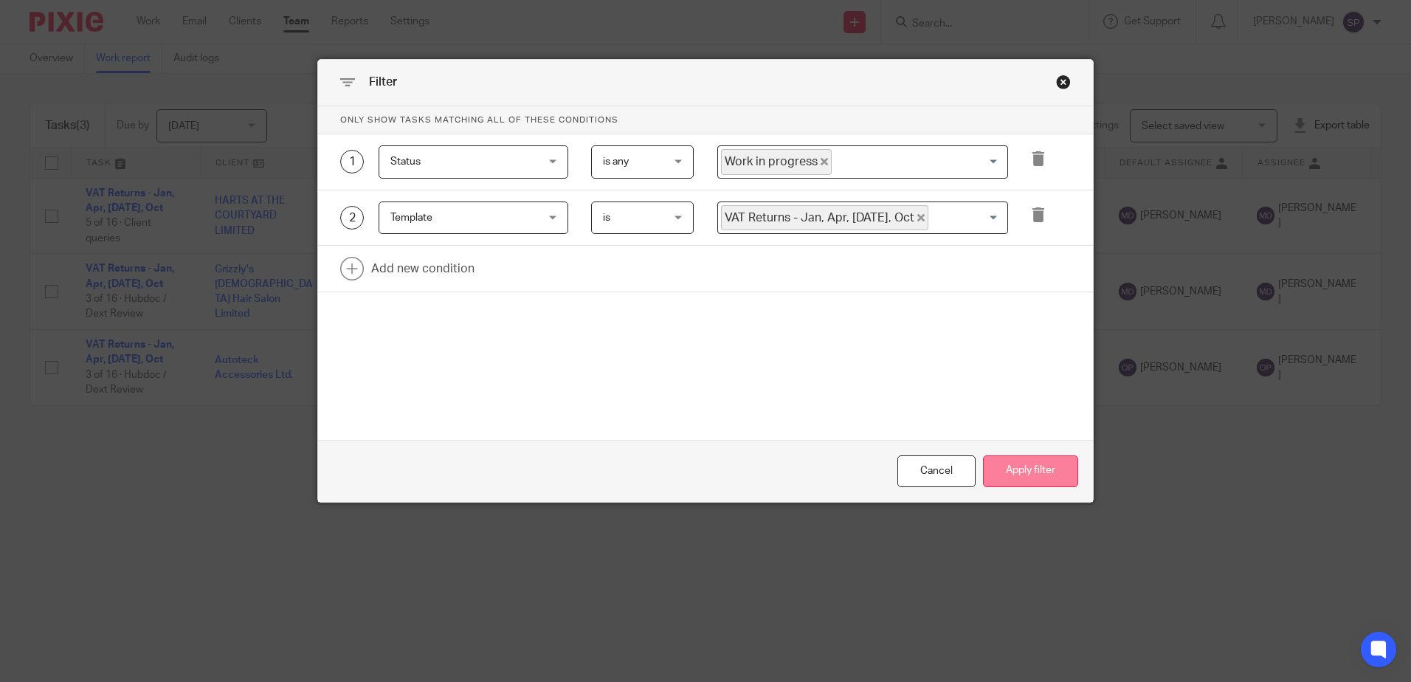
click at [1002, 463] on button "Apply filter" at bounding box center [1030, 471] width 95 height 32
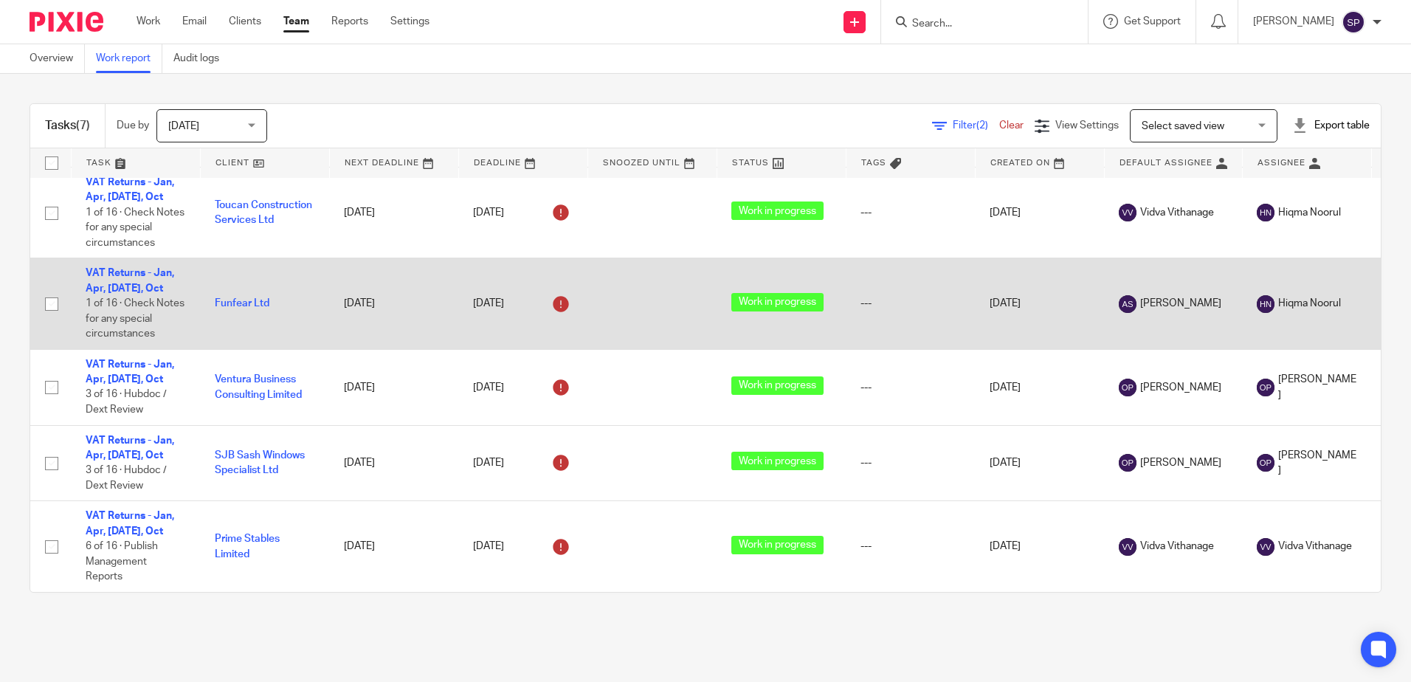
scroll to position [173, 0]
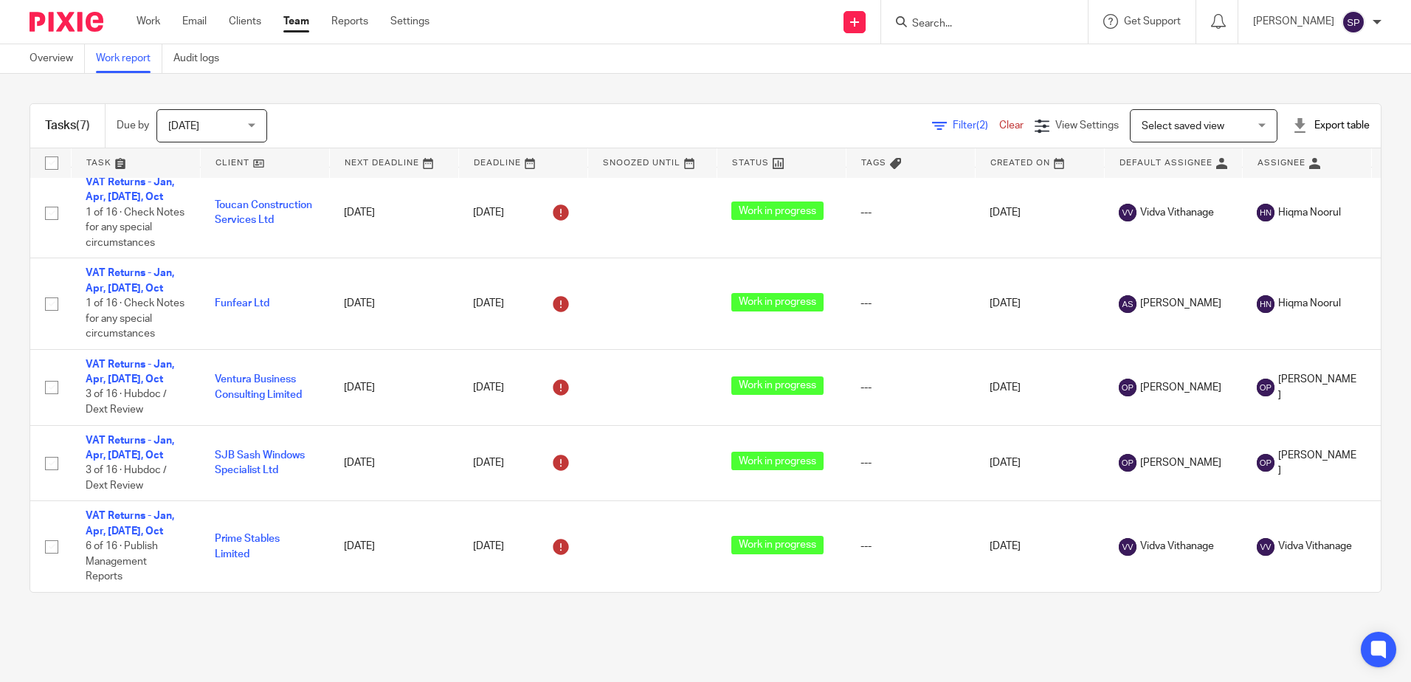
click at [953, 123] on span "Filter (2)" at bounding box center [976, 125] width 46 height 10
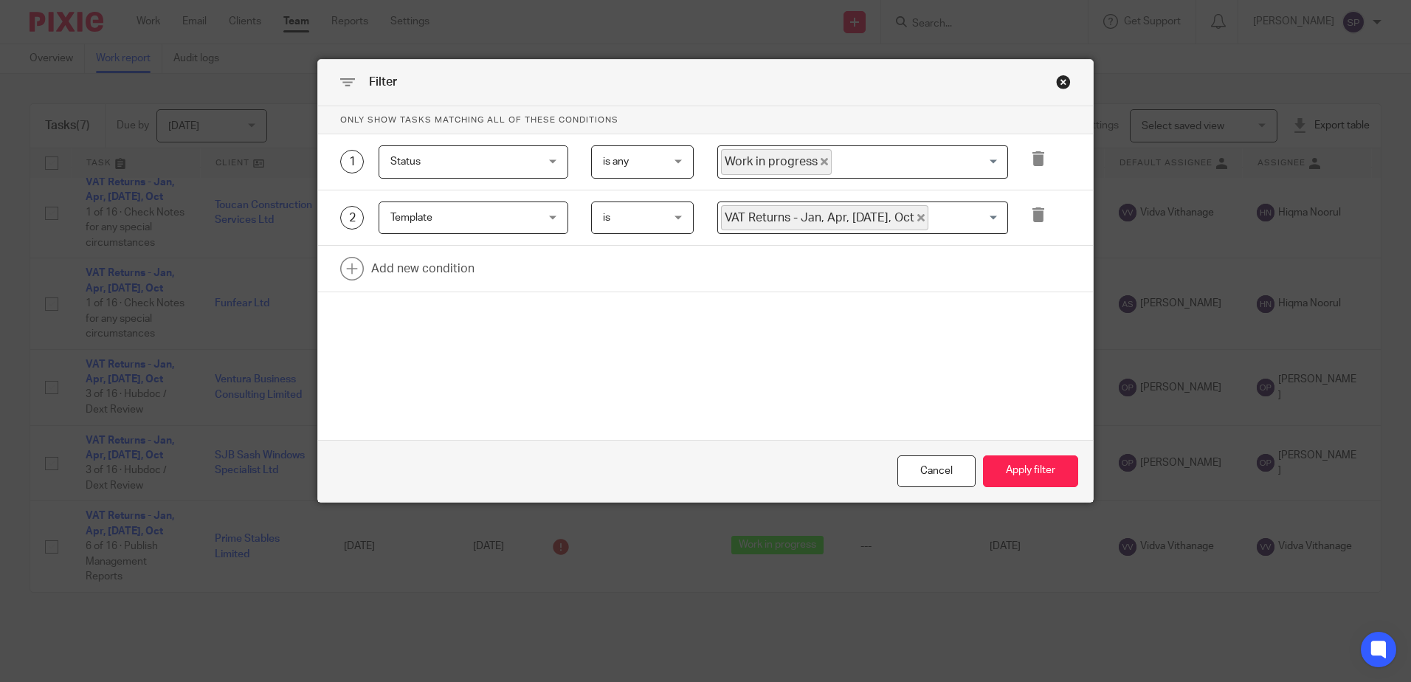
click at [821, 160] on icon "Deselect Work in progress" at bounding box center [824, 161] width 7 height 7
click at [815, 160] on input "Search for option" at bounding box center [859, 162] width 280 height 26
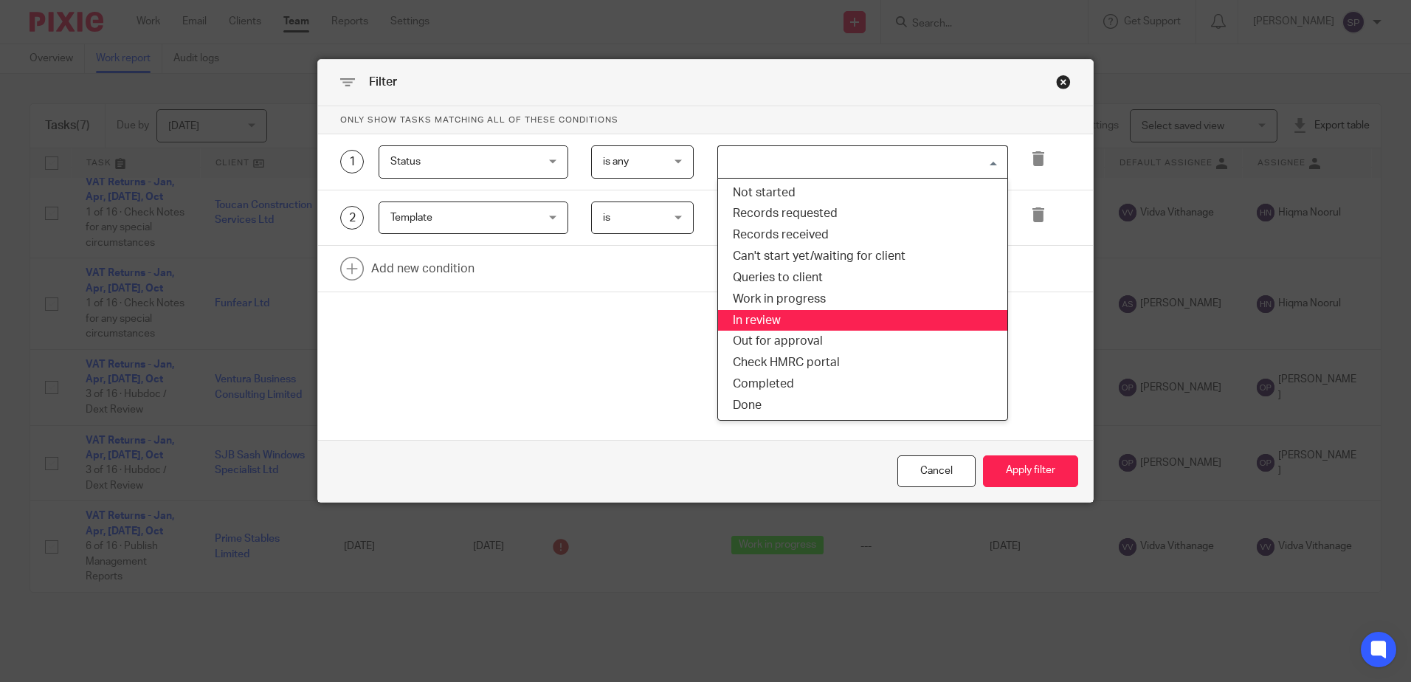
click at [778, 318] on li "In review" at bounding box center [862, 320] width 289 height 21
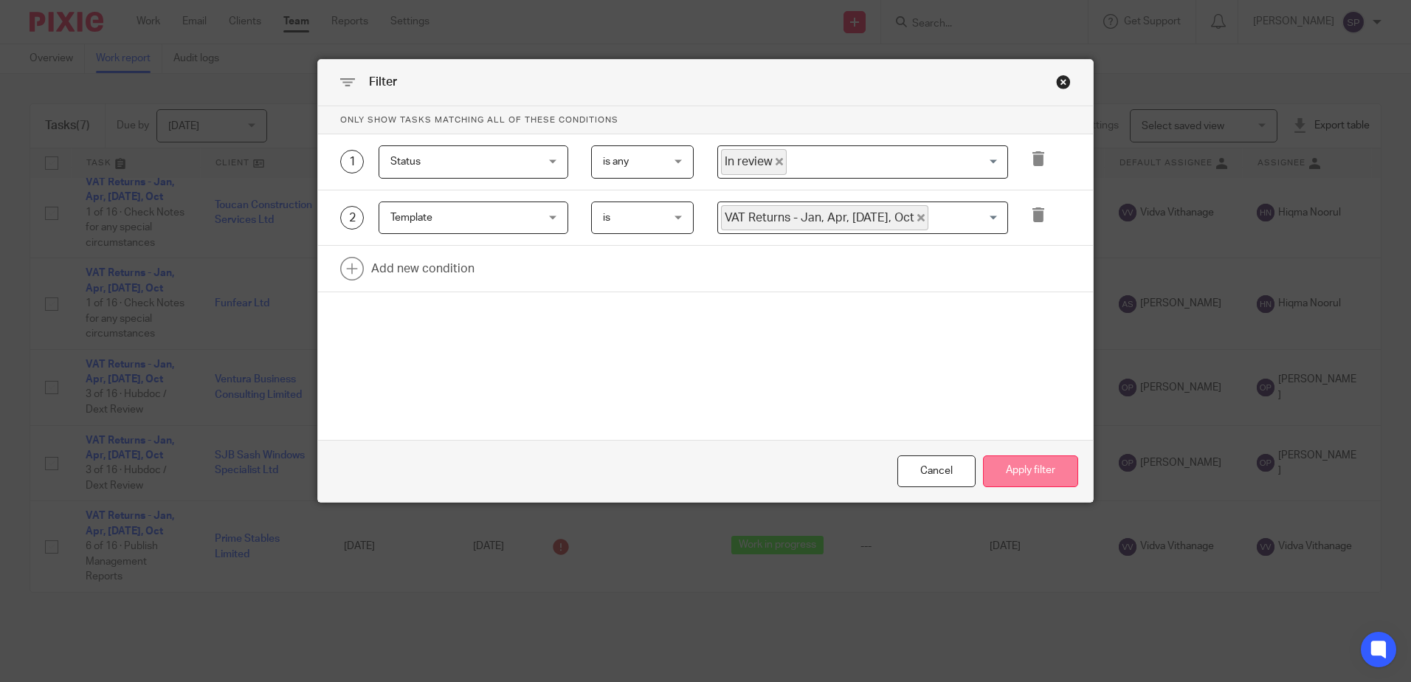
click at [992, 471] on button "Apply filter" at bounding box center [1030, 471] width 95 height 32
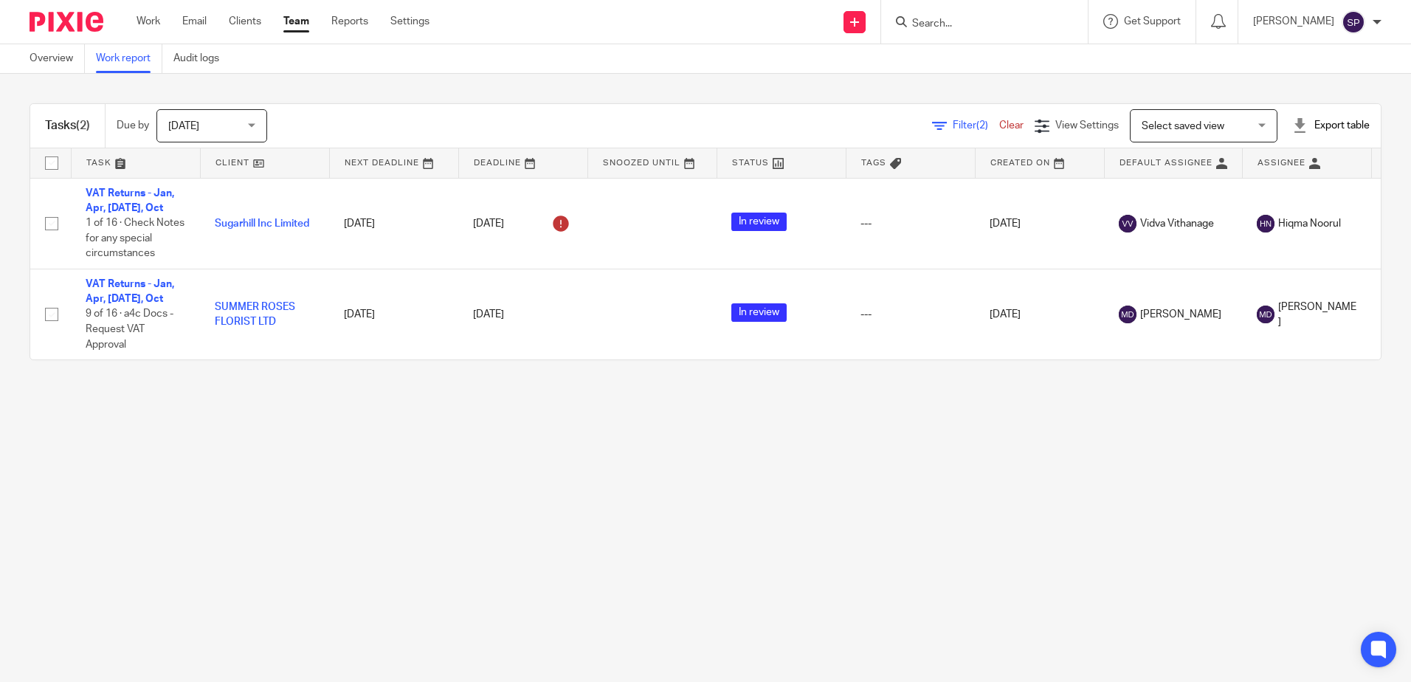
click at [953, 125] on span "Filter (2)" at bounding box center [976, 125] width 46 height 10
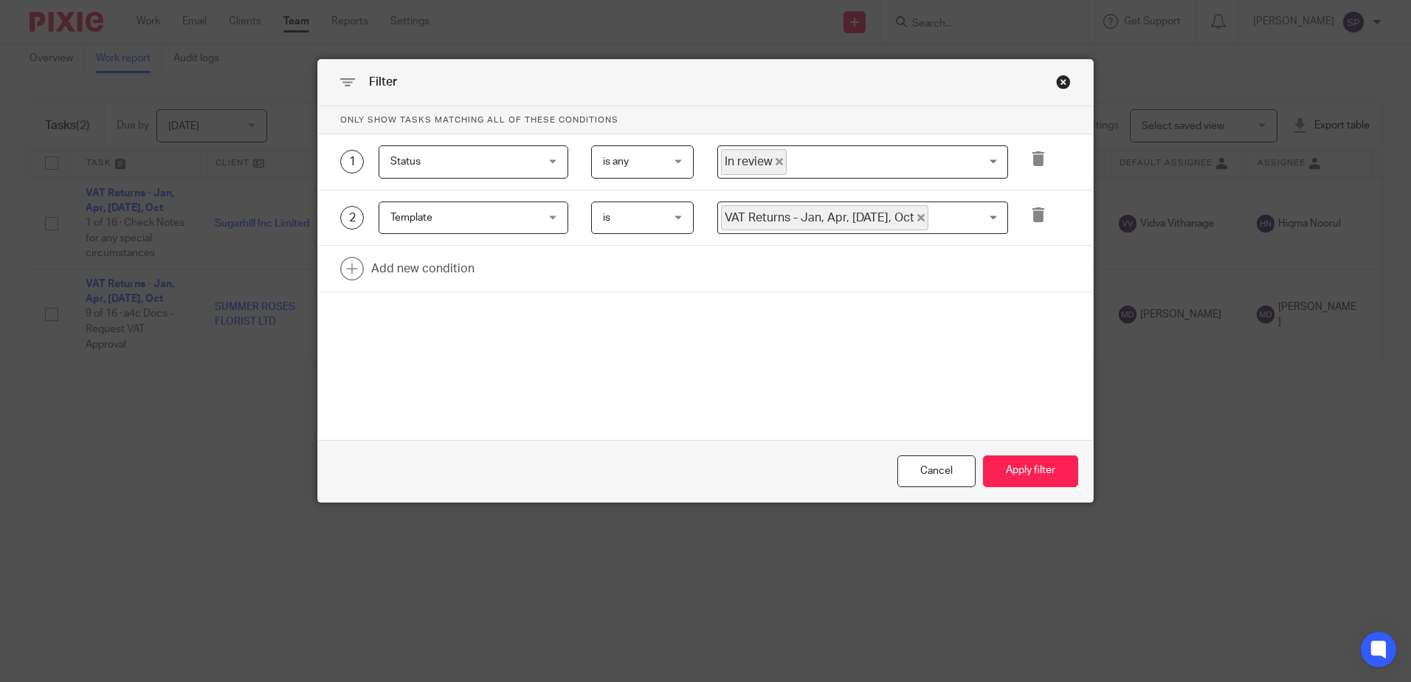
click at [776, 160] on icon "Deselect In review" at bounding box center [779, 161] width 7 height 7
click at [773, 160] on input "Search for option" at bounding box center [859, 162] width 280 height 26
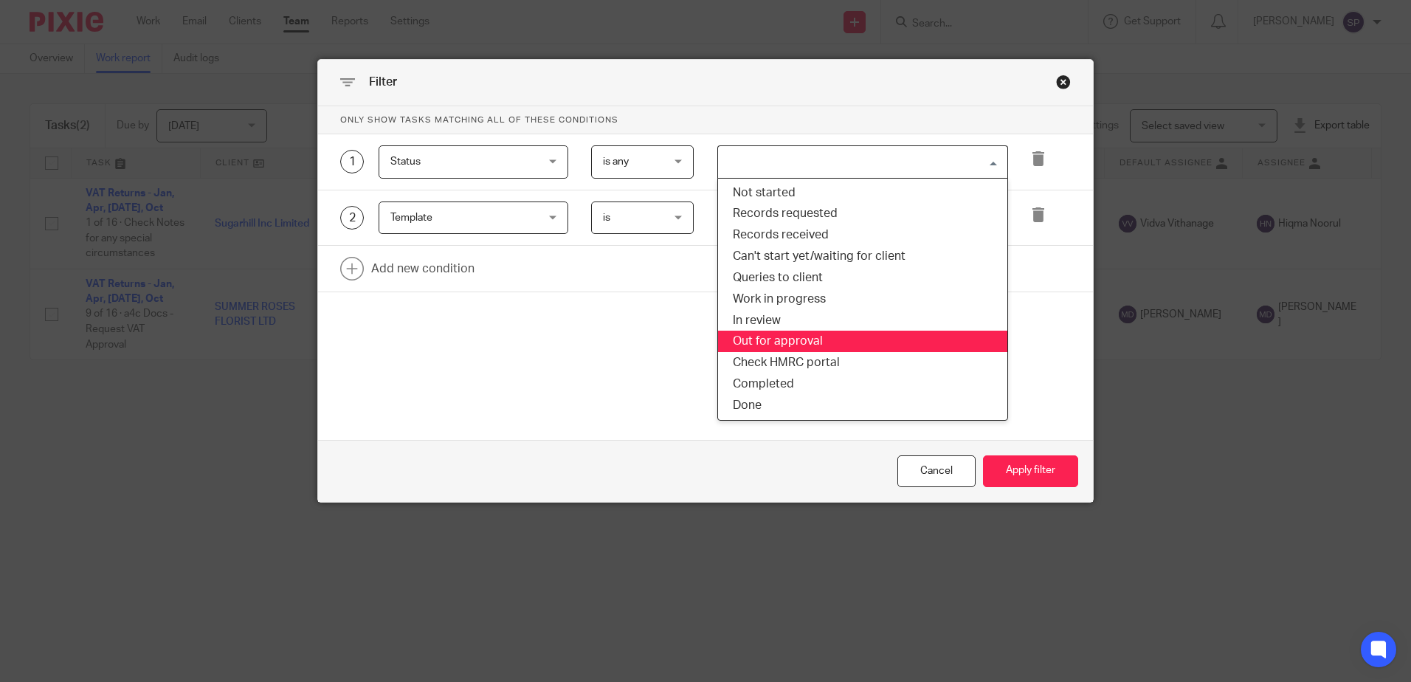
click at [767, 342] on li "Out for approval" at bounding box center [862, 341] width 289 height 21
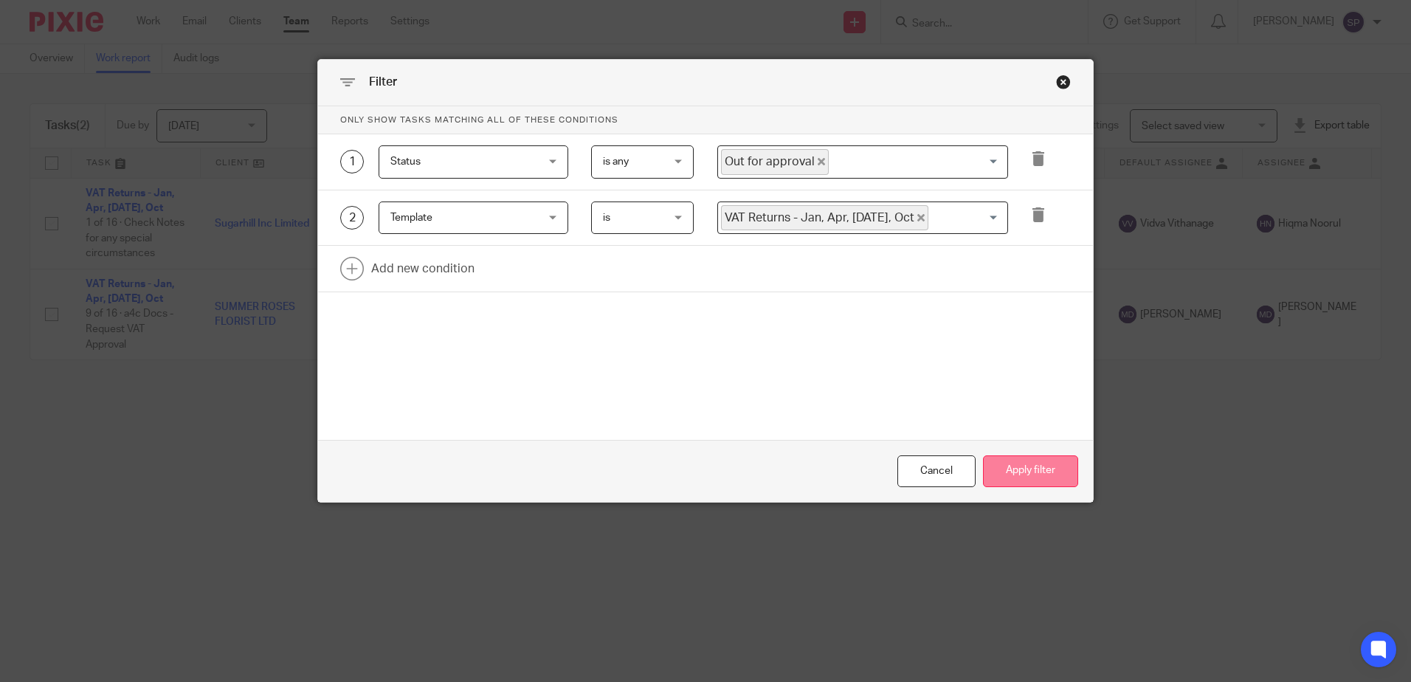
click at [1012, 479] on button "Apply filter" at bounding box center [1030, 471] width 95 height 32
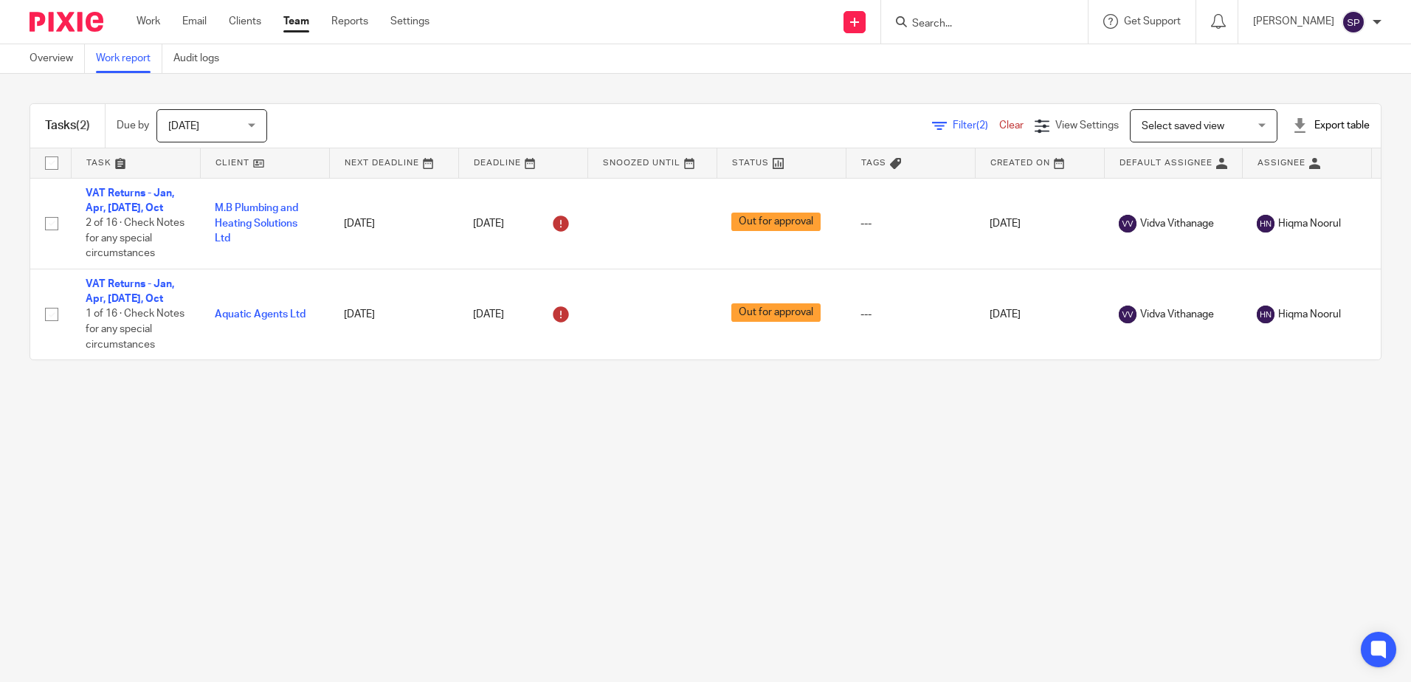
click at [953, 123] on span "Filter (2)" at bounding box center [976, 125] width 46 height 10
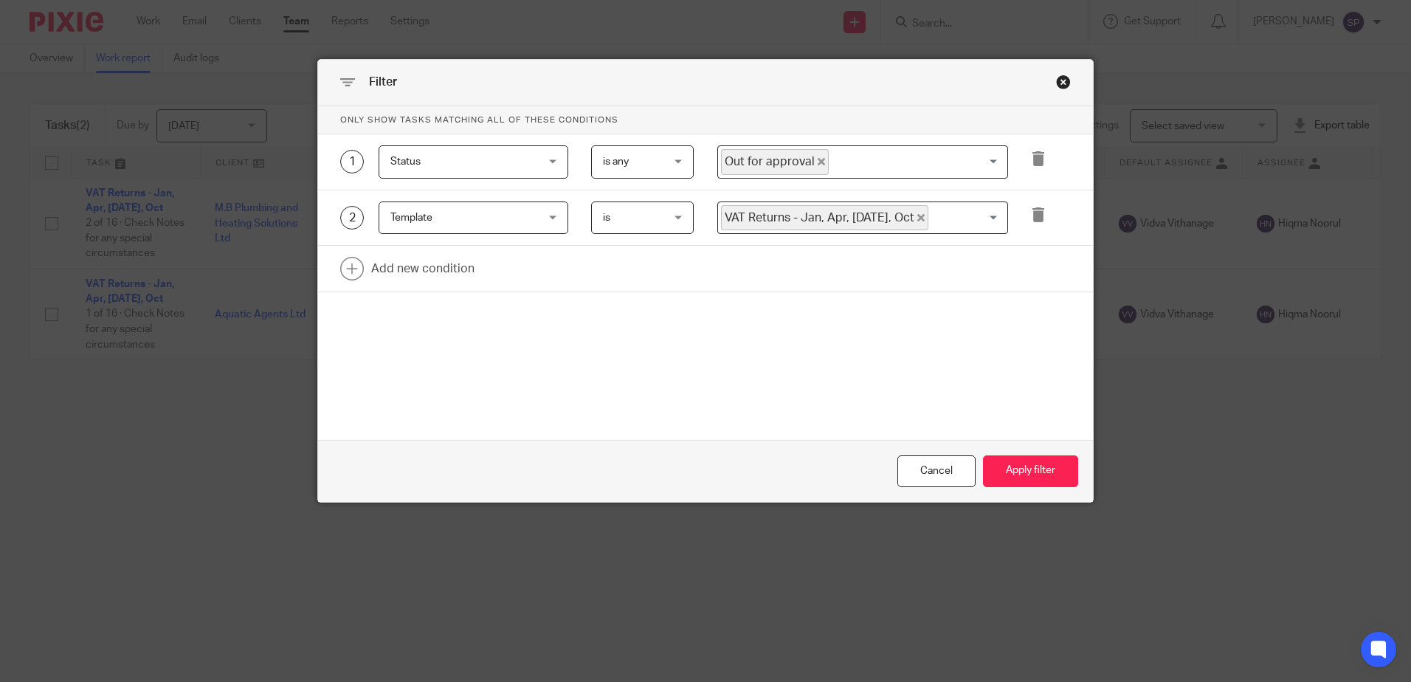
click at [818, 161] on icon "Deselect Out for approval" at bounding box center [821, 161] width 7 height 7
click at [1034, 465] on button "Apply filter" at bounding box center [1030, 471] width 95 height 32
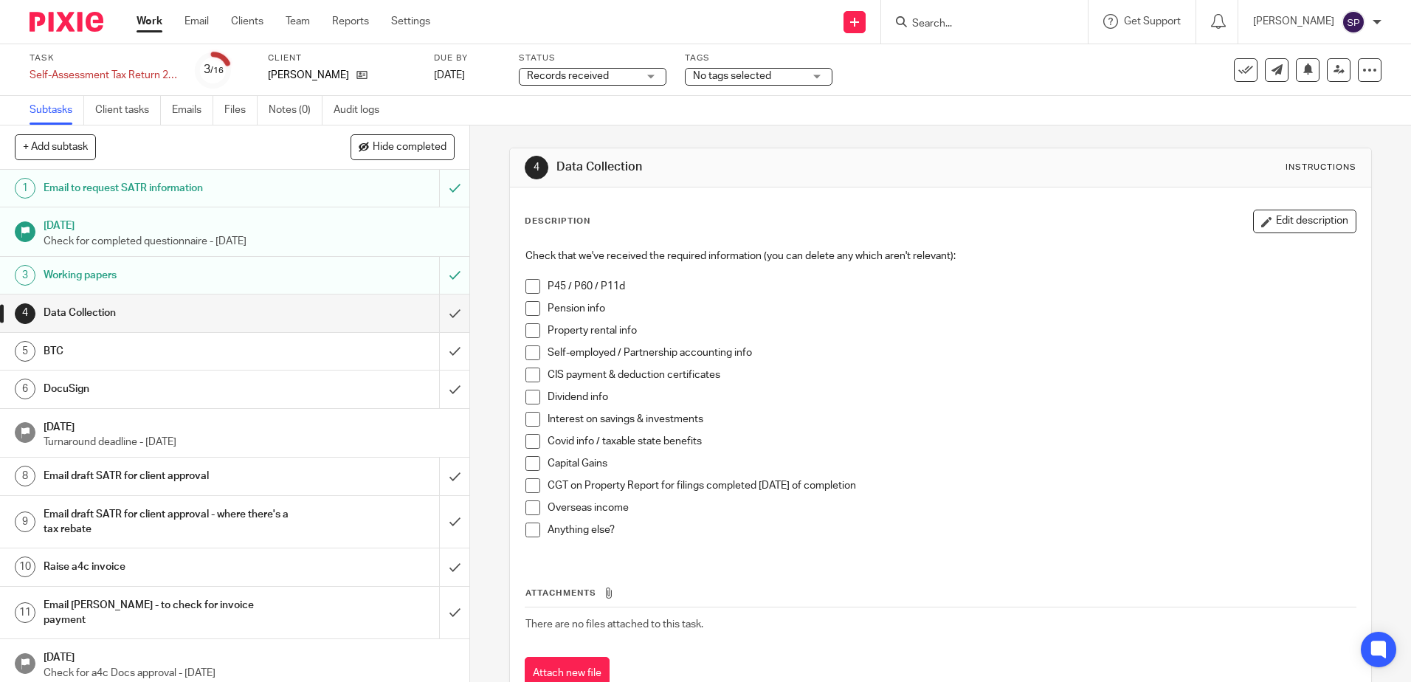
click at [652, 77] on div "Records received Records received" at bounding box center [593, 77] width 148 height 18
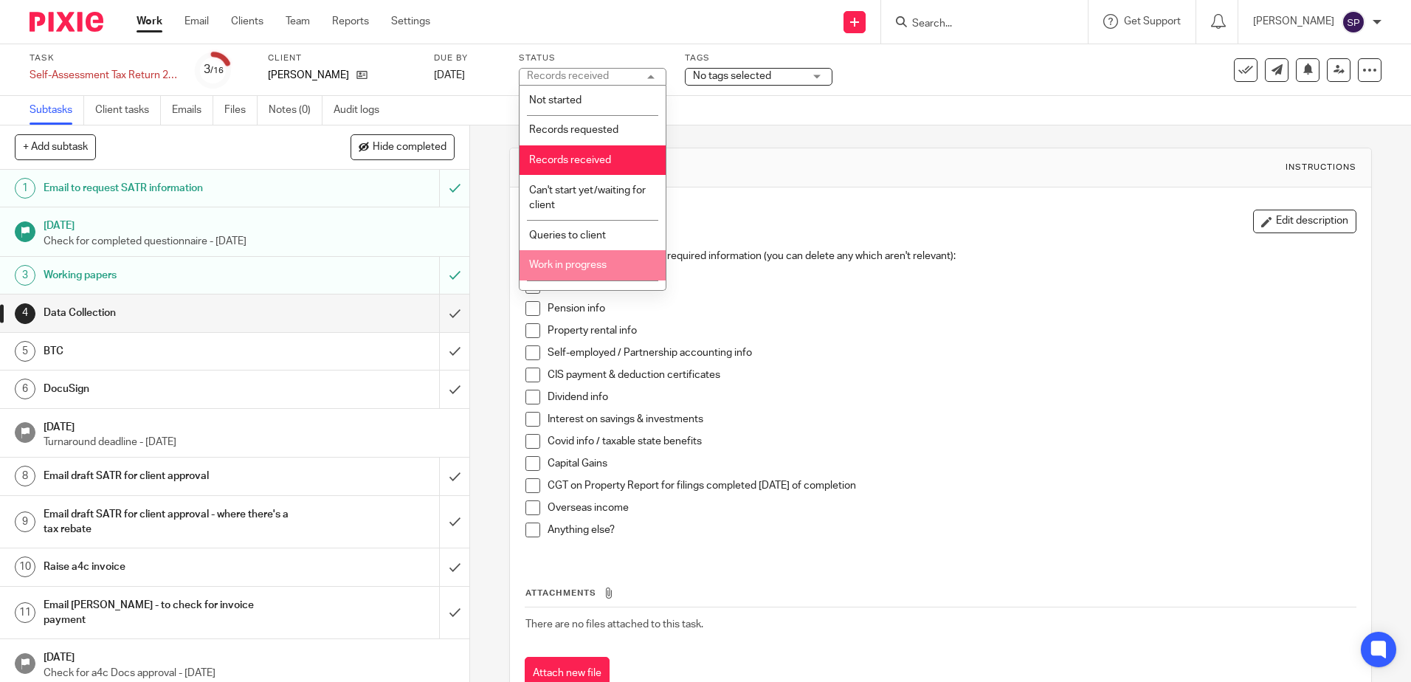
click at [576, 259] on li "Work in progress" at bounding box center [592, 265] width 146 height 30
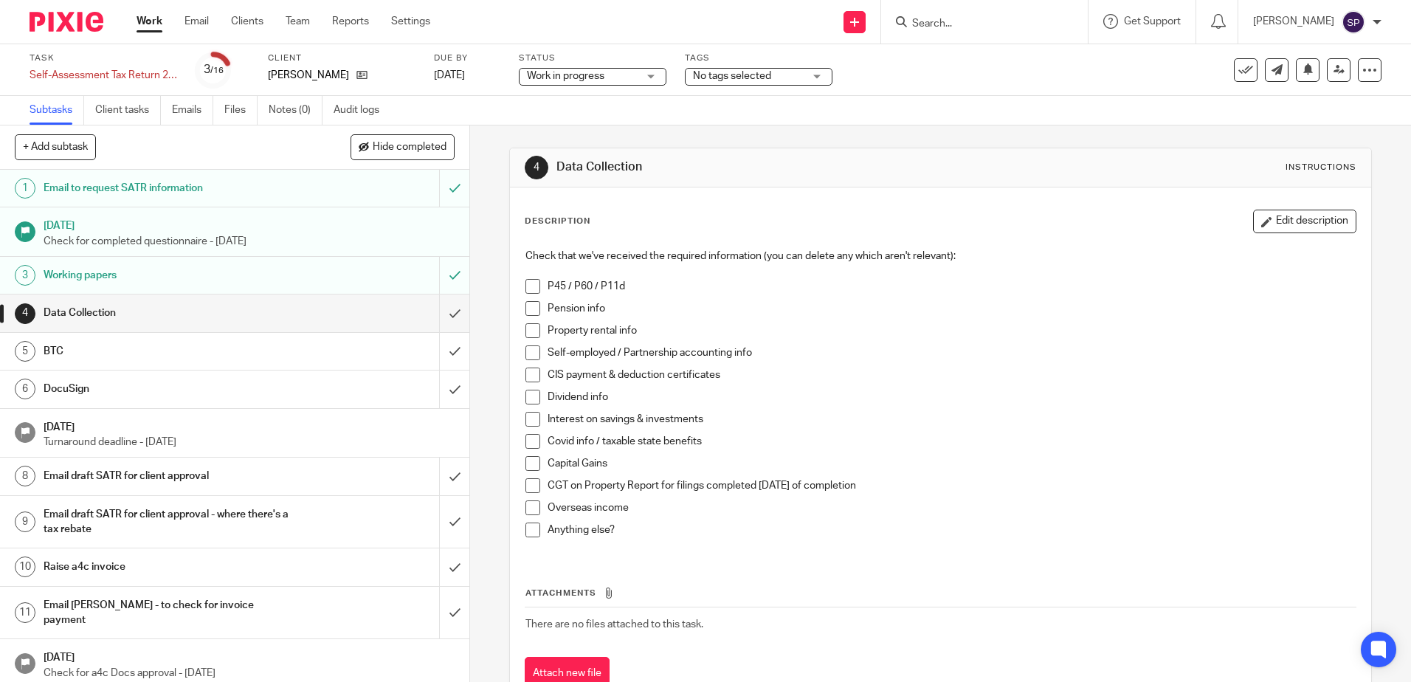
click at [491, 350] on div "4 Data Collection Instructions Description Edit description Check that we've re…" at bounding box center [940, 403] width 941 height 556
click at [439, 567] on input "submit" at bounding box center [234, 566] width 469 height 37
click at [436, 601] on input "submit" at bounding box center [234, 613] width 469 height 52
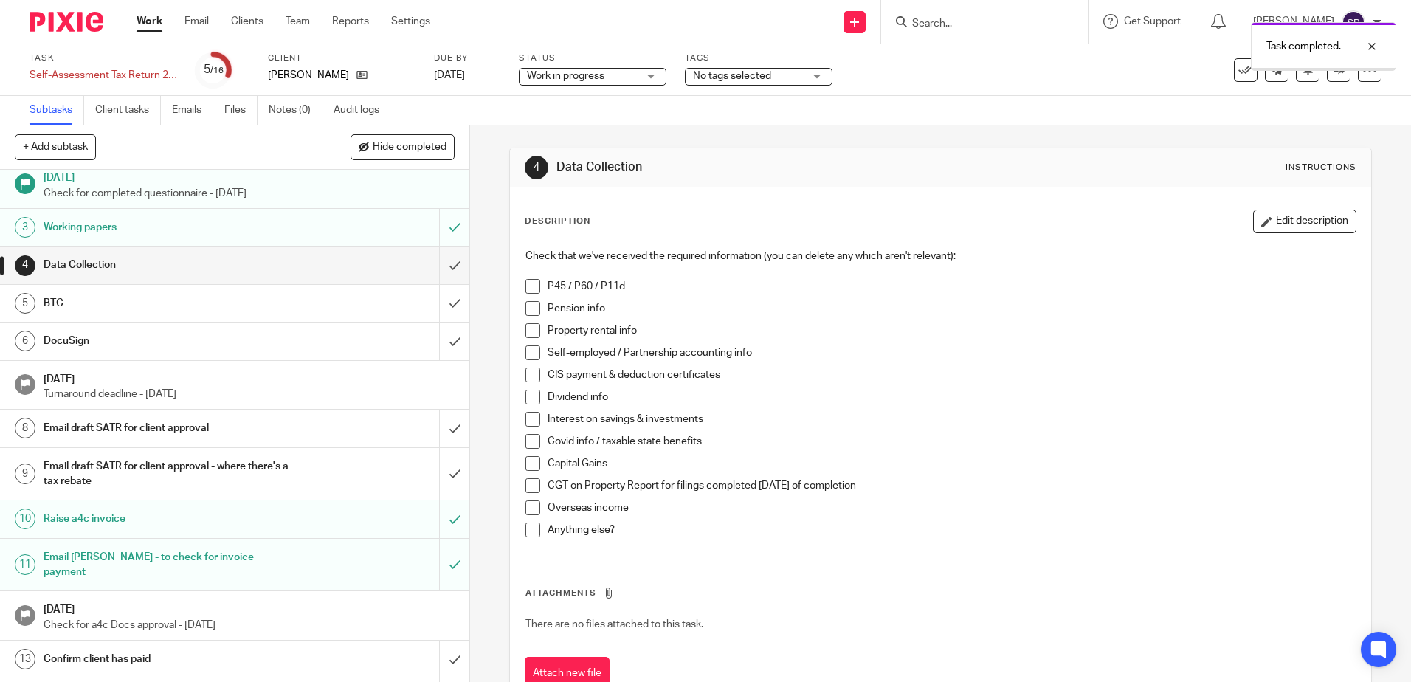
scroll to position [74, 0]
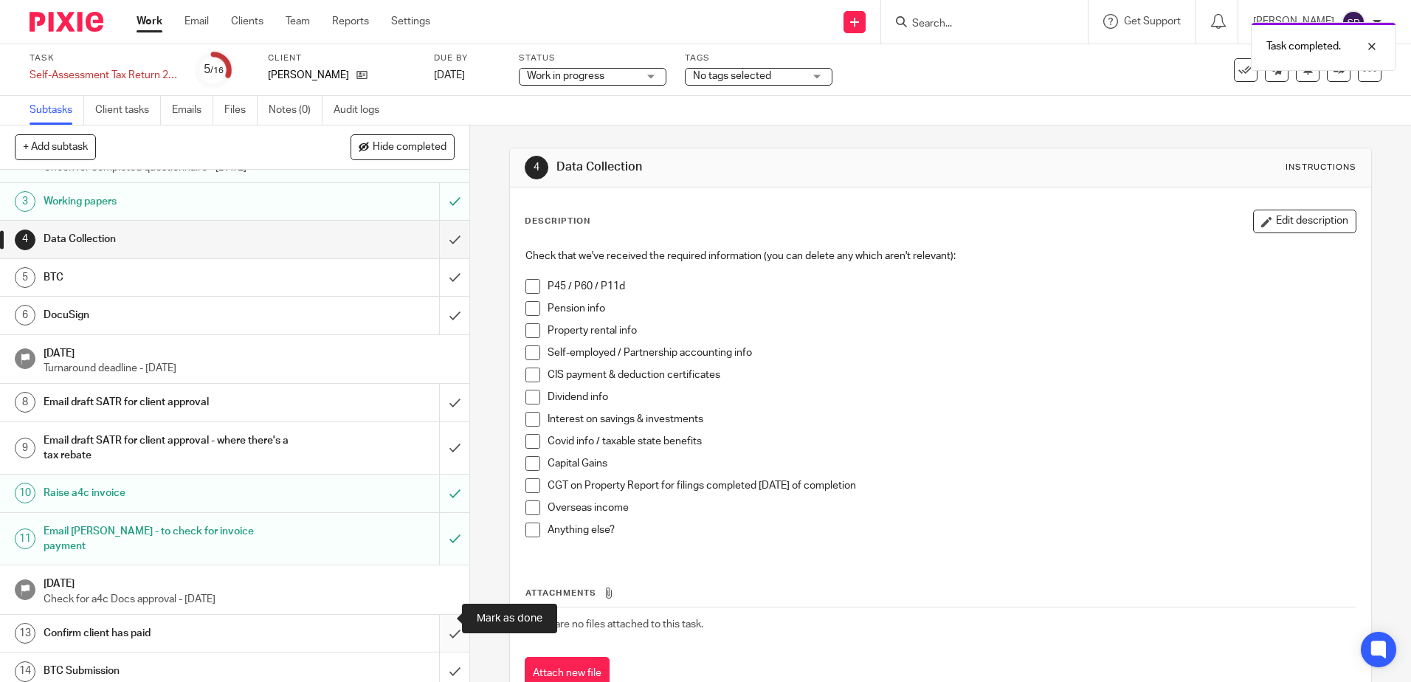
click at [439, 617] on input "submit" at bounding box center [234, 633] width 469 height 37
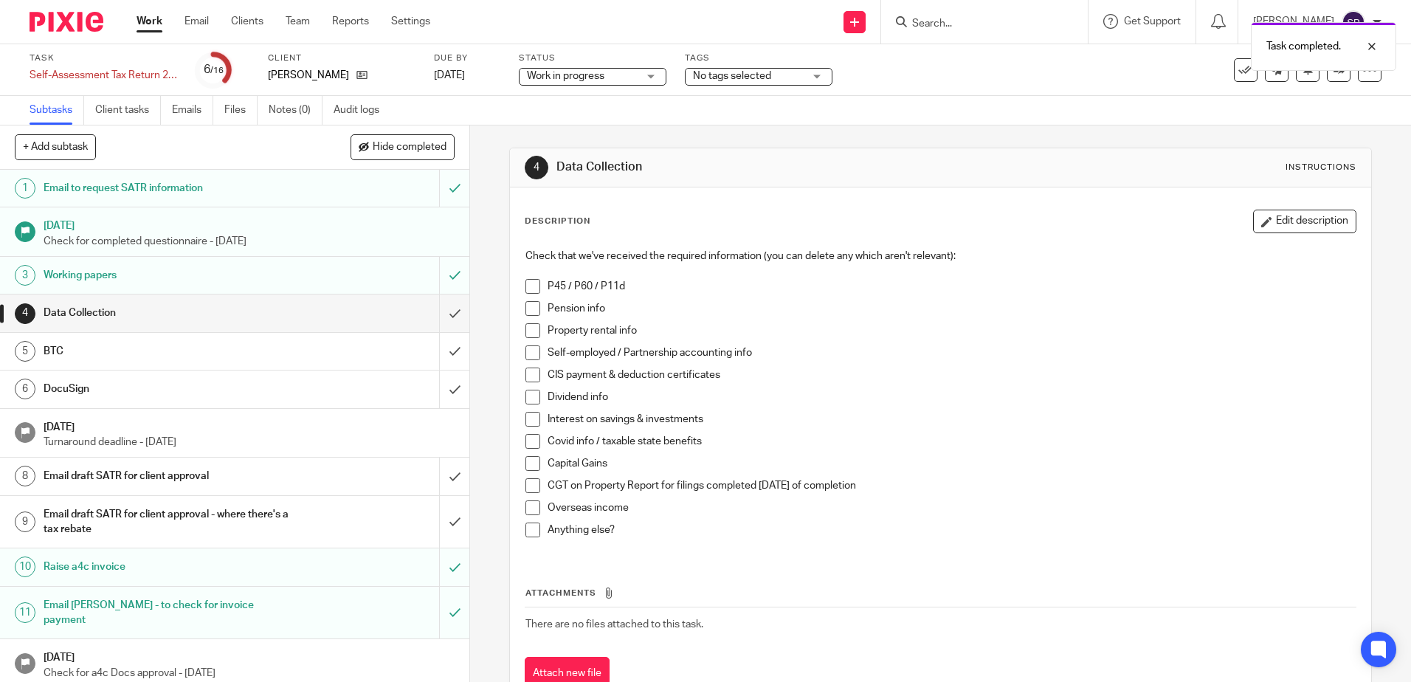
click at [480, 261] on div "4 Data Collection Instructions Description Edit description Check that we've re…" at bounding box center [940, 403] width 941 height 556
click at [140, 21] on link "Work" at bounding box center [150, 21] width 26 height 15
